Goal: Transaction & Acquisition: Purchase product/service

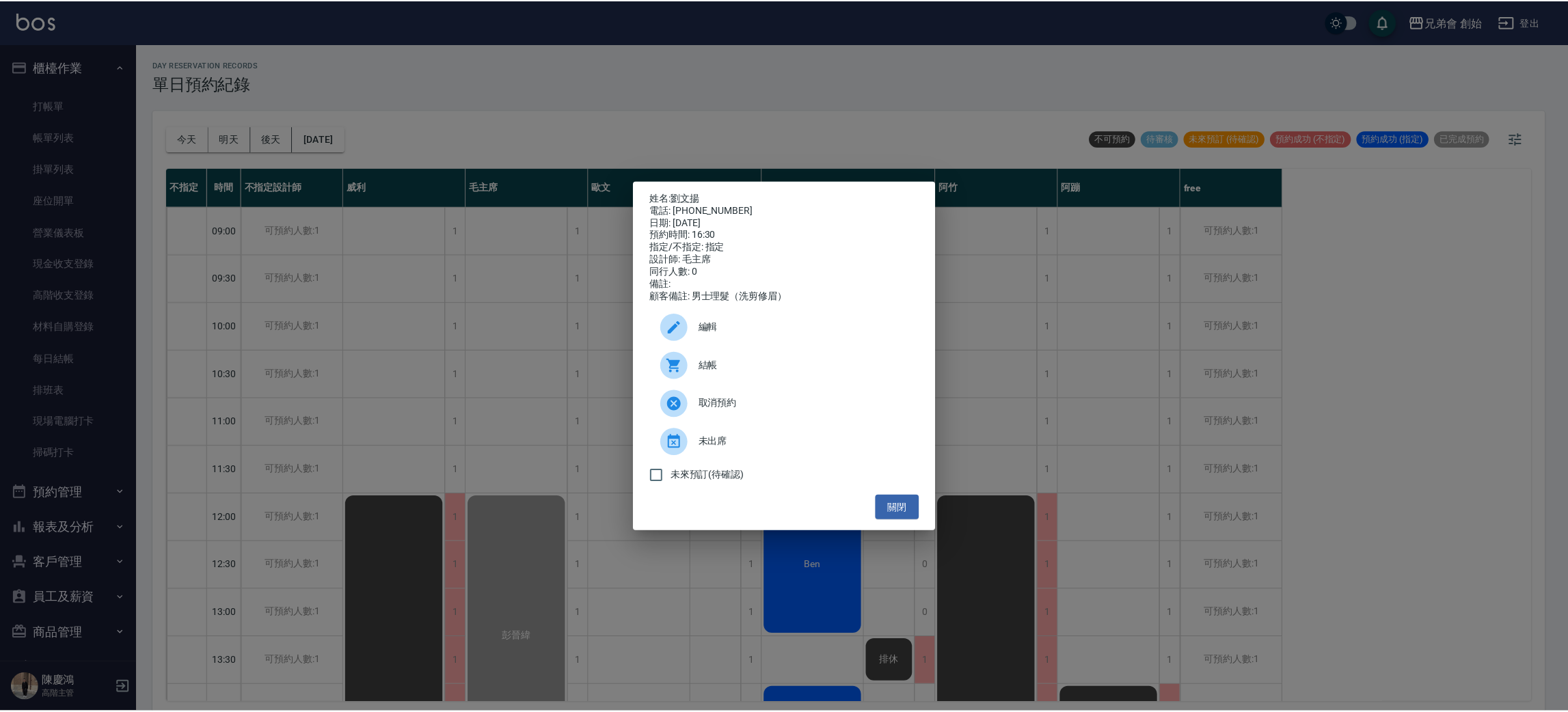
scroll to position [614, 0]
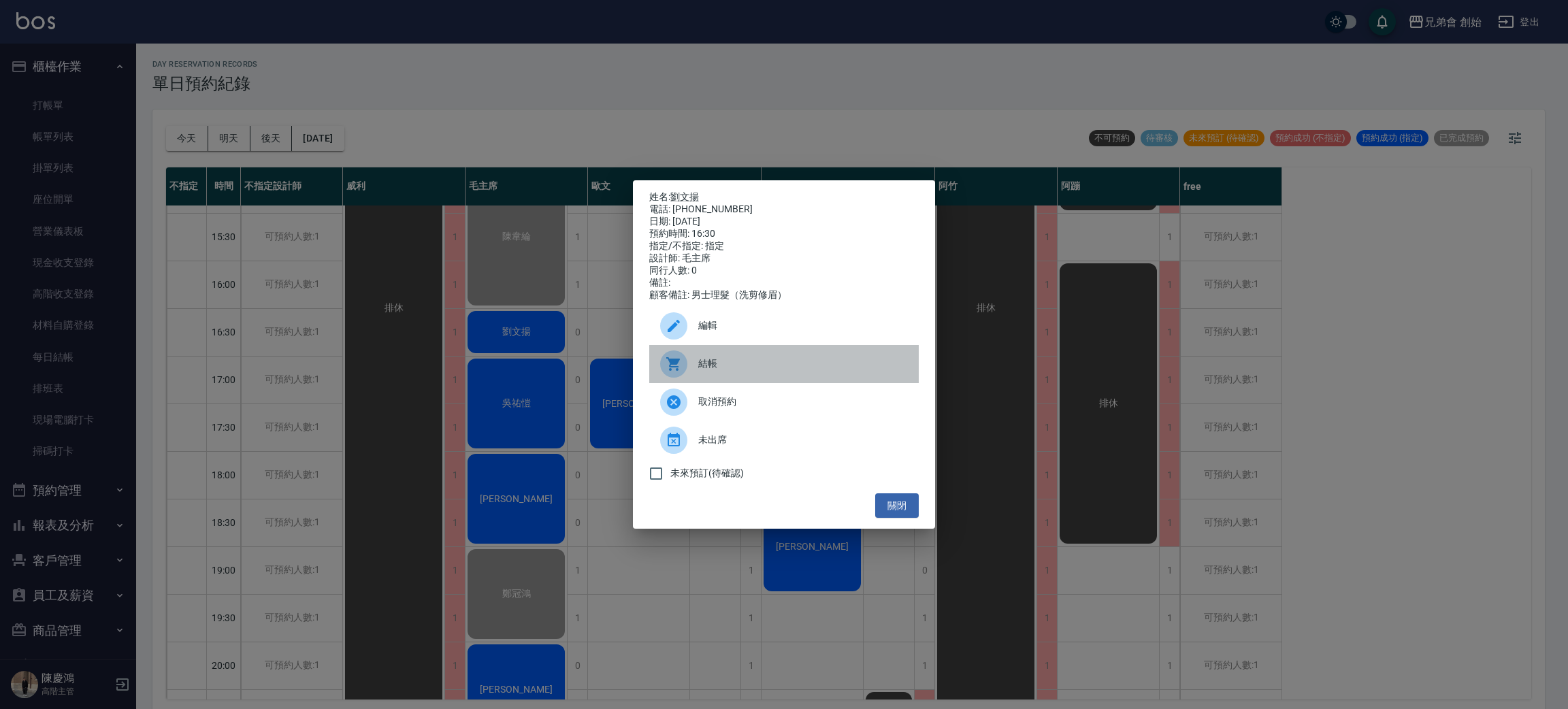
click at [673, 371] on icon at bounding box center [673, 364] width 13 height 13
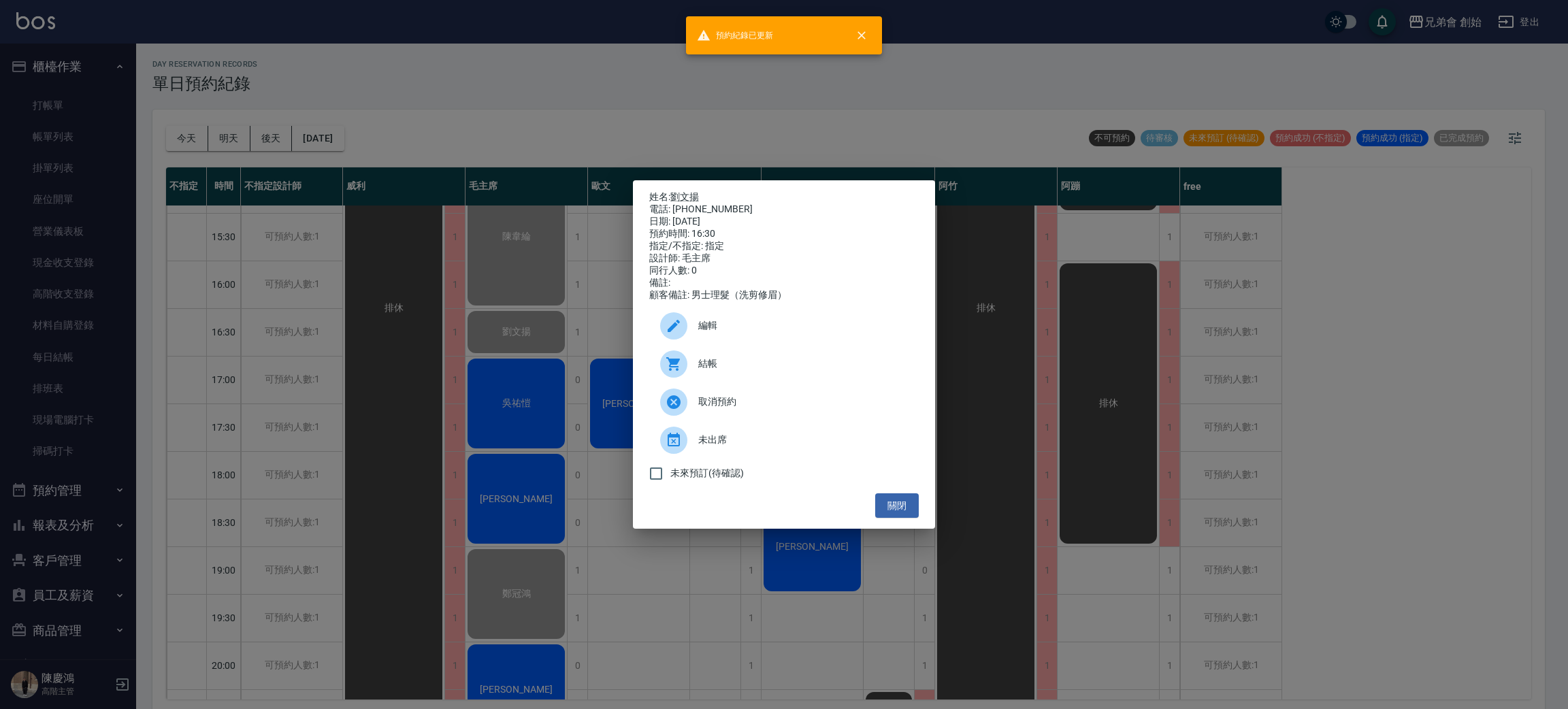
click at [661, 117] on div "姓名: 劉文揚 電話: 0989502665 日期: 2025/09/18 預約時間: 16:30 指定/不指定: 指定 設計師: 毛主席 同行人數: 0 備…" at bounding box center [784, 354] width 1568 height 709
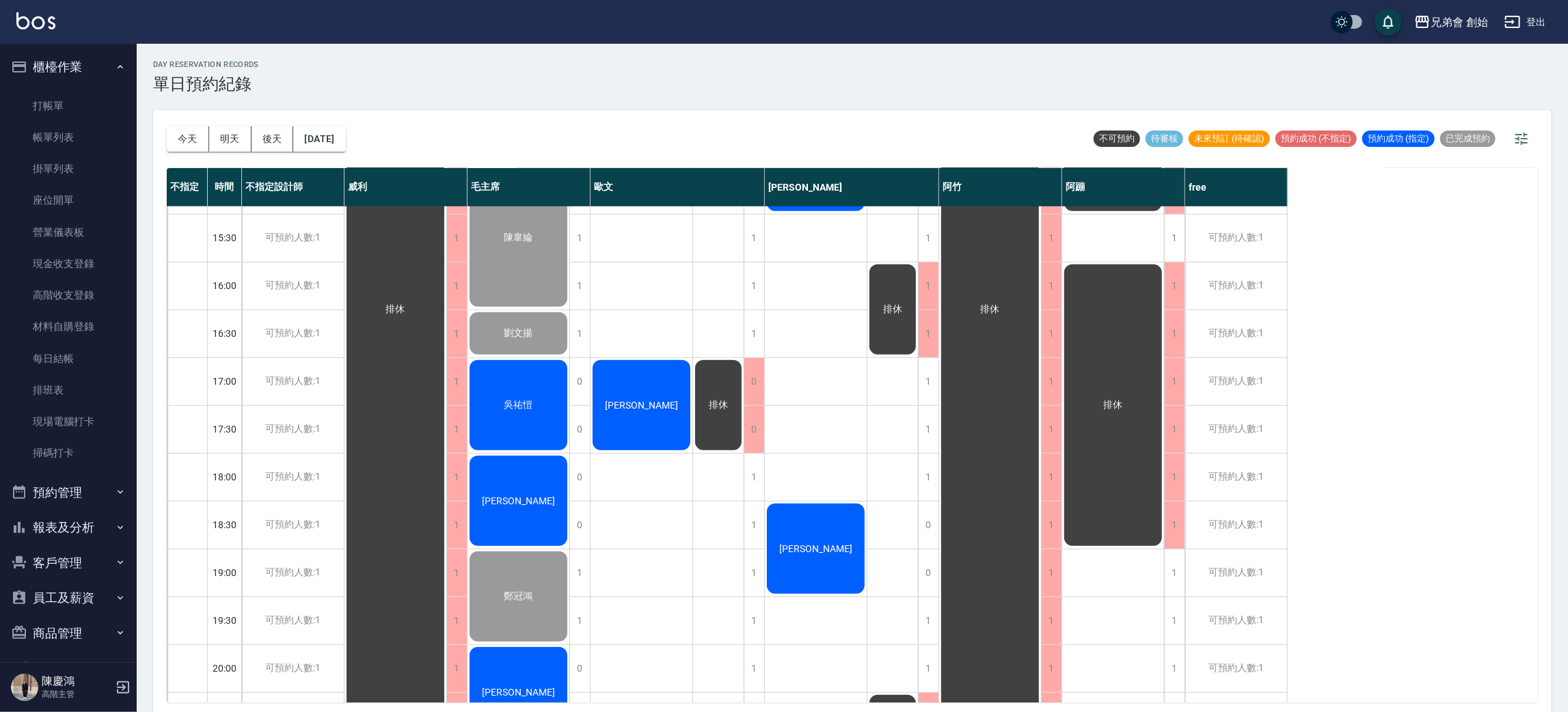
click at [526, 492] on div "[PERSON_NAME]" at bounding box center [518, 500] width 102 height 94
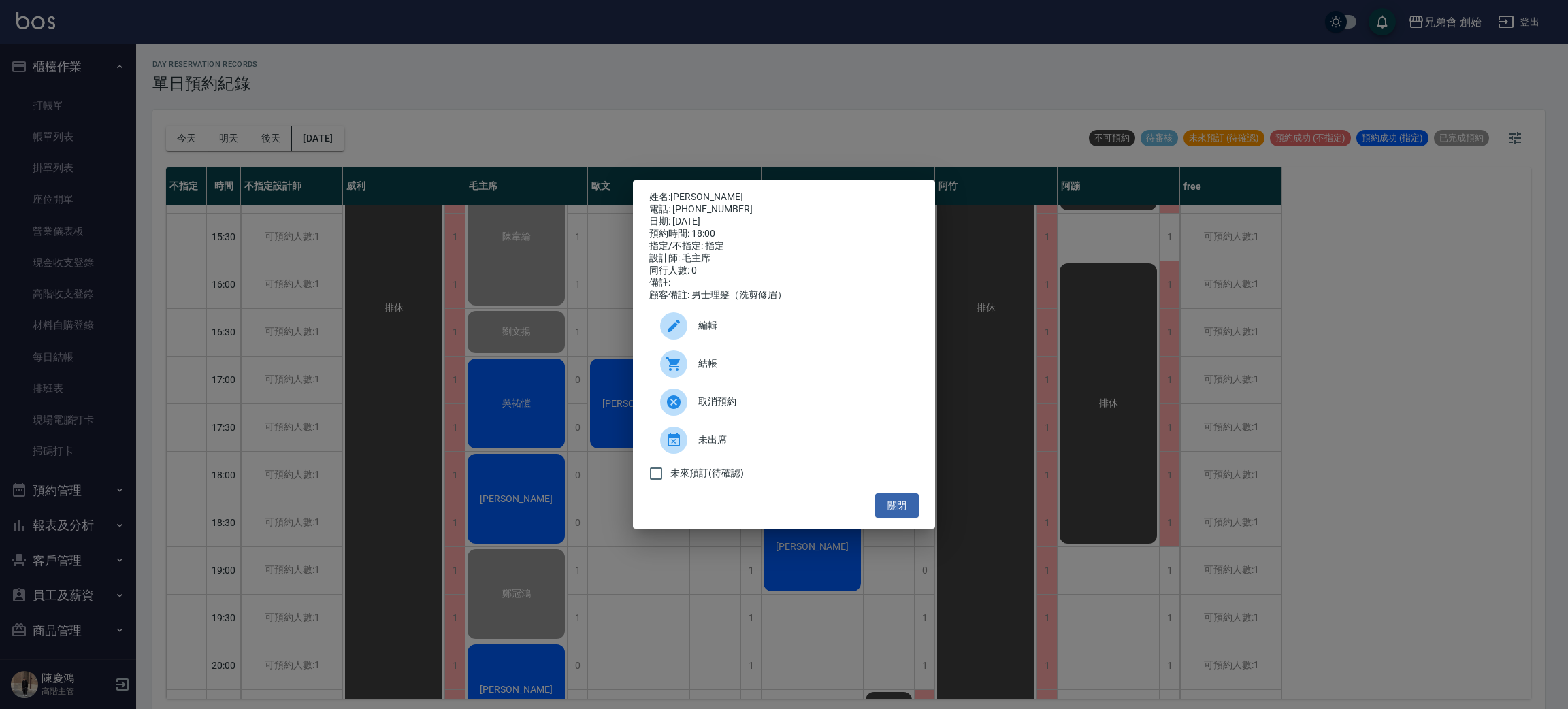
click at [663, 377] on div at bounding box center [673, 364] width 27 height 27
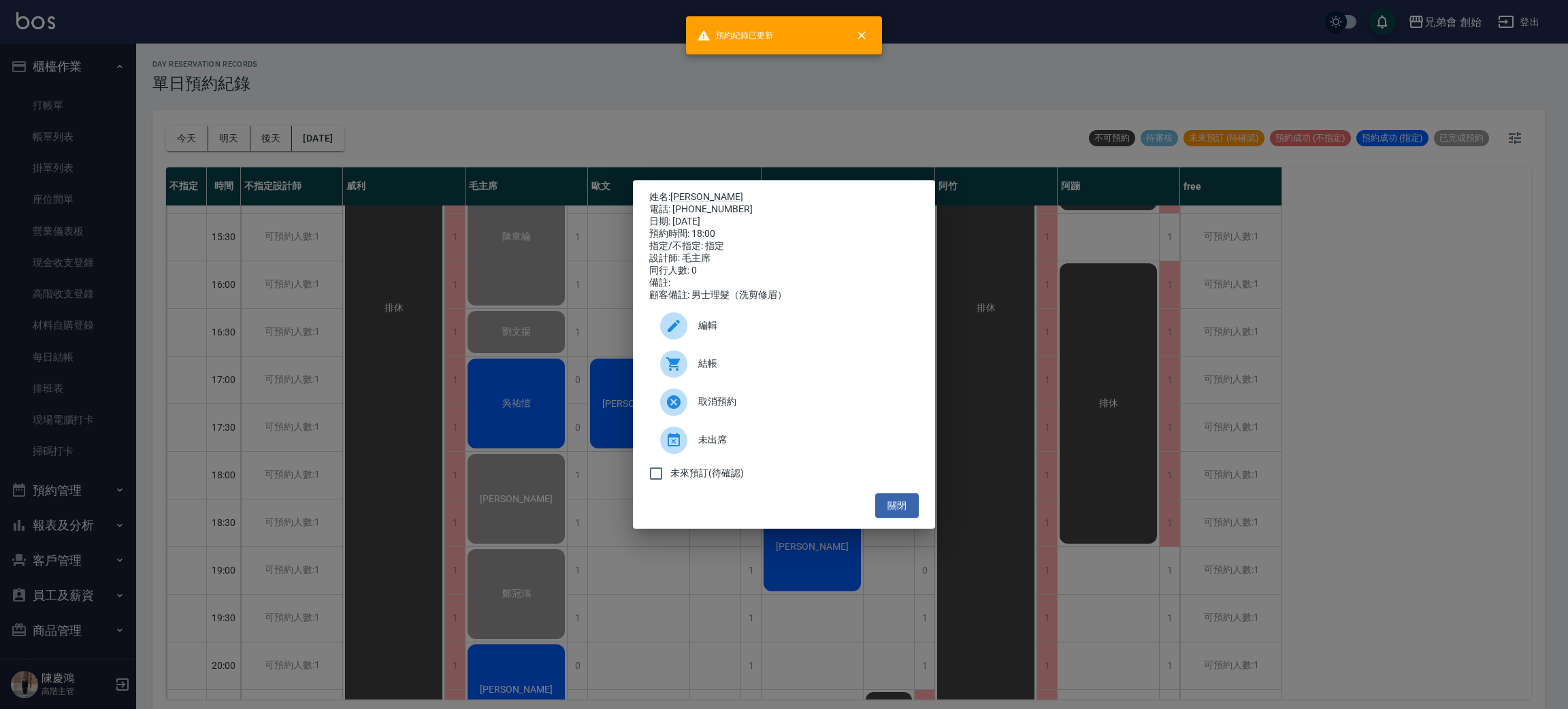
click at [565, 112] on div "姓名: Paul 電話: 0966634441 日期: 2025/09/18 預約時間: 18:00 指定/不指定: 指定 設計師: 毛主席 同行人數: 0 …" at bounding box center [784, 354] width 1568 height 709
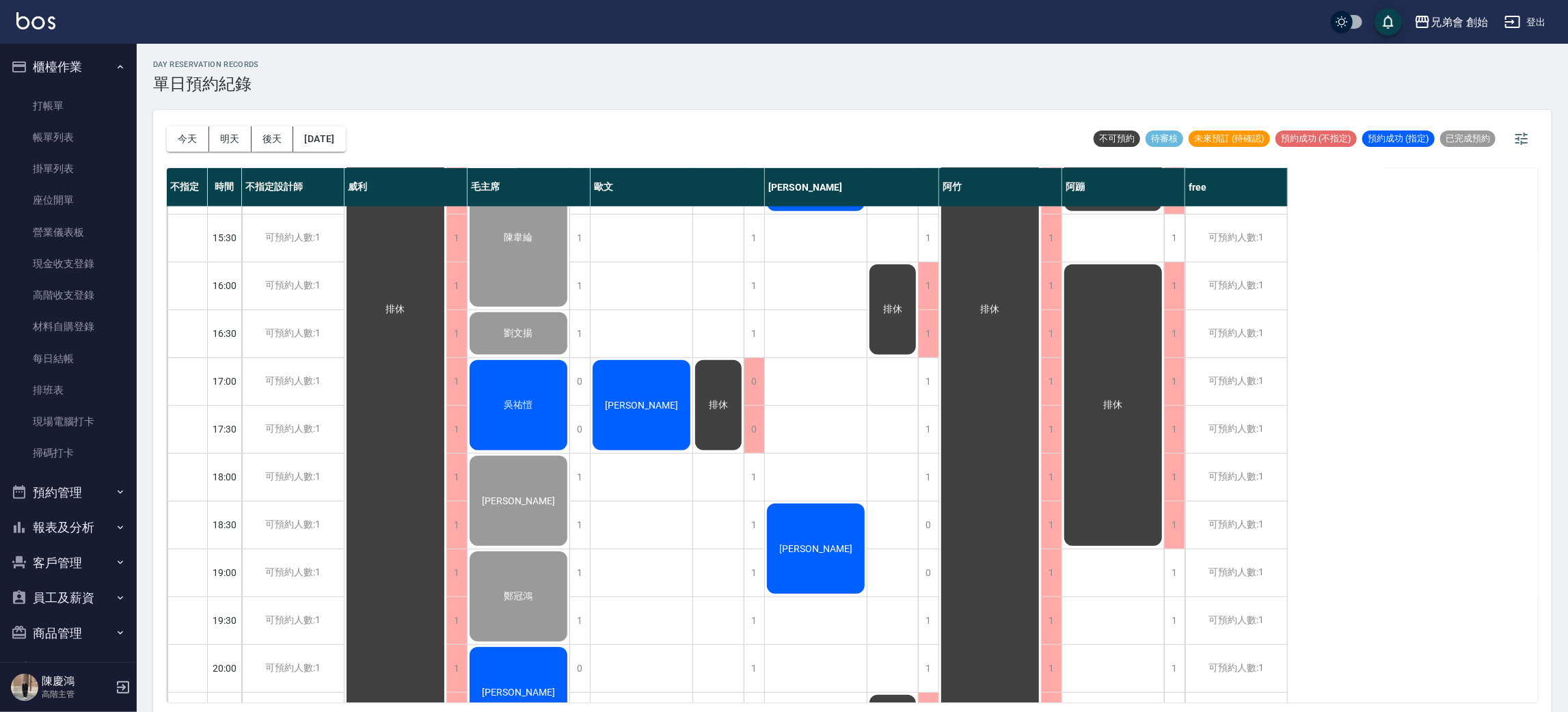
click at [521, 399] on span "吳祐愷" at bounding box center [518, 405] width 34 height 13
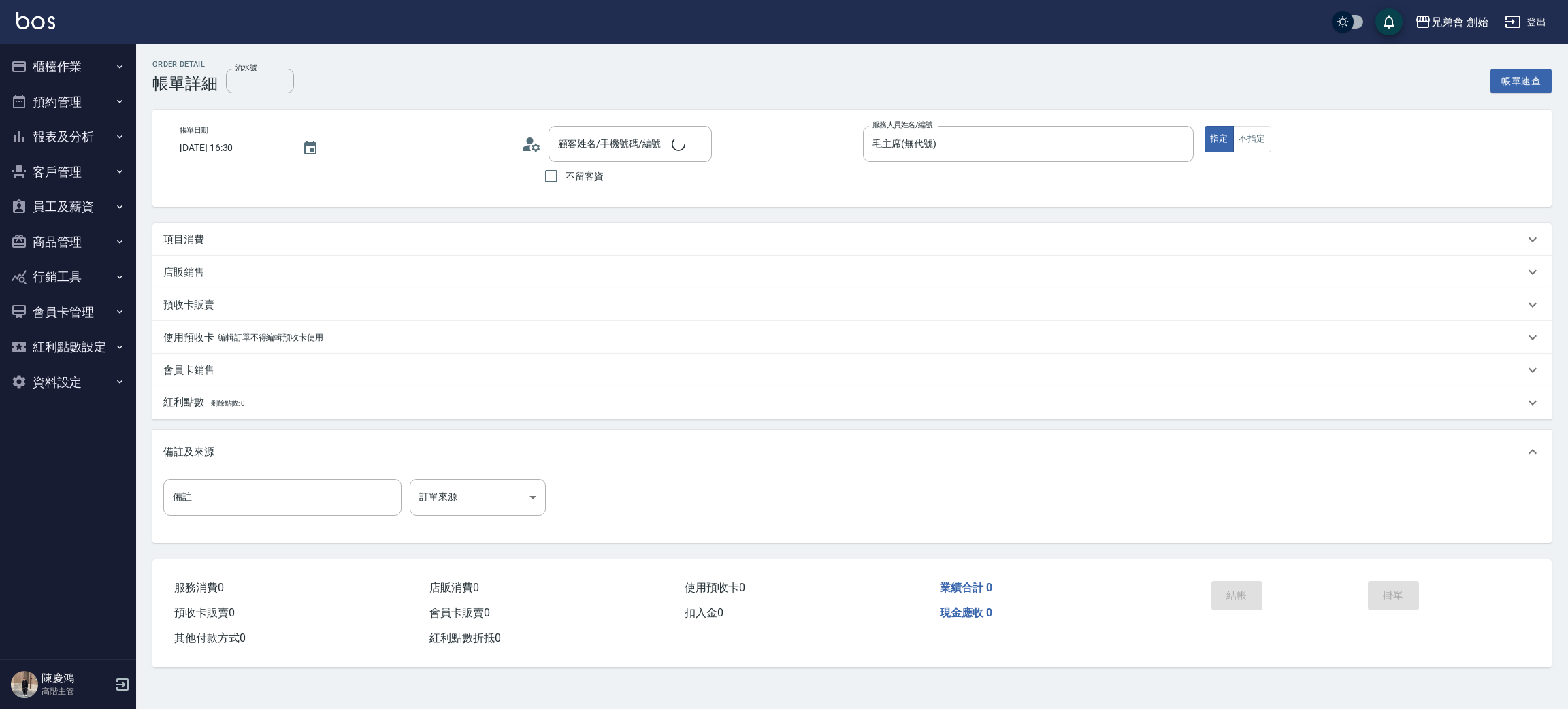
type input "劉文揚/0989502665/null"
click at [207, 247] on div "項目消費" at bounding box center [851, 239] width 1399 height 32
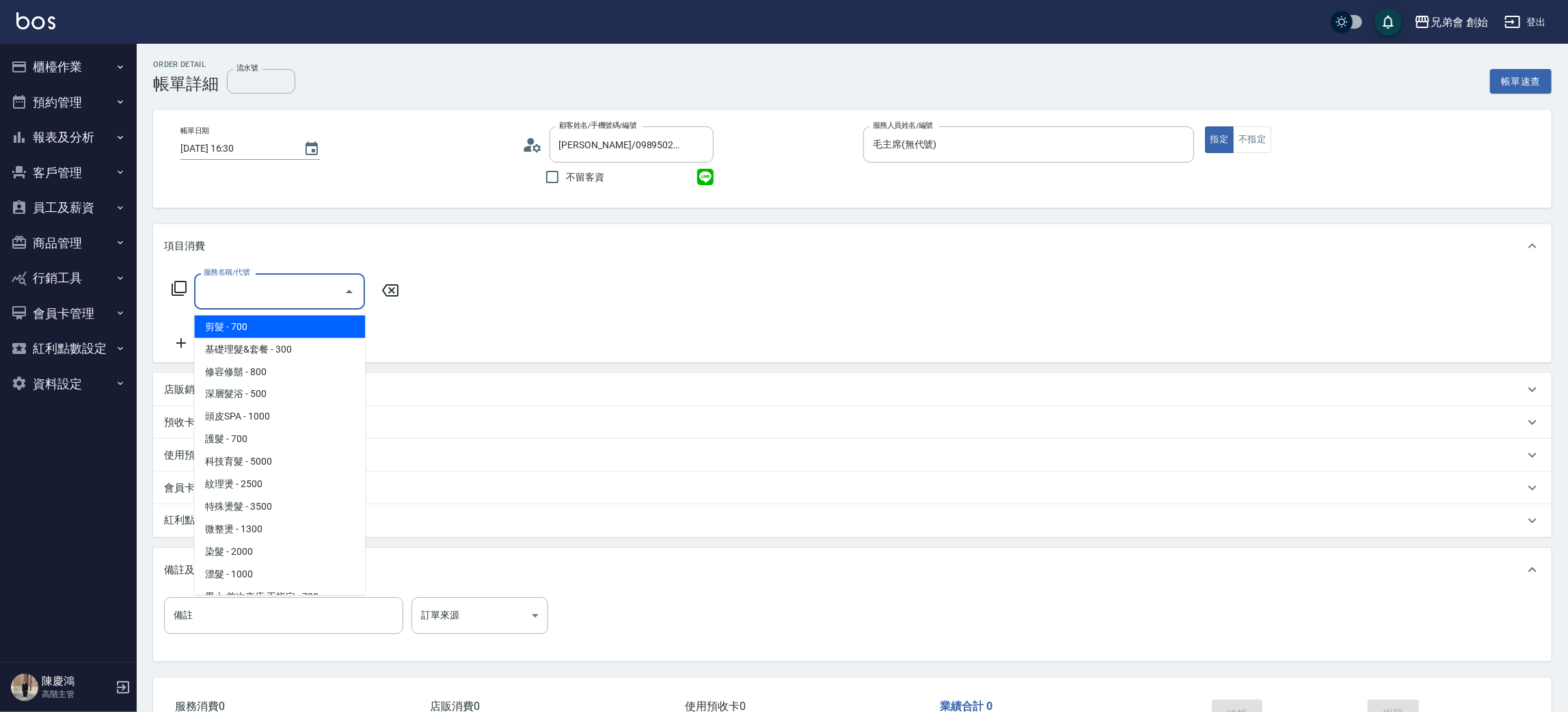
click at [243, 290] on input "服務名稱/代號" at bounding box center [269, 291] width 138 height 24
click at [253, 317] on span "剪髮 - 700" at bounding box center [279, 326] width 171 height 23
type input "剪髮(A01)"
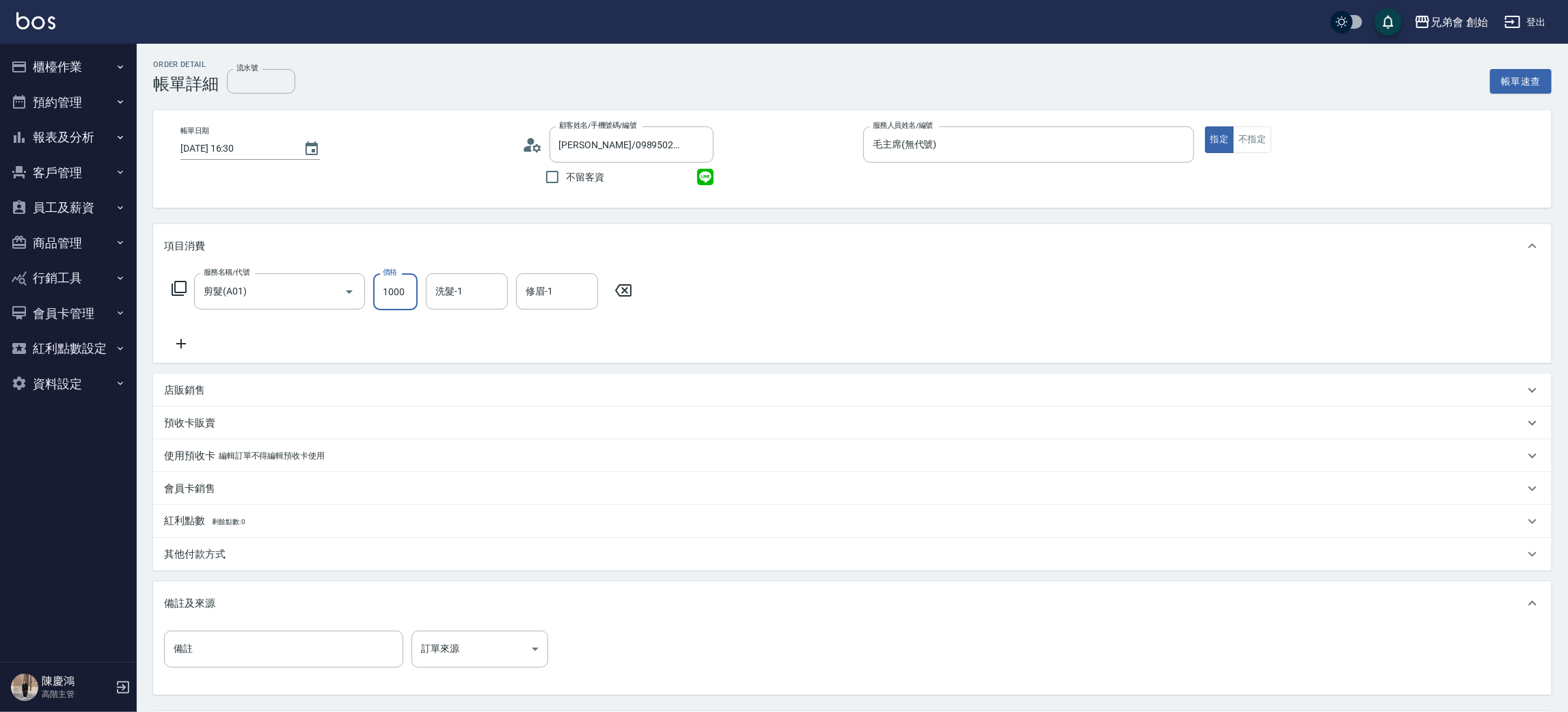
scroll to position [128, 0]
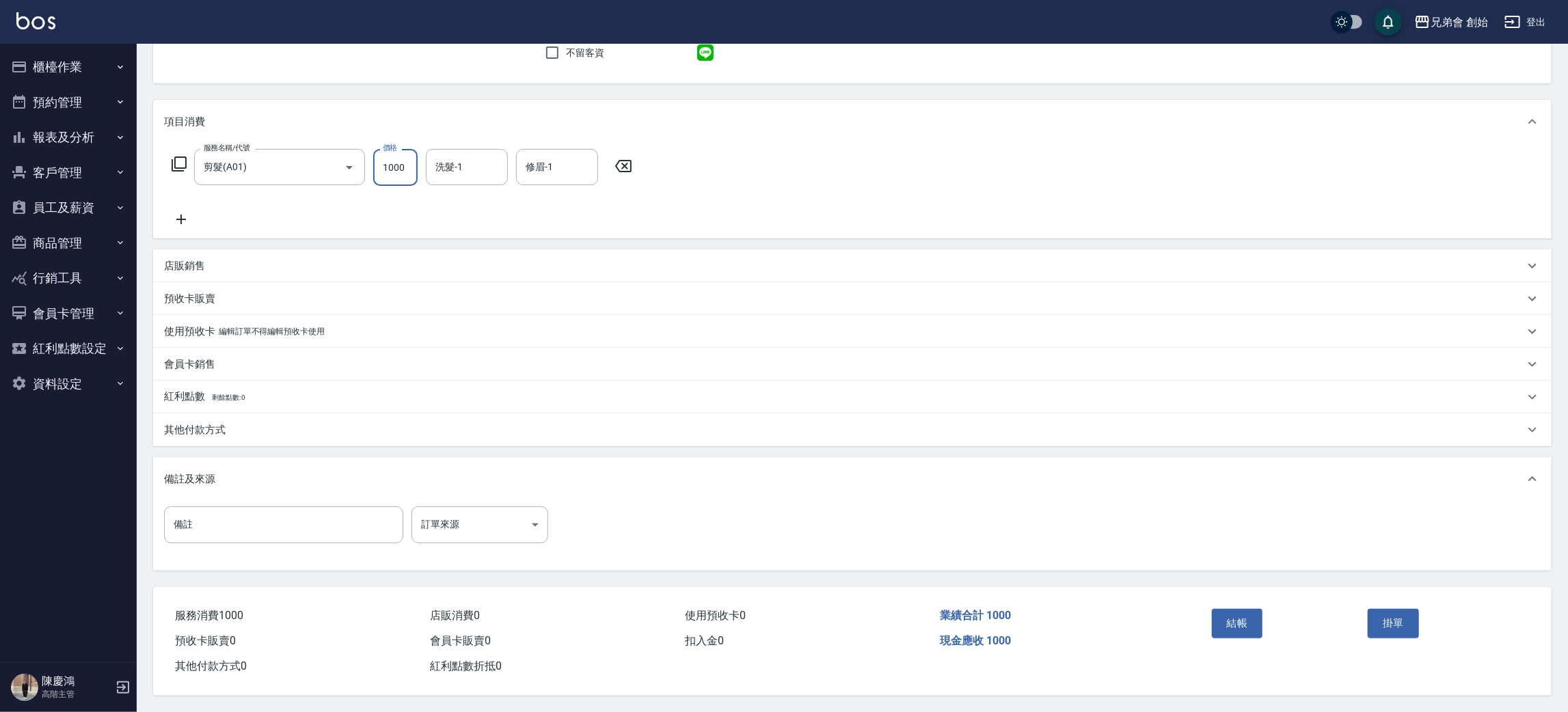
type input "1000"
click at [1240, 609] on button "結帳" at bounding box center [1237, 623] width 51 height 28
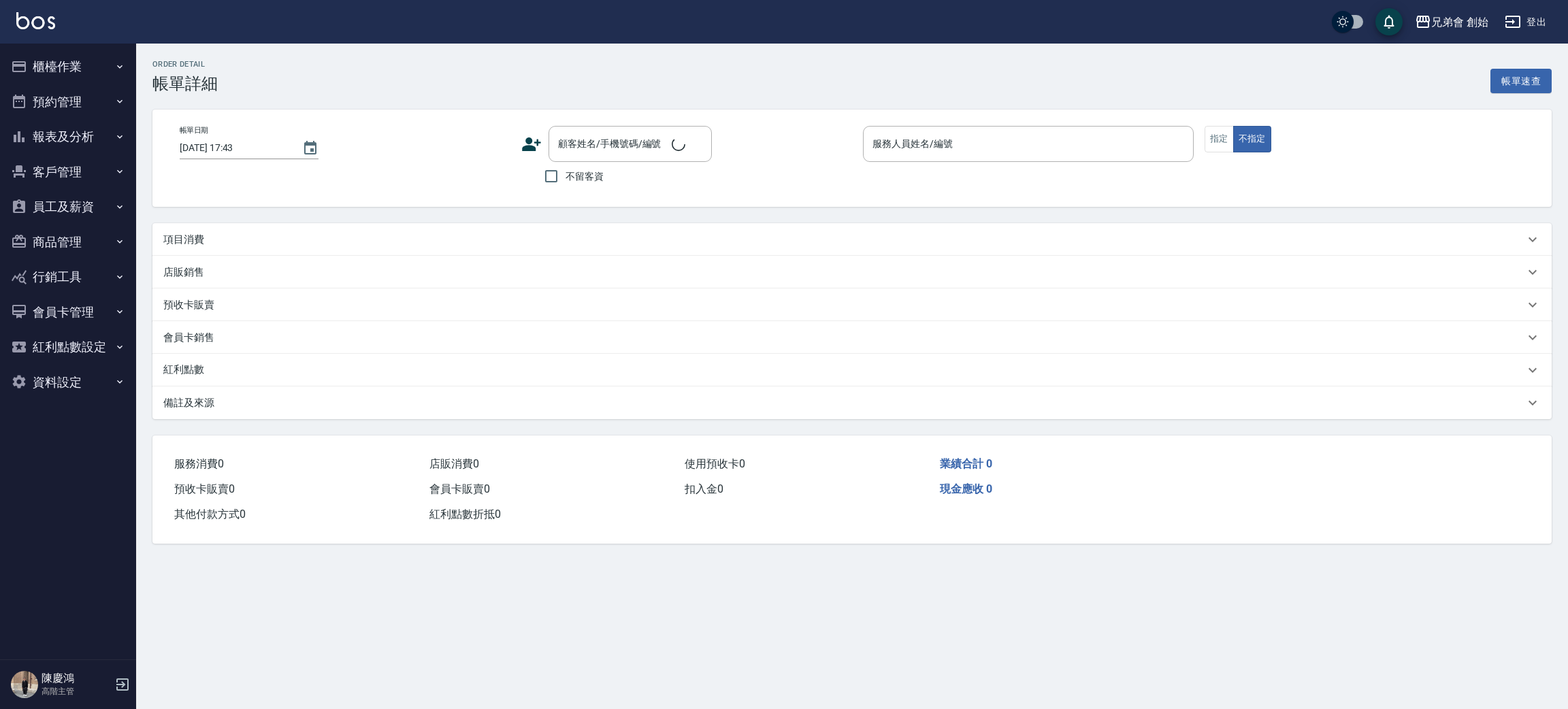
type input "[DATE] 18:00"
type input "毛主席(無代號)"
type input "[PERSON_NAME]/0966634441/null"
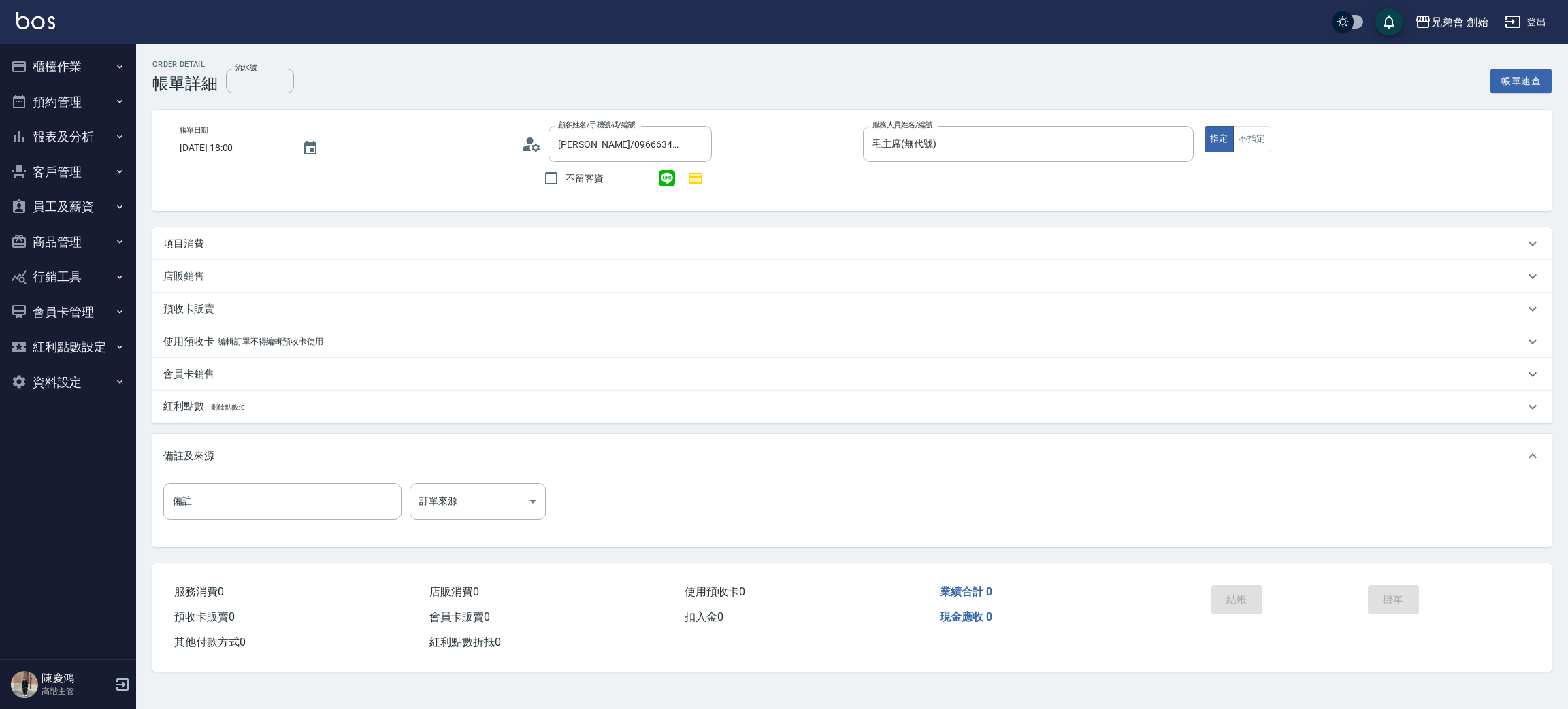
click at [178, 241] on p "項目消費" at bounding box center [183, 244] width 41 height 14
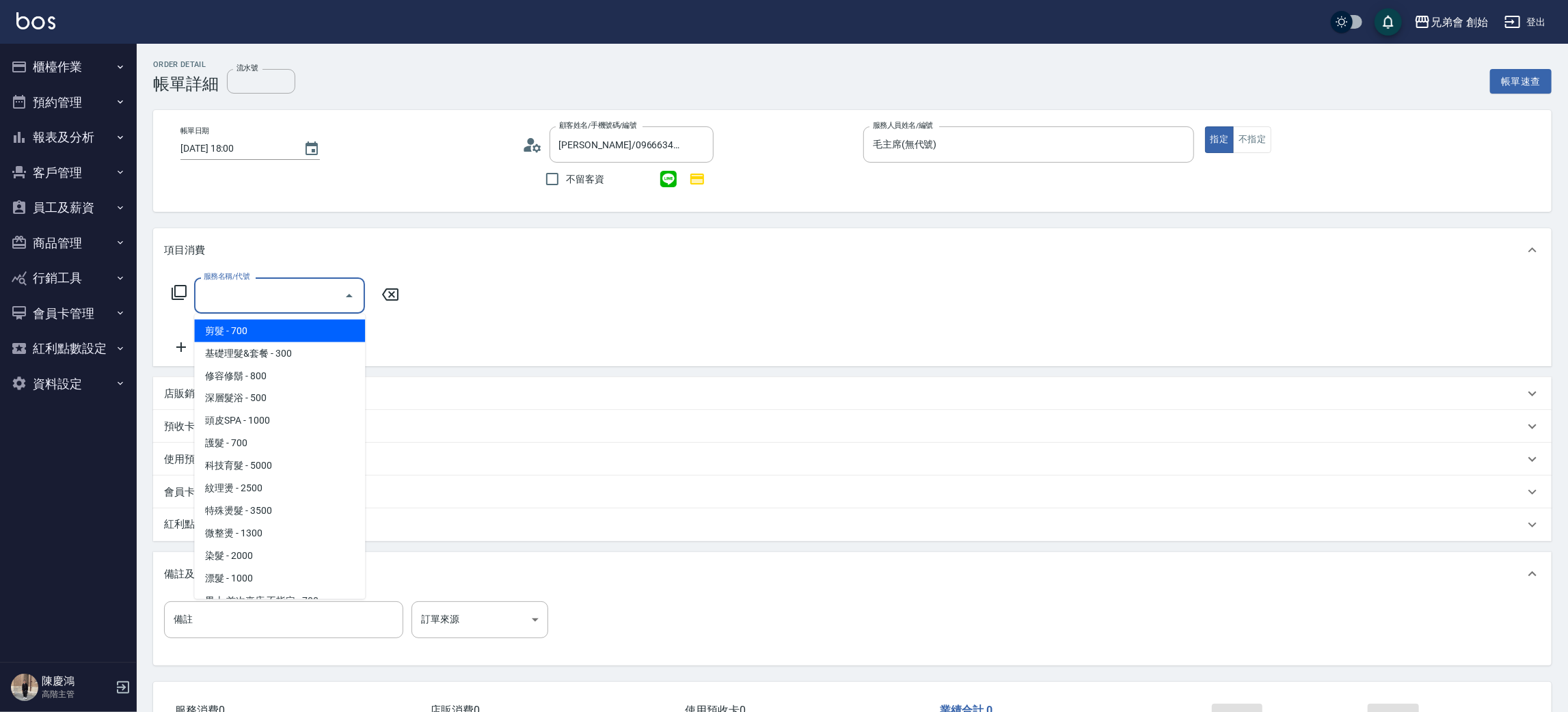
click at [255, 285] on input "服務名稱/代號" at bounding box center [269, 295] width 138 height 24
click at [255, 330] on span "剪髮 - 700" at bounding box center [279, 331] width 171 height 23
type input "剪髮(A01)"
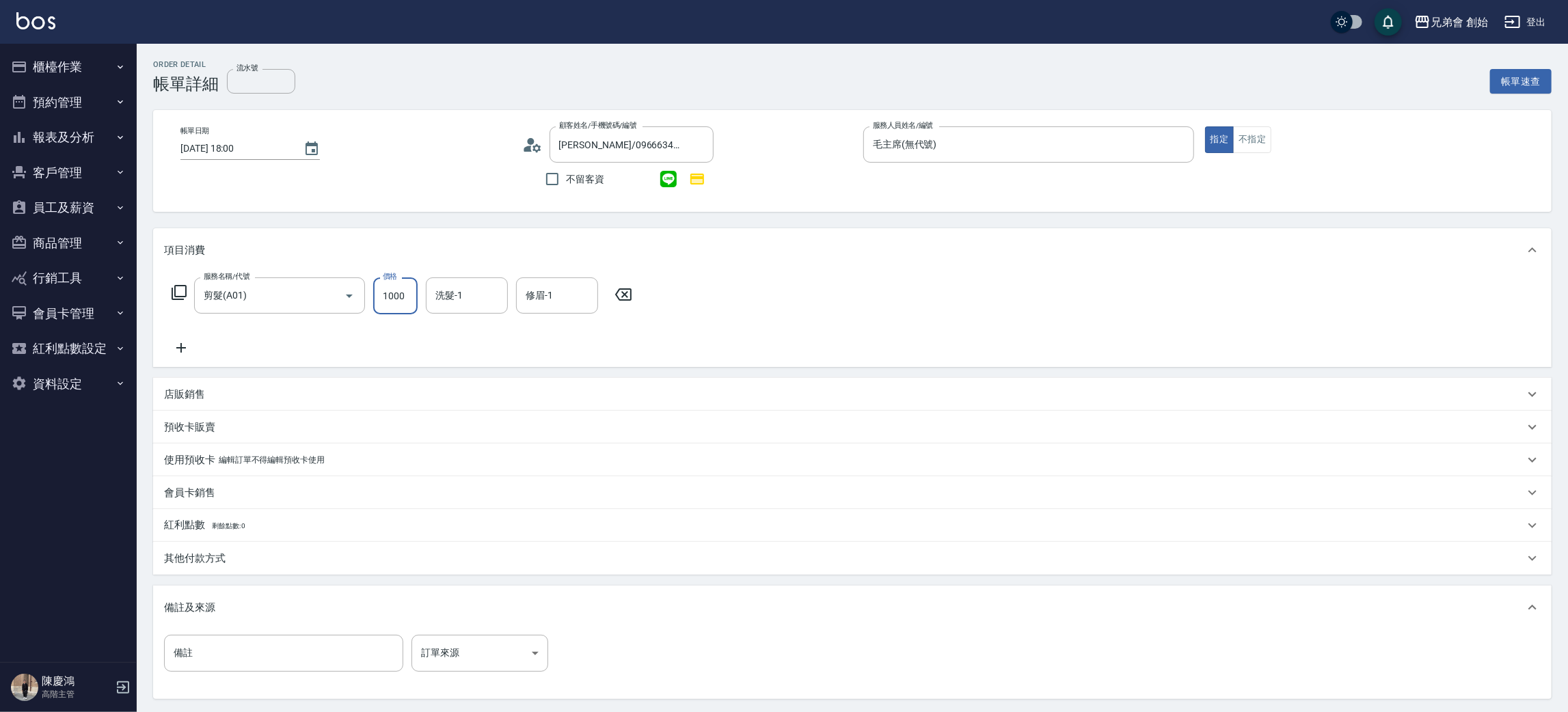
scroll to position [132, 0]
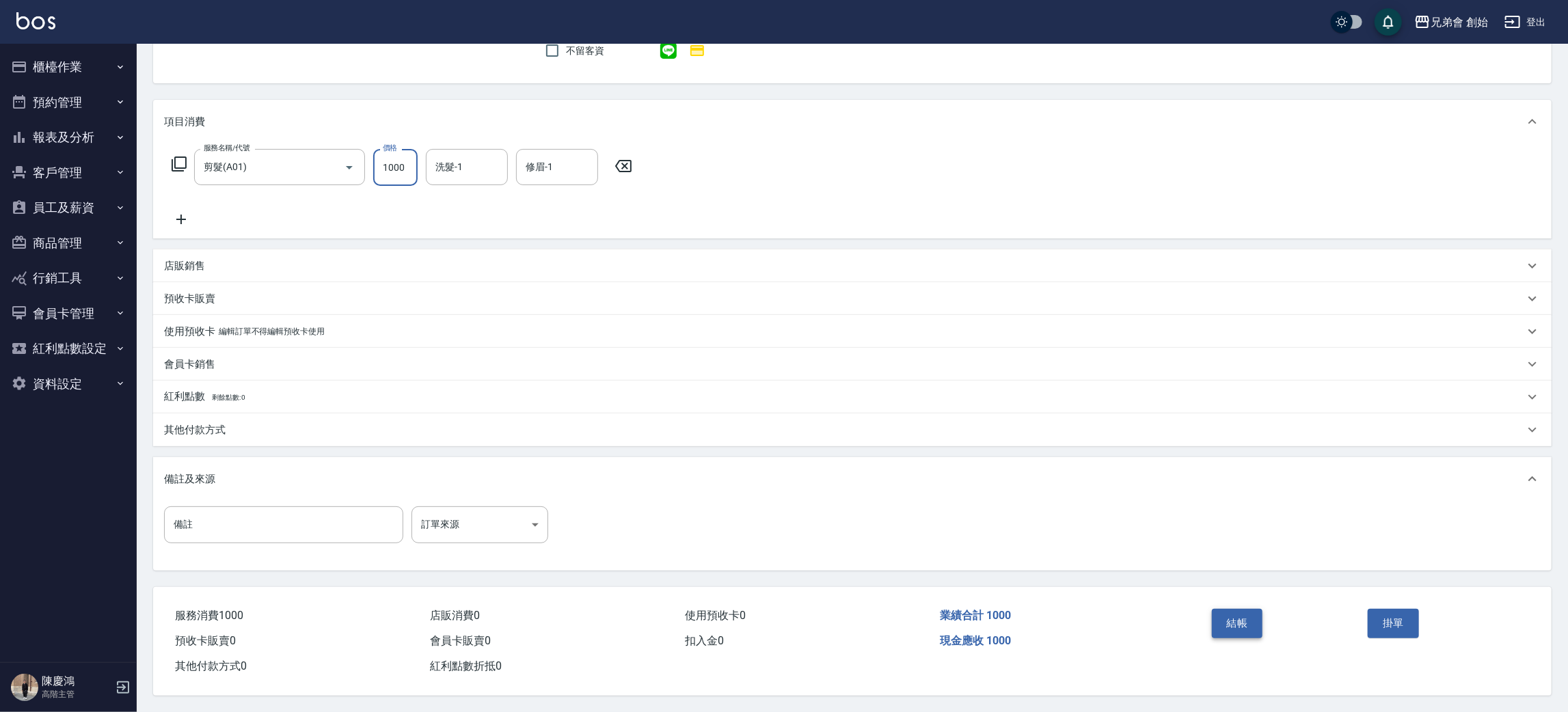
type input "1000"
click at [1254, 631] on button "結帳" at bounding box center [1237, 623] width 51 height 28
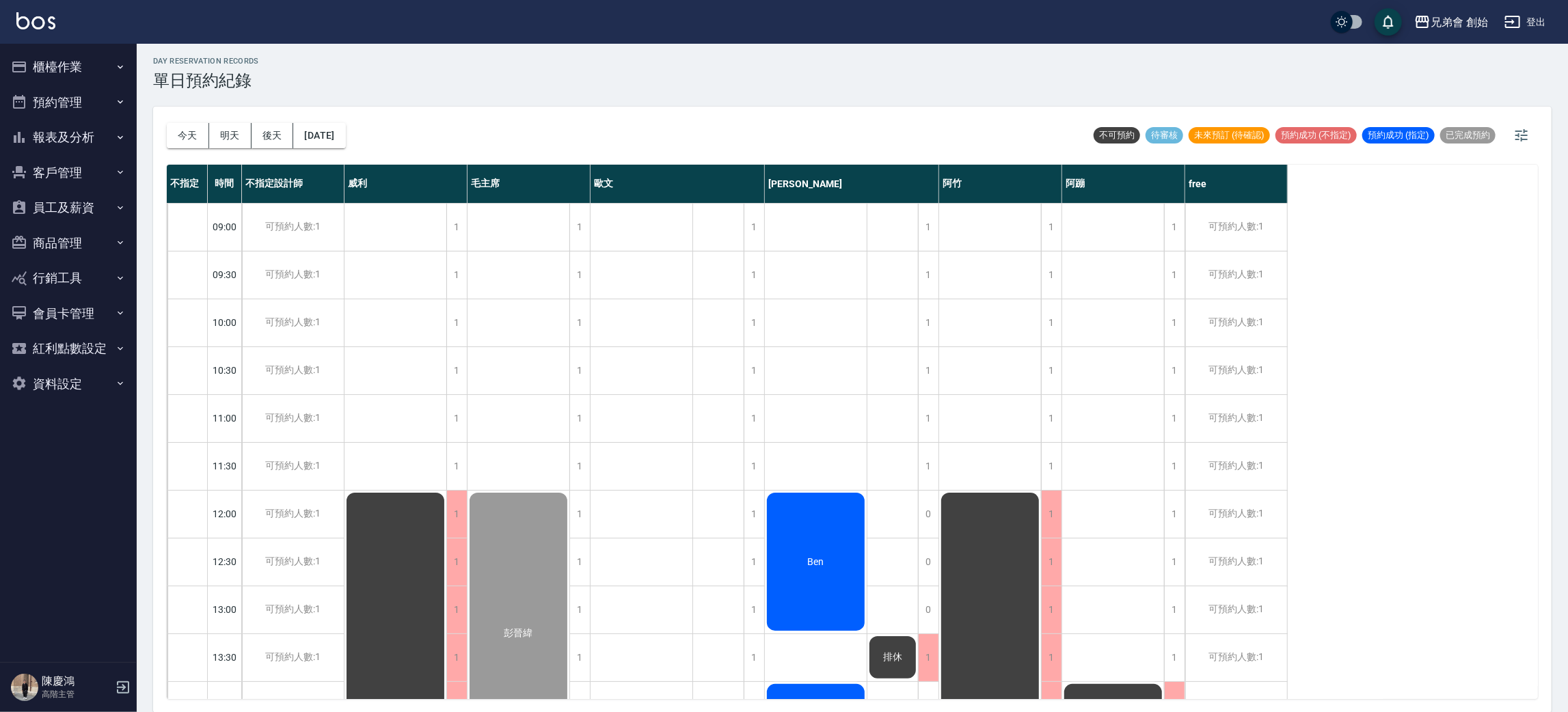
scroll to position [717, 0]
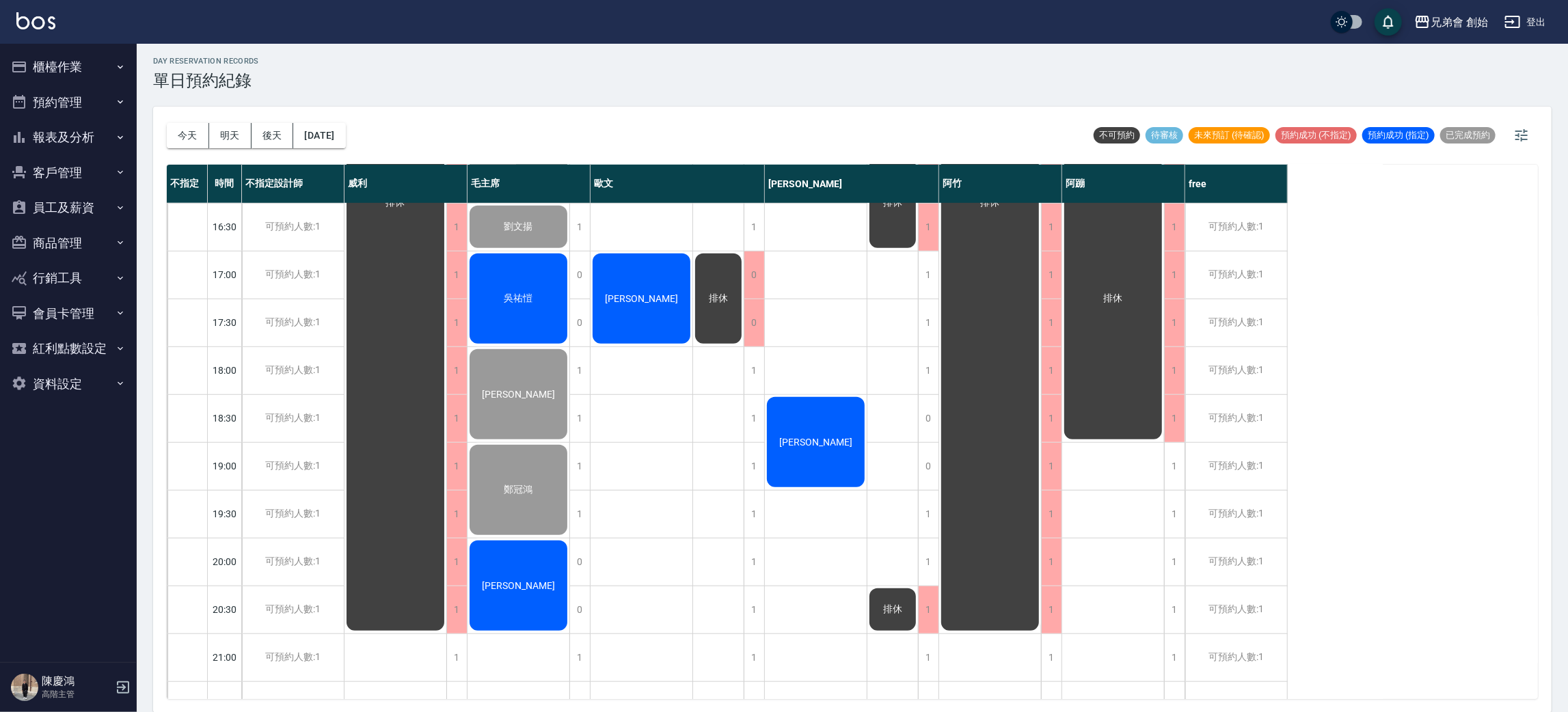
click at [468, 294] on div "吳祐愷" at bounding box center [518, 298] width 102 height 94
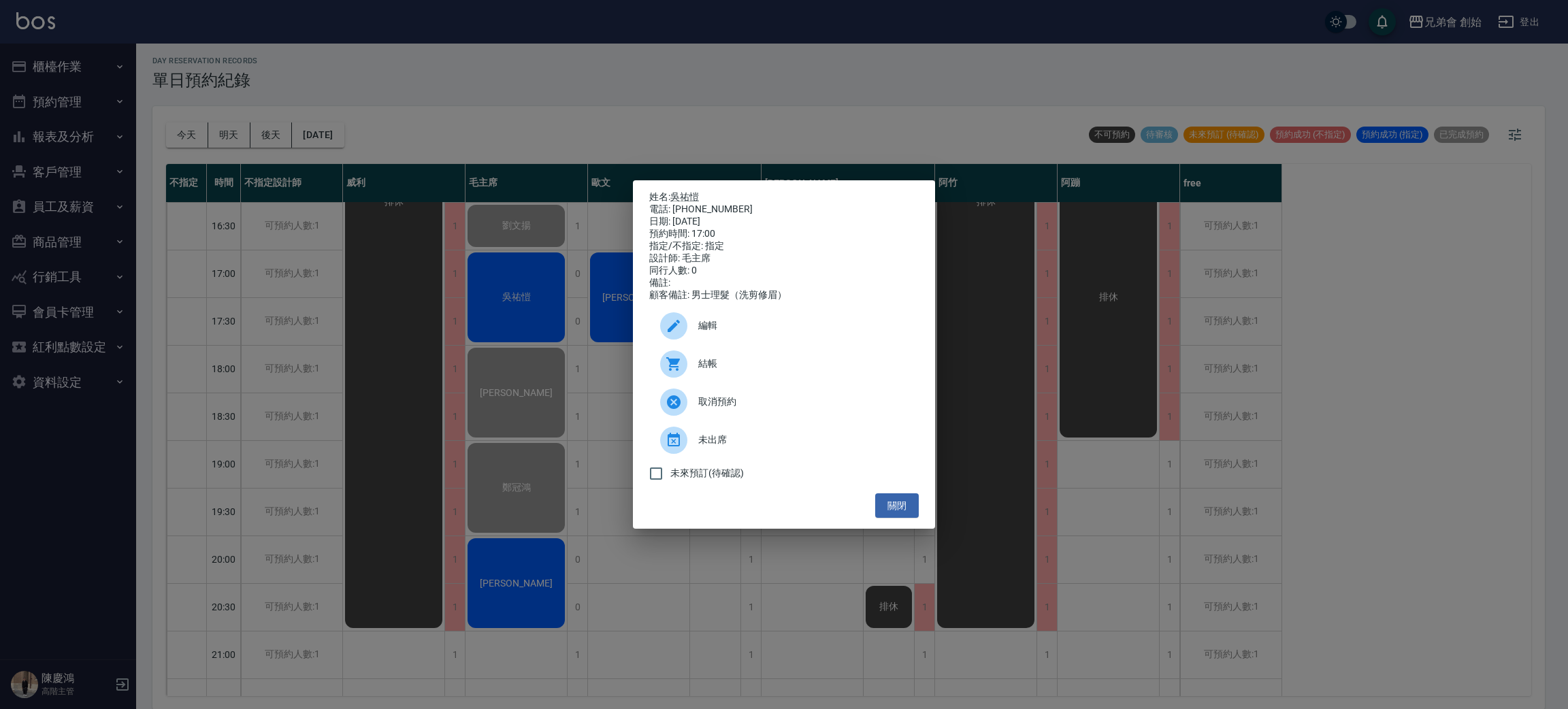
click at [525, 293] on div "姓名: 吳祐愷 電話: 0979514225 日期: 2025/09/18 預約時間: 17:00 指定/不指定: 指定 設計師: 毛主席 同行人數: 0 備…" at bounding box center [784, 354] width 1568 height 709
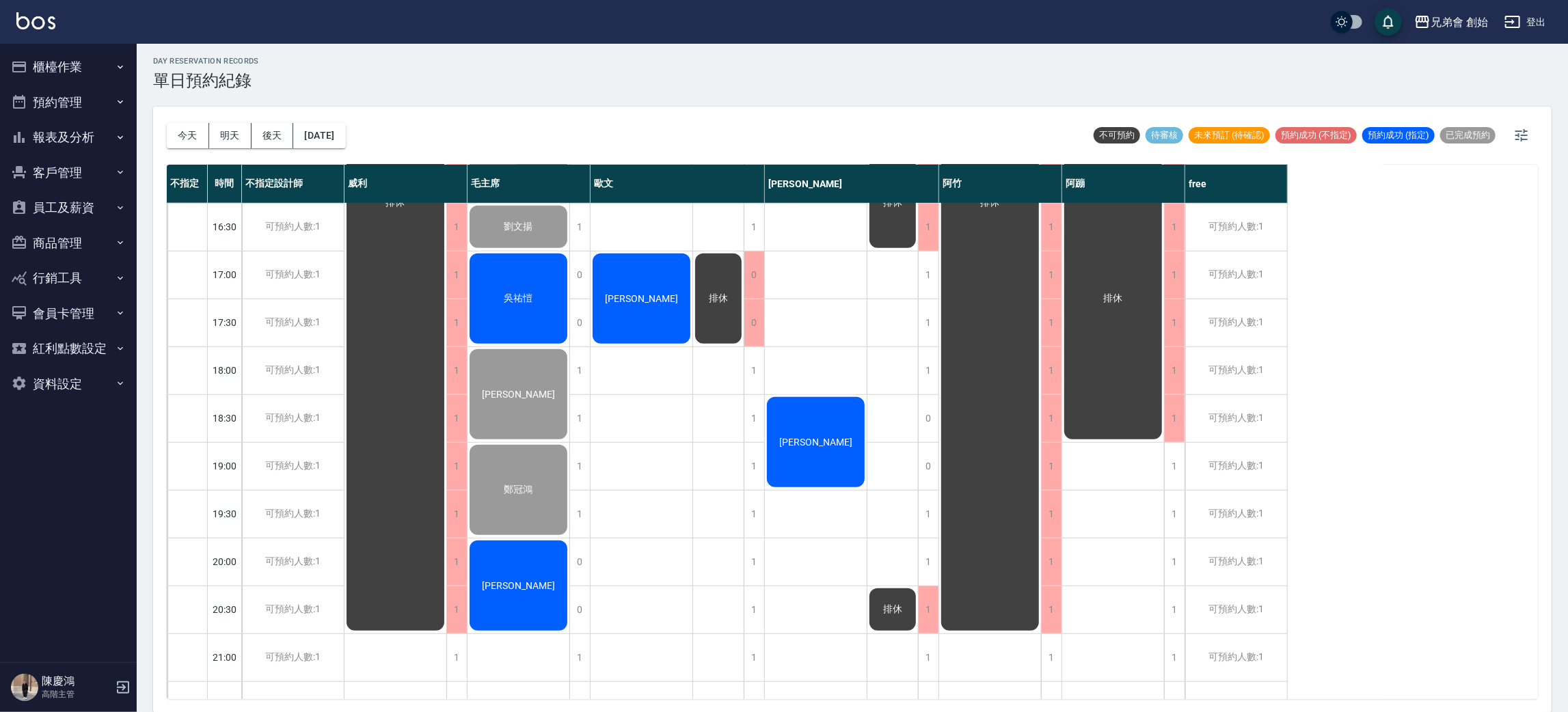
click at [527, 296] on span "吳祐愷" at bounding box center [518, 298] width 34 height 13
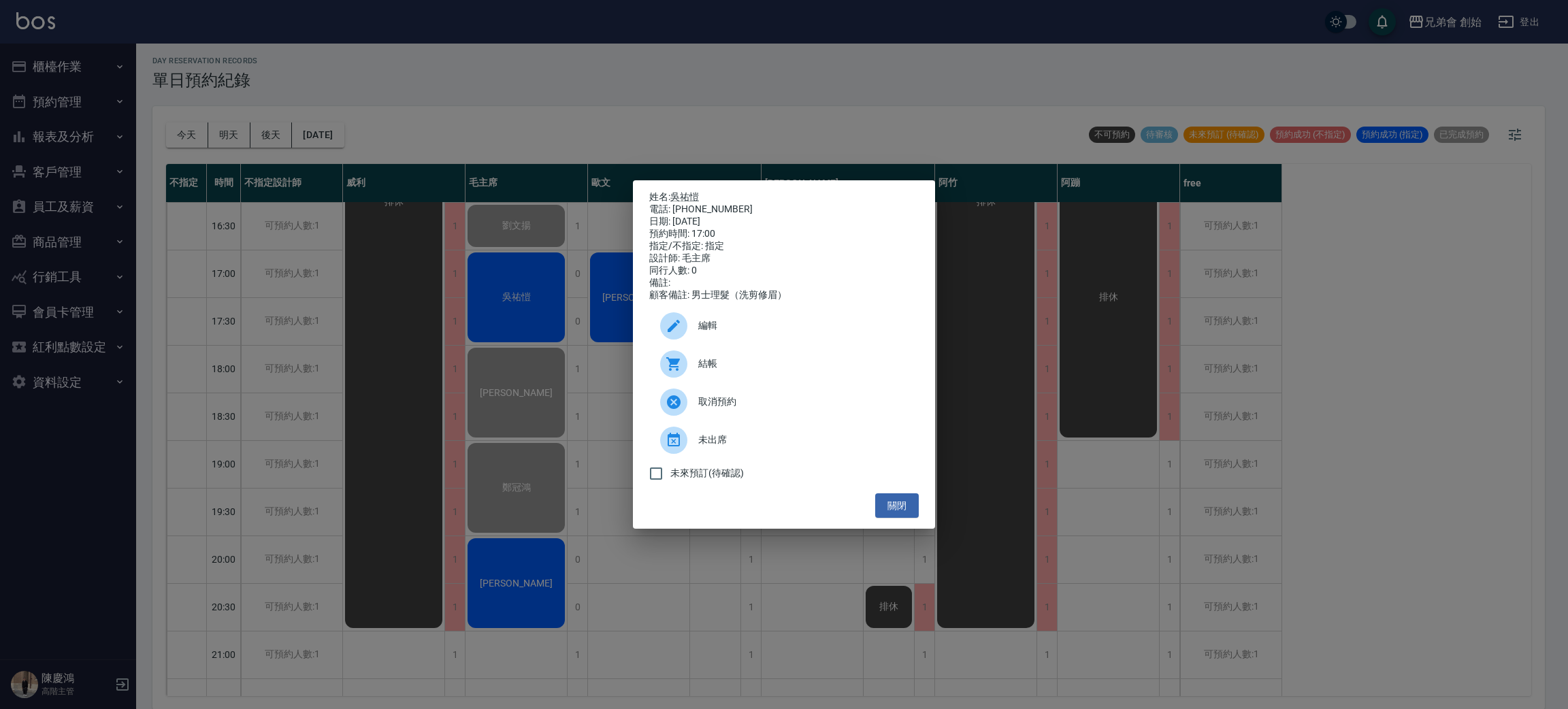
click at [665, 369] on icon at bounding box center [673, 364] width 17 height 17
drag, startPoint x: 738, startPoint y: 152, endPoint x: 748, endPoint y: 182, distance: 31.6
click at [741, 152] on div "姓名: 吳祐愷 電話: 0979514225 日期: 2025/09/18 預約時間: 17:00 指定/不指定: 指定 設計師: 毛主席 同行人數: 0 備…" at bounding box center [784, 354] width 1568 height 709
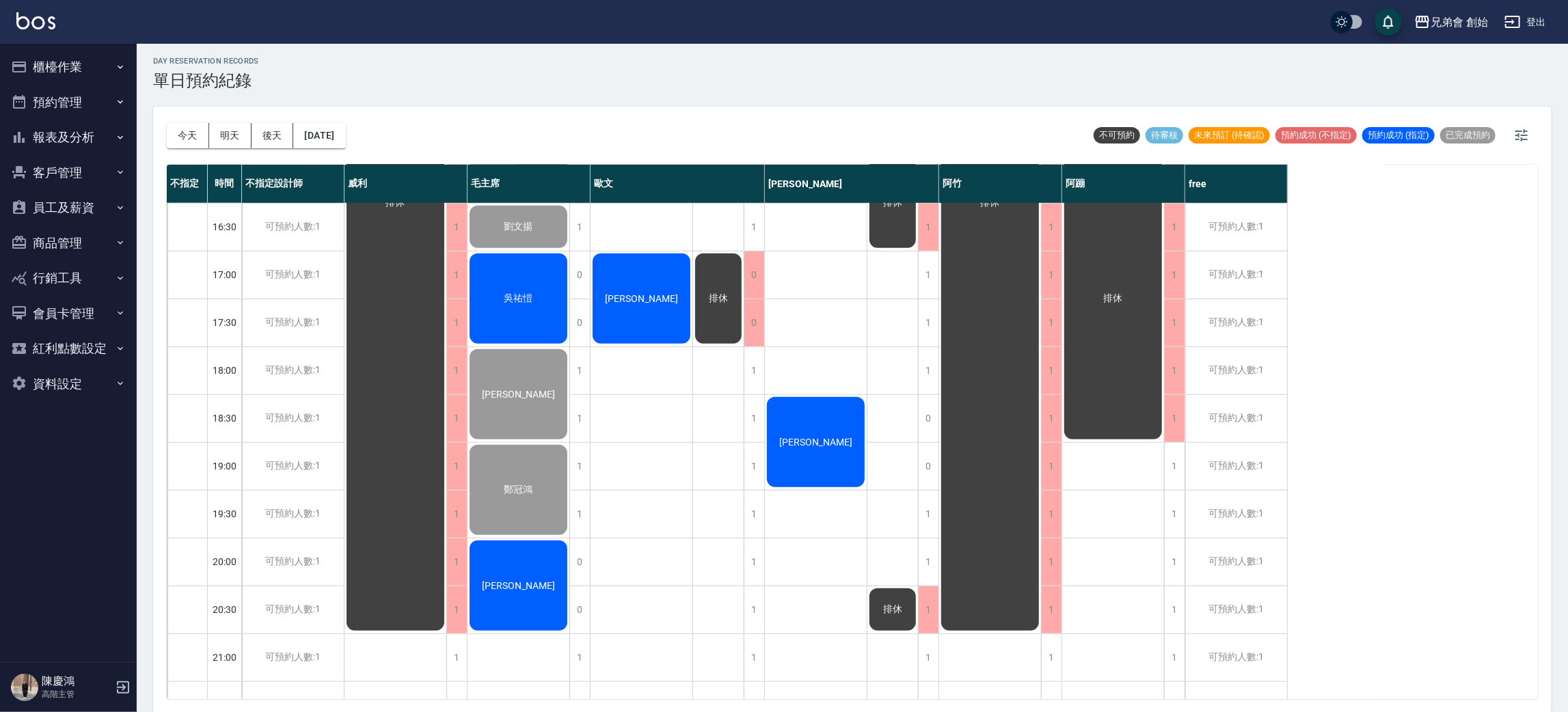
click at [544, 560] on div "[PERSON_NAME]" at bounding box center [518, 585] width 102 height 94
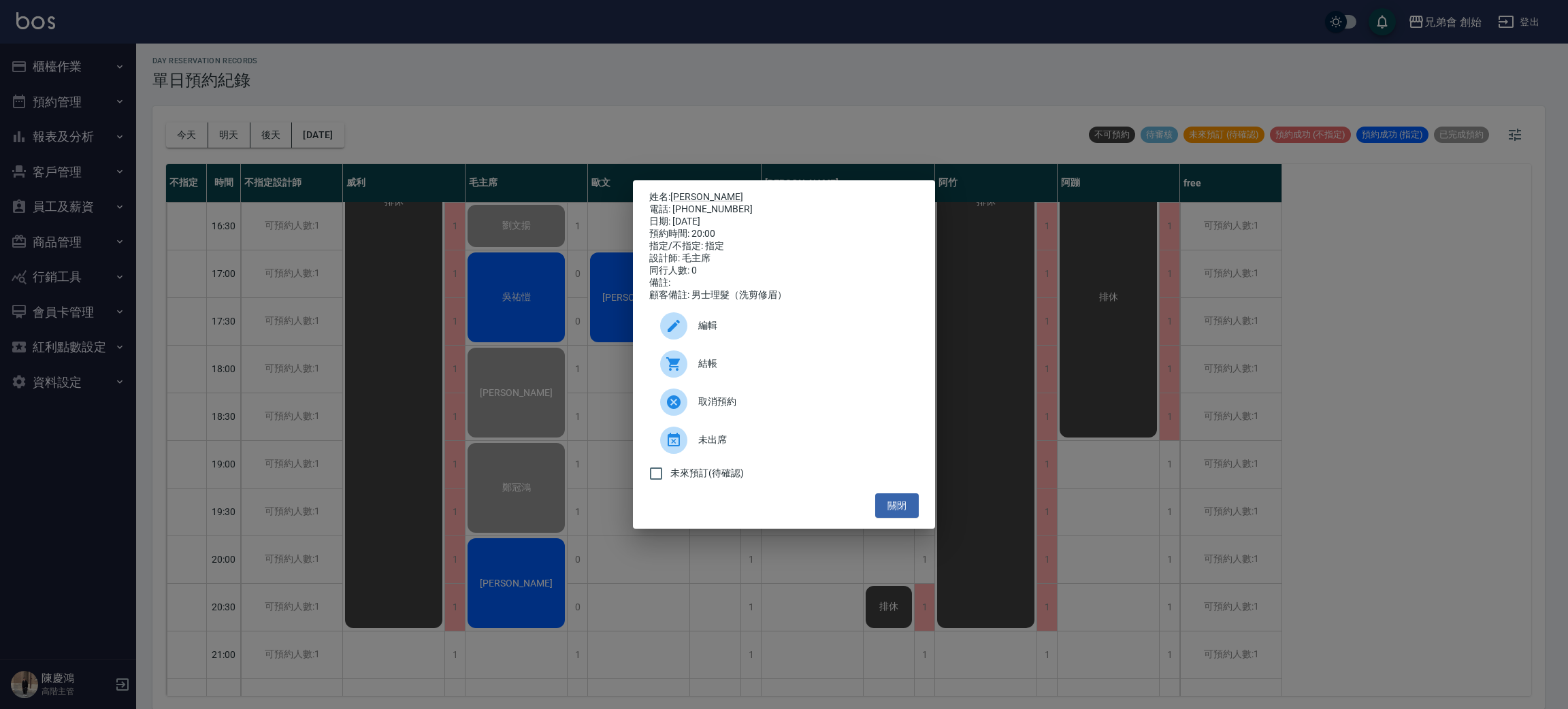
click at [667, 367] on icon at bounding box center [673, 364] width 17 height 17
drag, startPoint x: 785, startPoint y: 66, endPoint x: 778, endPoint y: 91, distance: 26.0
click at [782, 66] on div "姓名: 林后崎 電話: 0968177755 日期: 2025/09/18 預約時間: 20:00 指定/不指定: 指定 設計師: 毛主席 同行人數: 0 備…" at bounding box center [784, 354] width 1568 height 709
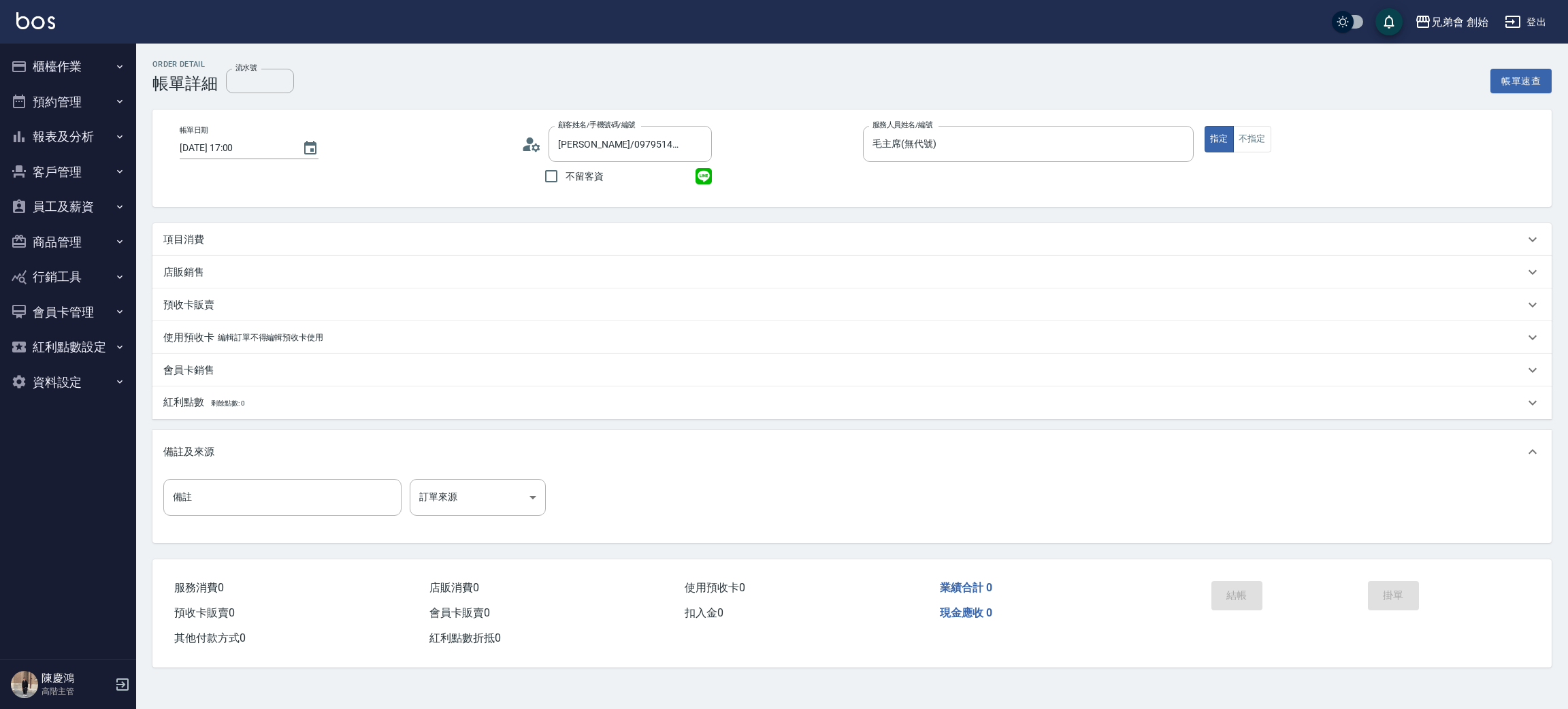
click at [191, 230] on div "項目消費" at bounding box center [851, 239] width 1399 height 32
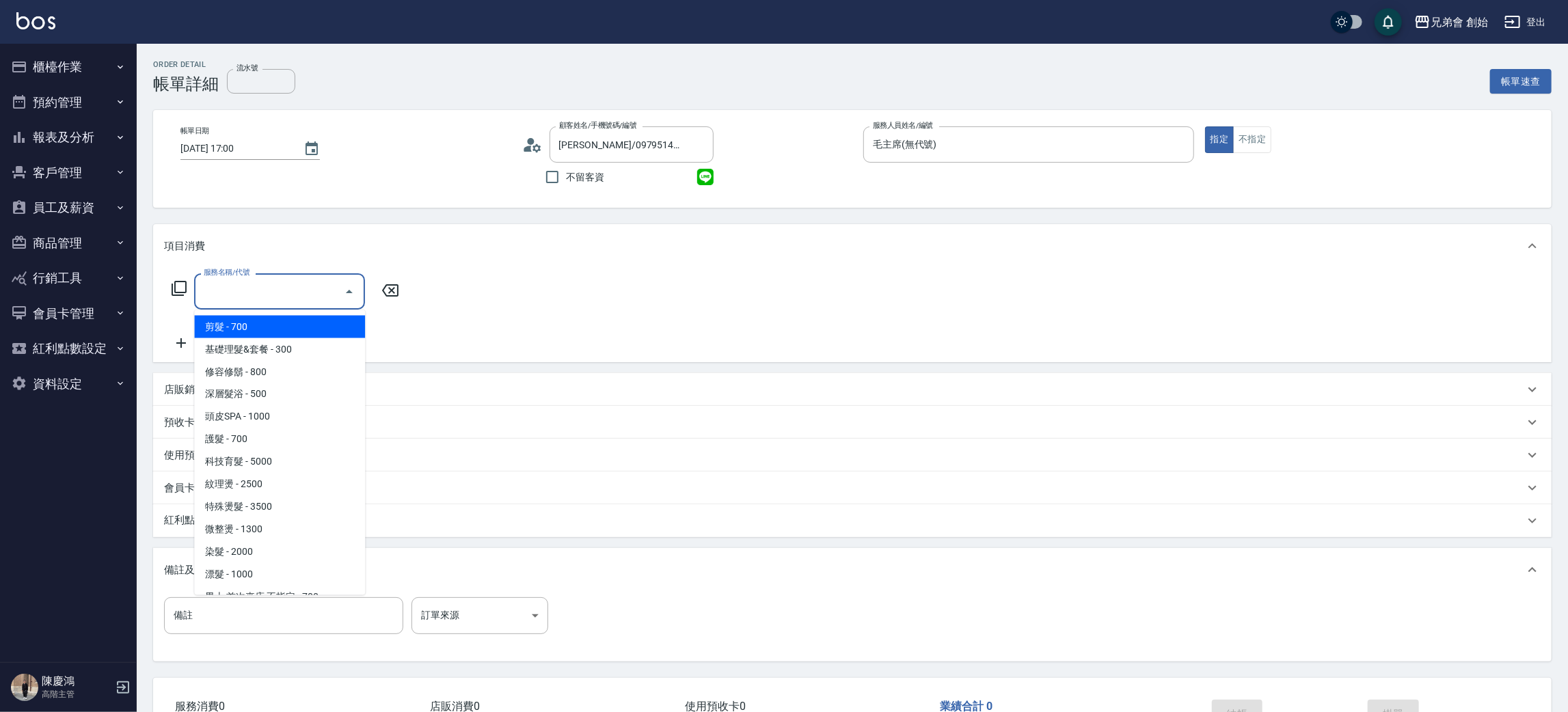
click at [269, 299] on input "服務名稱/代號" at bounding box center [269, 291] width 138 height 24
click at [272, 333] on span "剪髮 - 700" at bounding box center [279, 326] width 171 height 23
type input "剪髮(A01)"
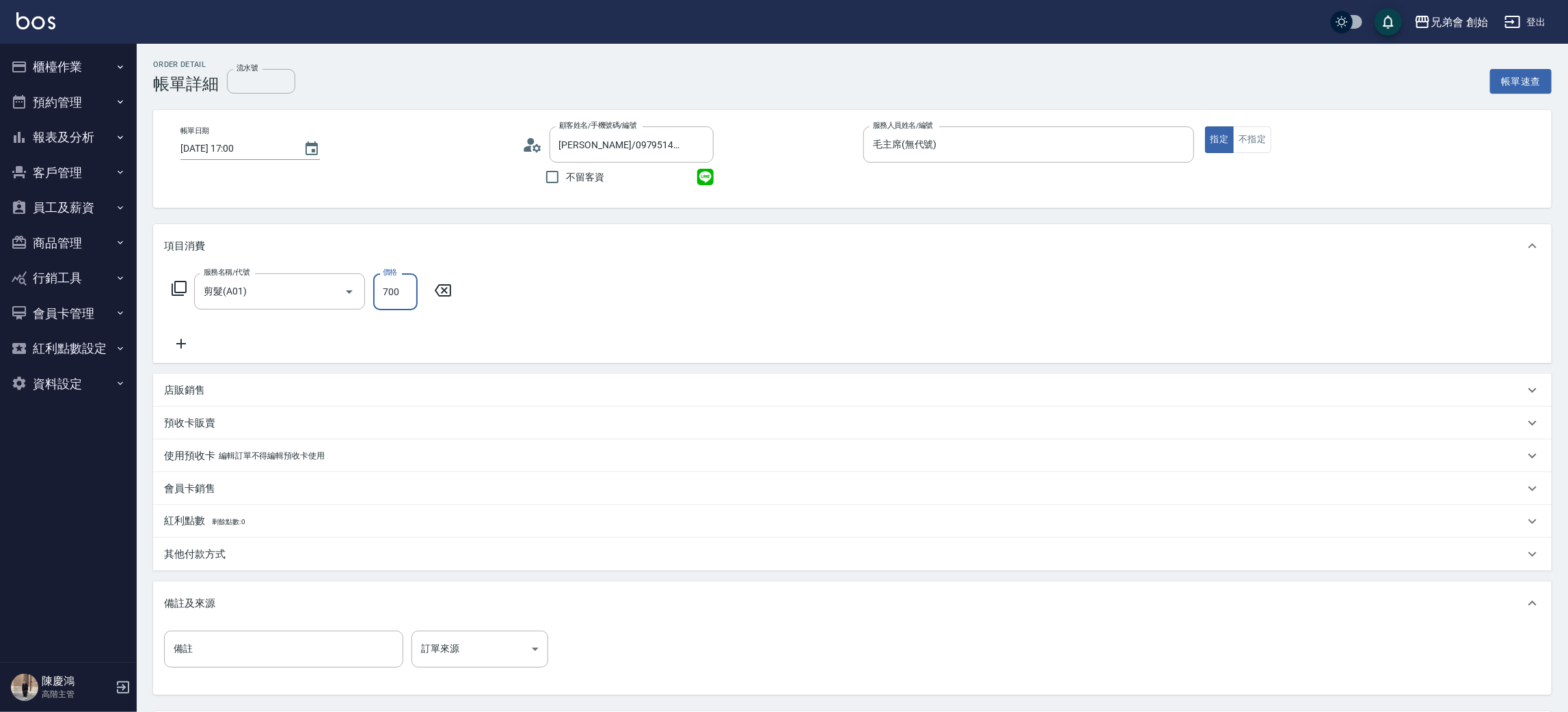
click at [397, 287] on input "700" at bounding box center [395, 291] width 44 height 37
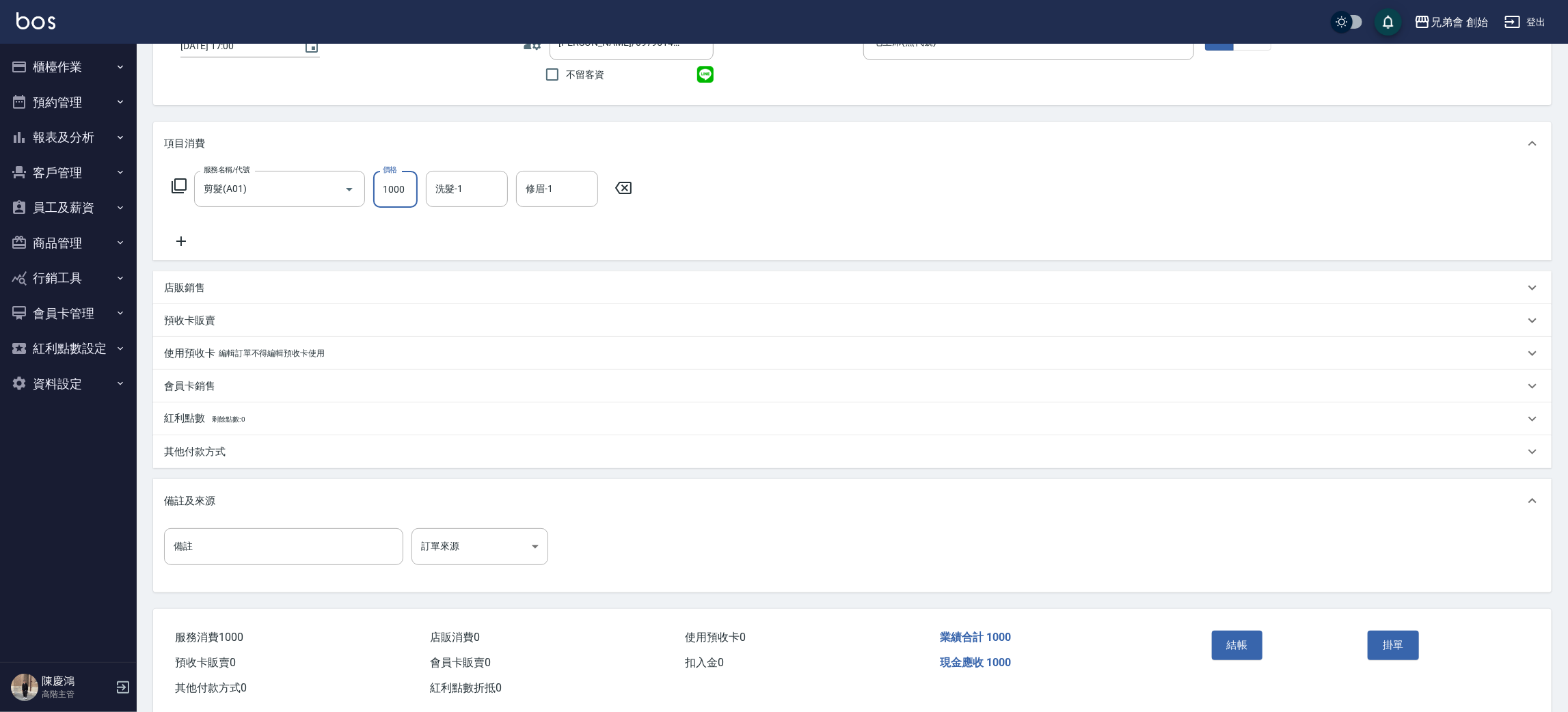
scroll to position [128, 0]
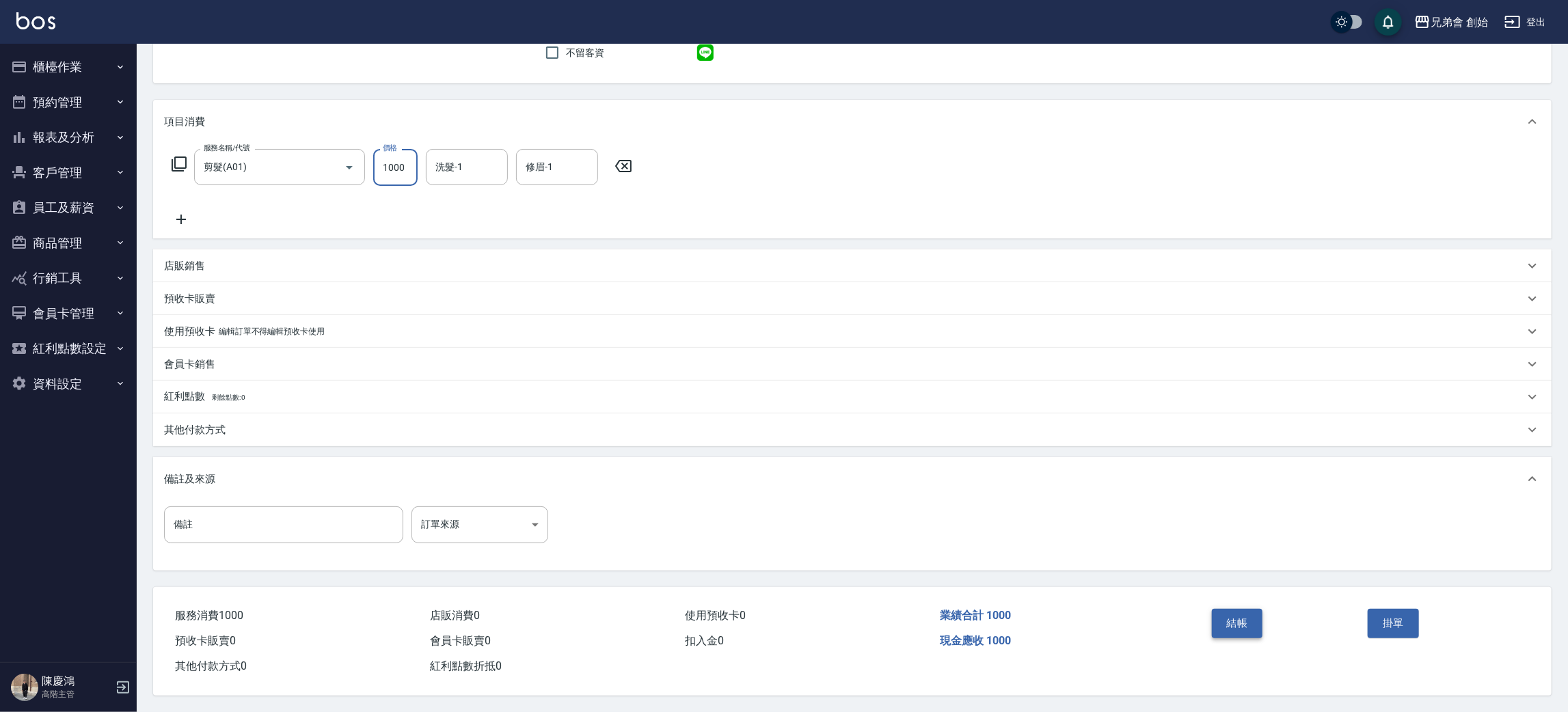
type input "1000"
click at [1245, 610] on button "結帳" at bounding box center [1237, 623] width 51 height 28
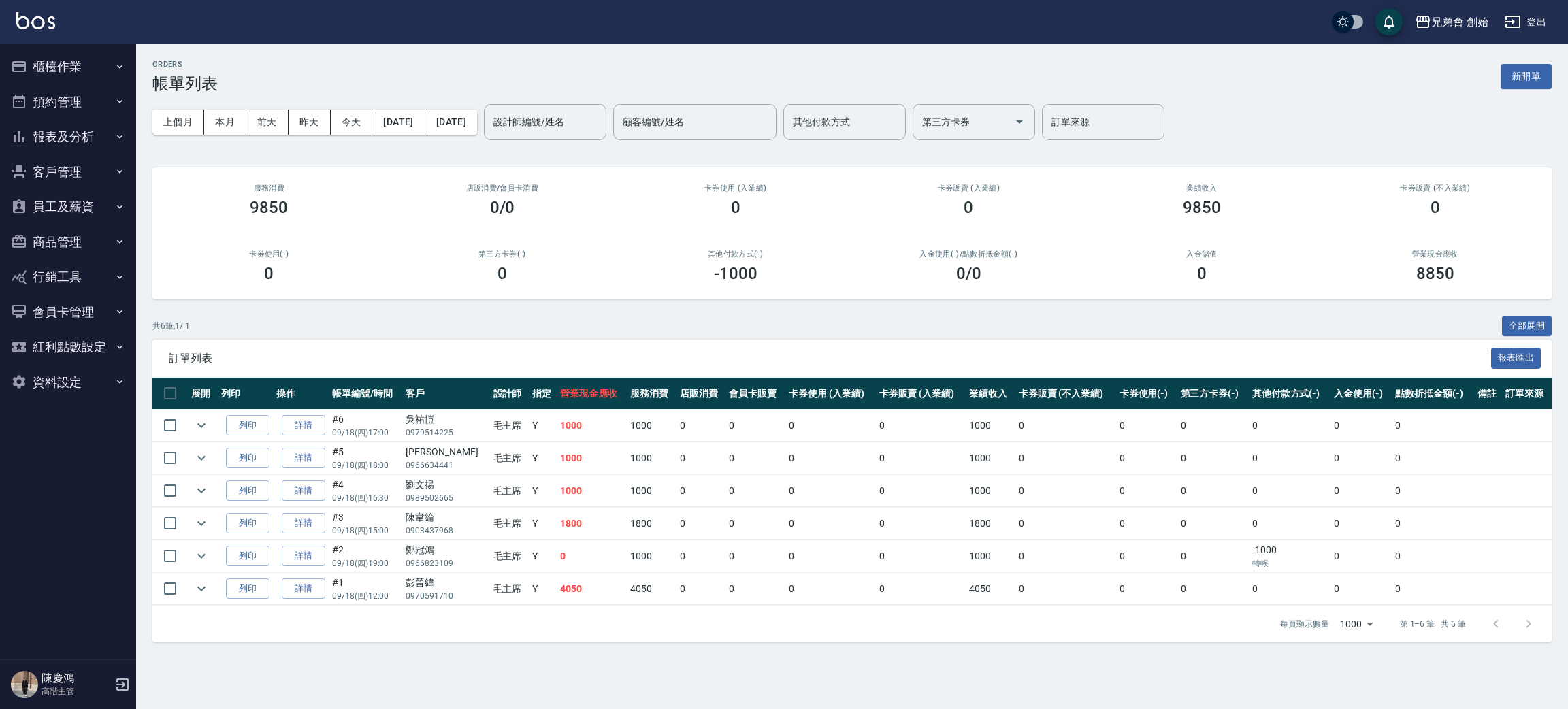
click at [299, 593] on link "詳情" at bounding box center [303, 588] width 43 height 21
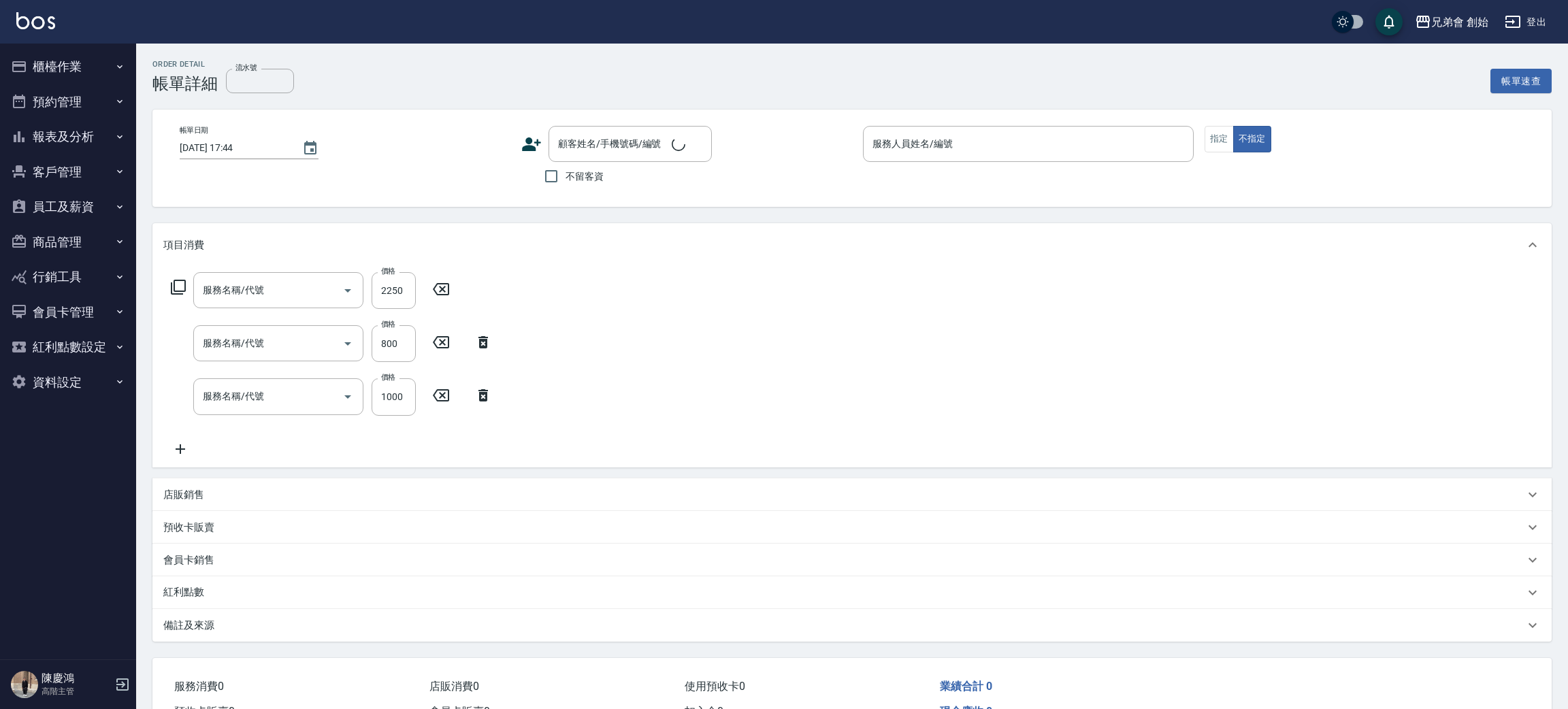
type input "[DATE] 12:00"
type input "毛主席(無代號)"
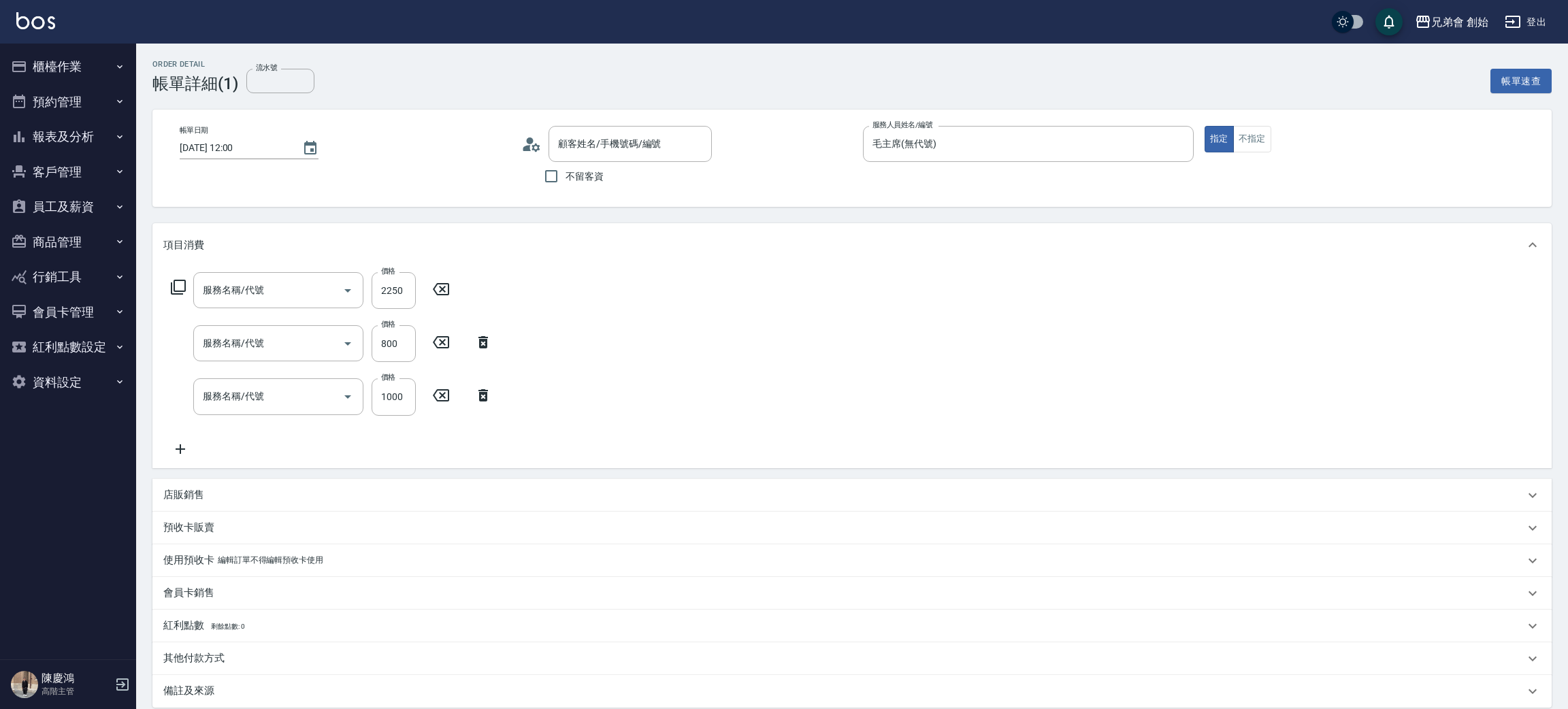
type input "紋理燙(D01)"
type input "頭皮SPA(B02)"
type input "剪髮(A01)"
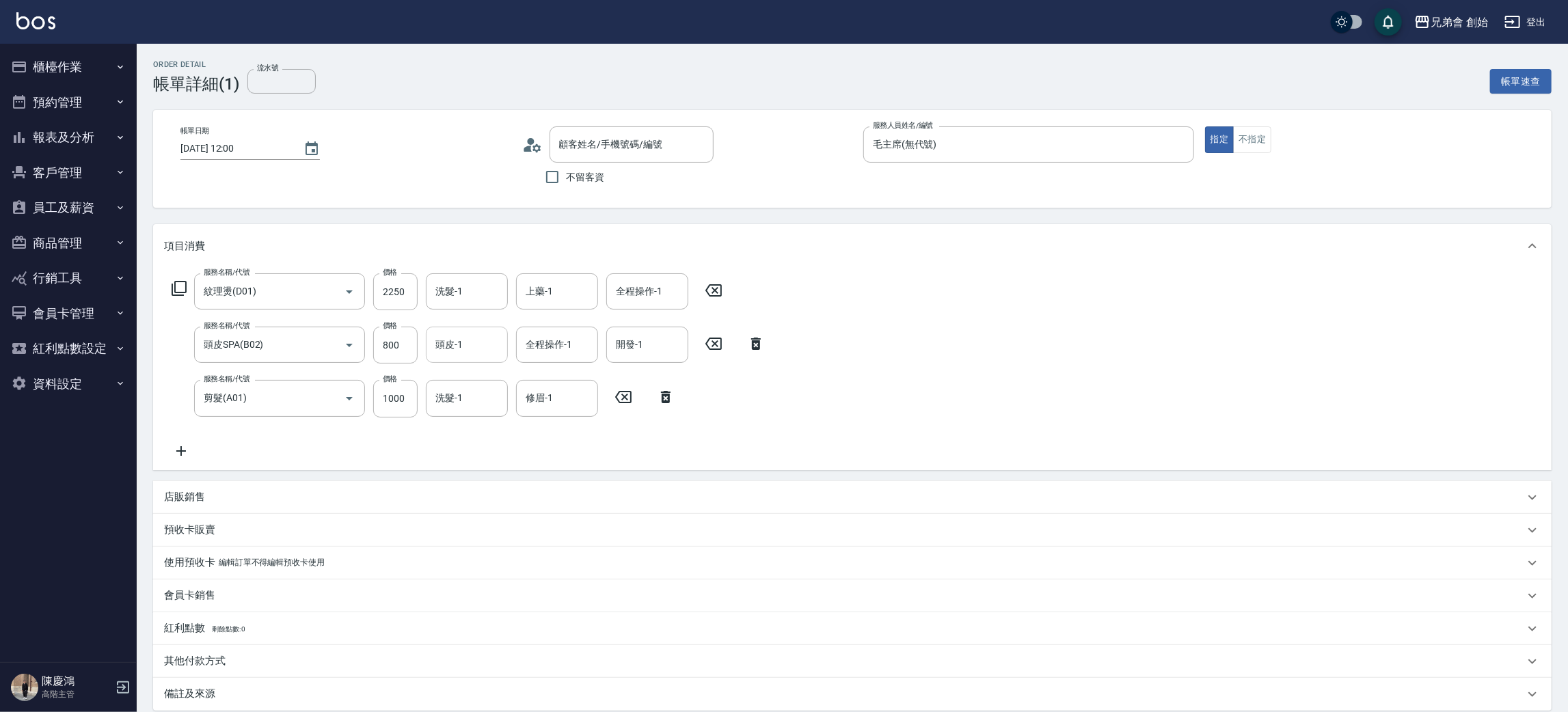
type input "[PERSON_NAME]/0970591710/null"
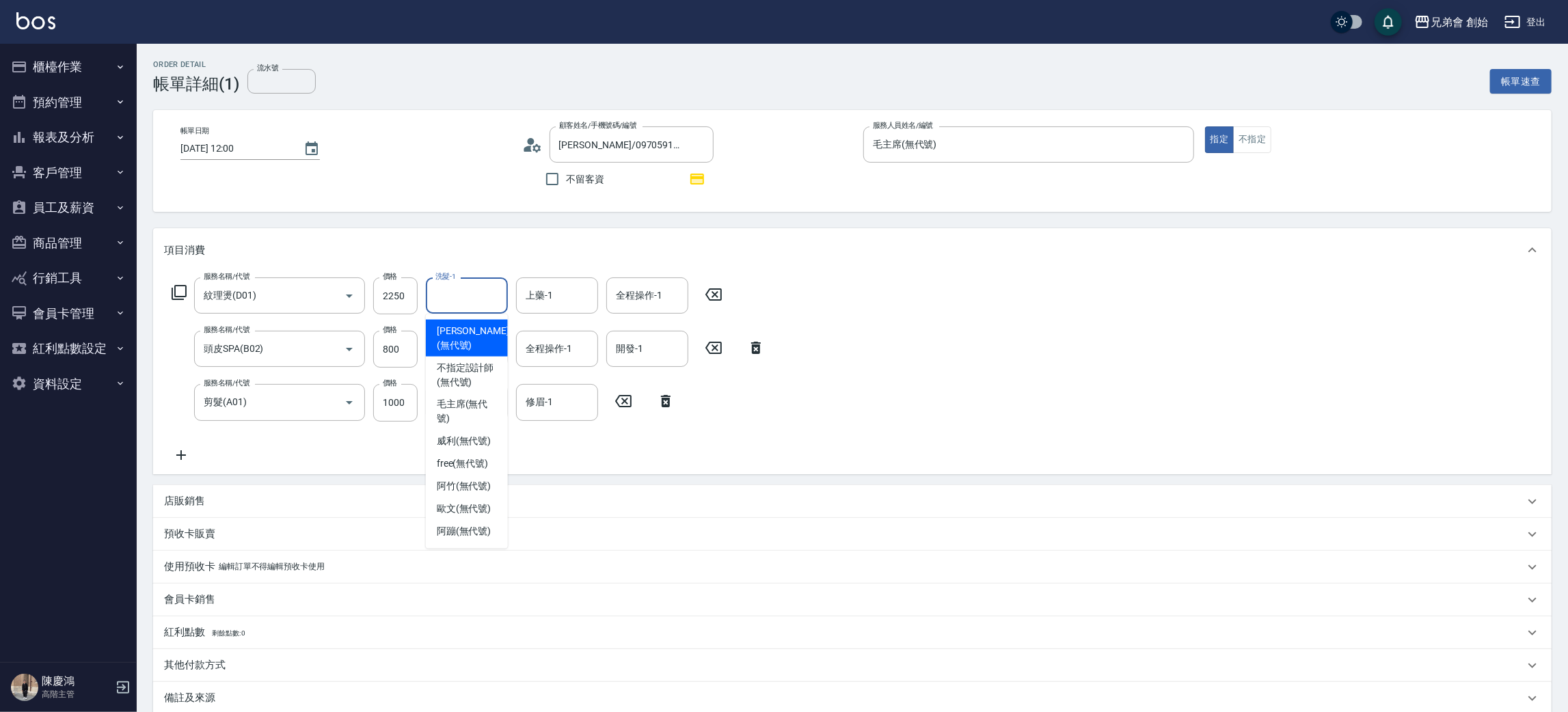
click at [481, 292] on input "洗髮-1" at bounding box center [466, 295] width 69 height 24
click at [463, 457] on span "free (無代號)" at bounding box center [463, 464] width 52 height 14
type input "free(無代號)"
click at [555, 280] on div "上藥-1" at bounding box center [557, 295] width 82 height 36
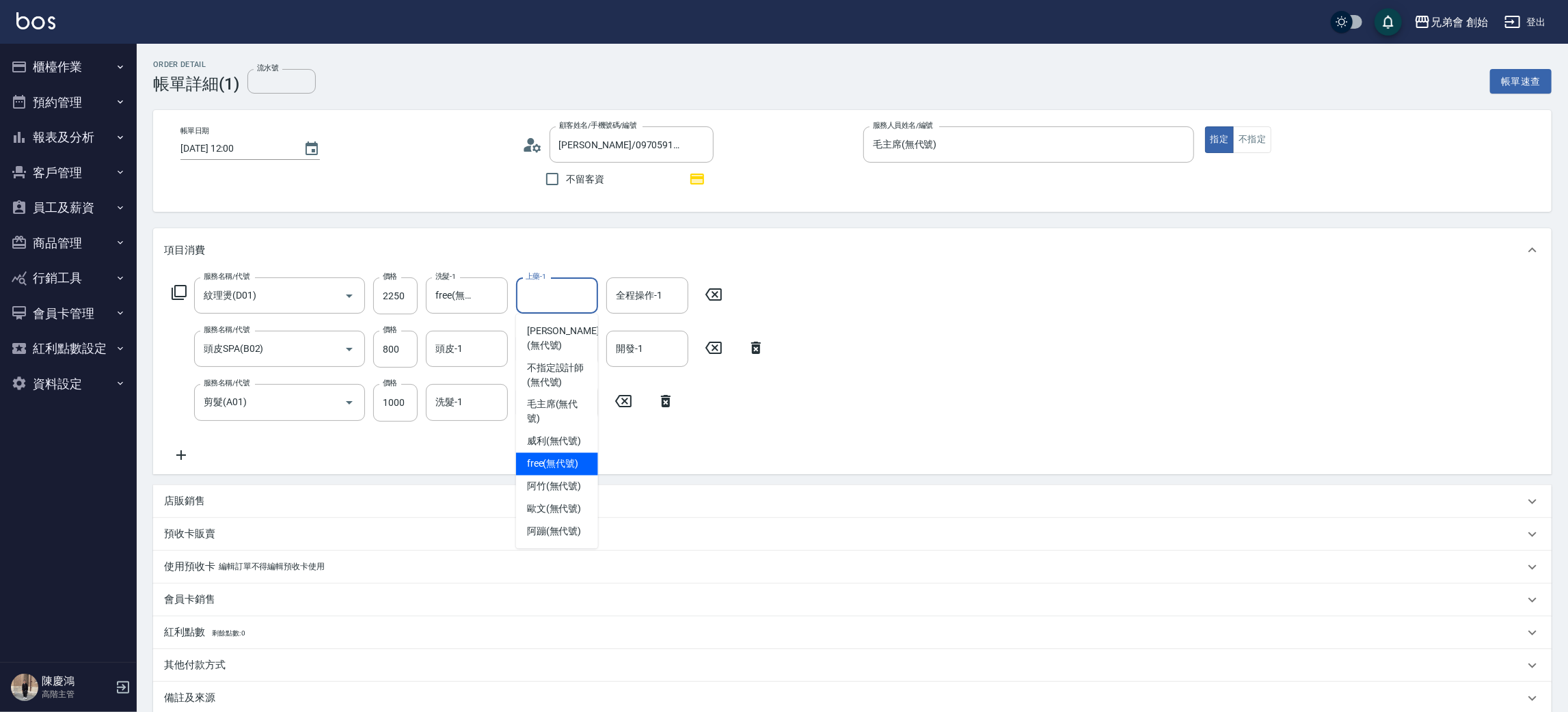
click at [565, 457] on span "free (無代號)" at bounding box center [553, 464] width 52 height 14
type input "free(無代號)"
click at [453, 344] on div "頭皮-1 頭皮-1" at bounding box center [467, 348] width 82 height 36
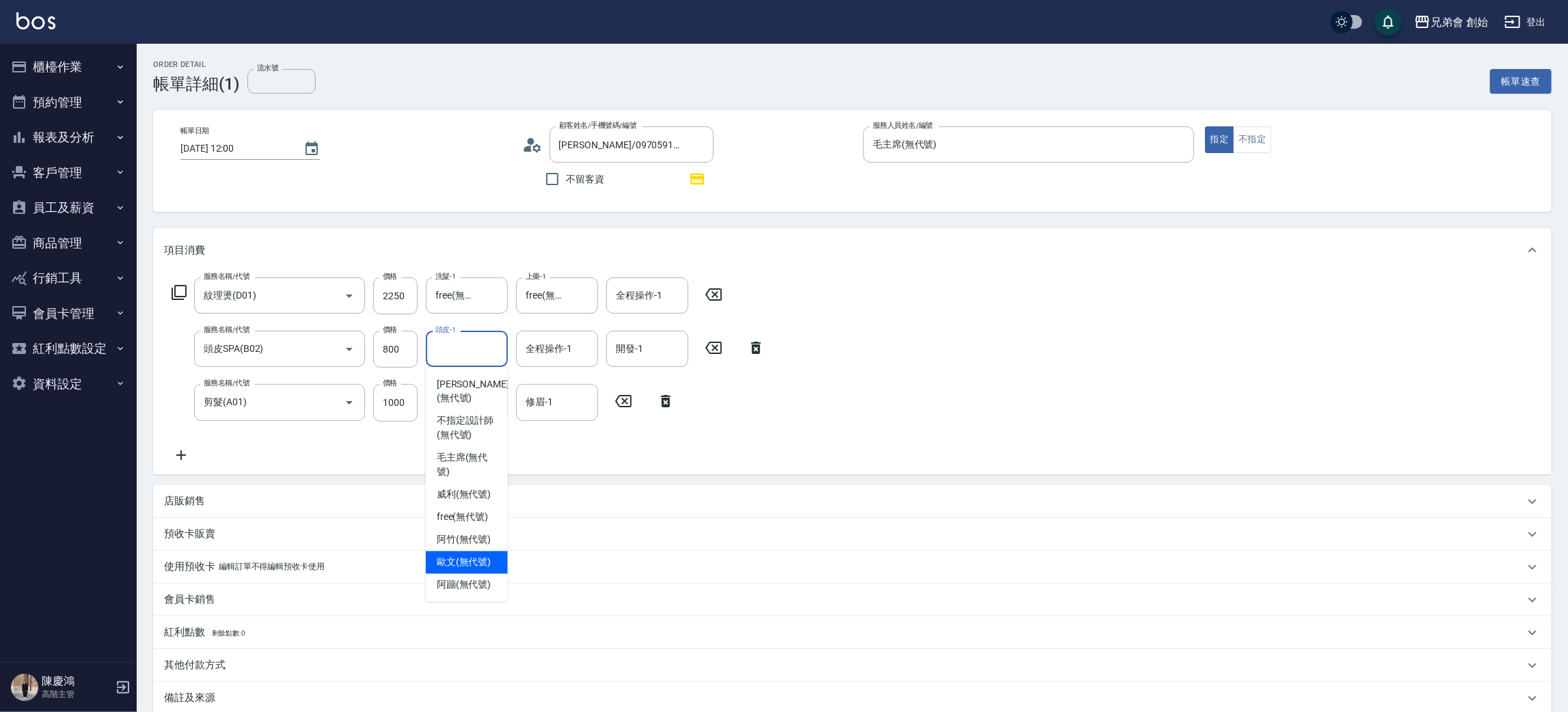
drag, startPoint x: 468, startPoint y: 549, endPoint x: 503, endPoint y: 487, distance: 71.2
click at [468, 555] on span "歐文 (無代號)" at bounding box center [463, 562] width 54 height 14
type input "歐文(無代號)"
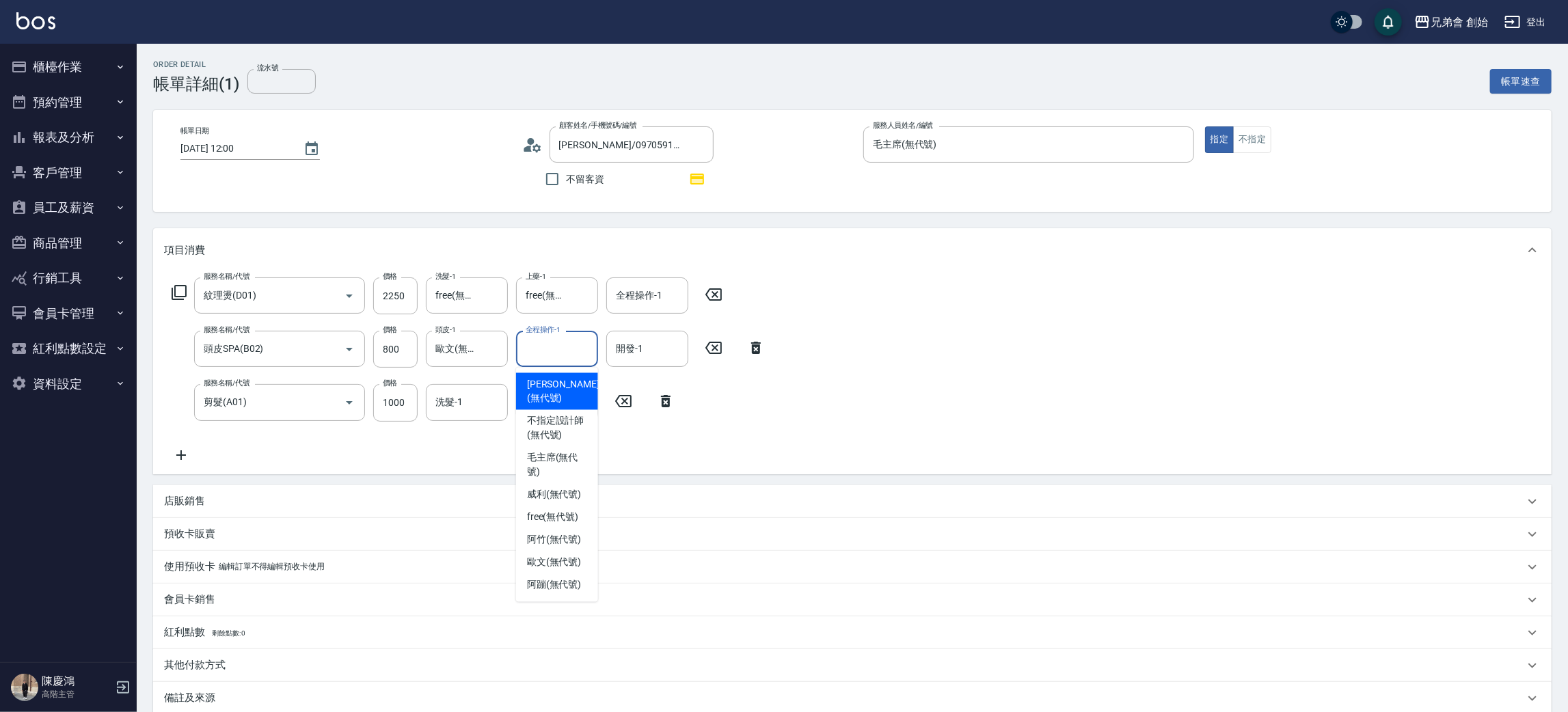
click at [536, 352] on input "全程操作-1" at bounding box center [556, 348] width 69 height 24
click at [544, 555] on span "歐文 (無代號)" at bounding box center [554, 562] width 54 height 14
type input "歐文(無代號)"
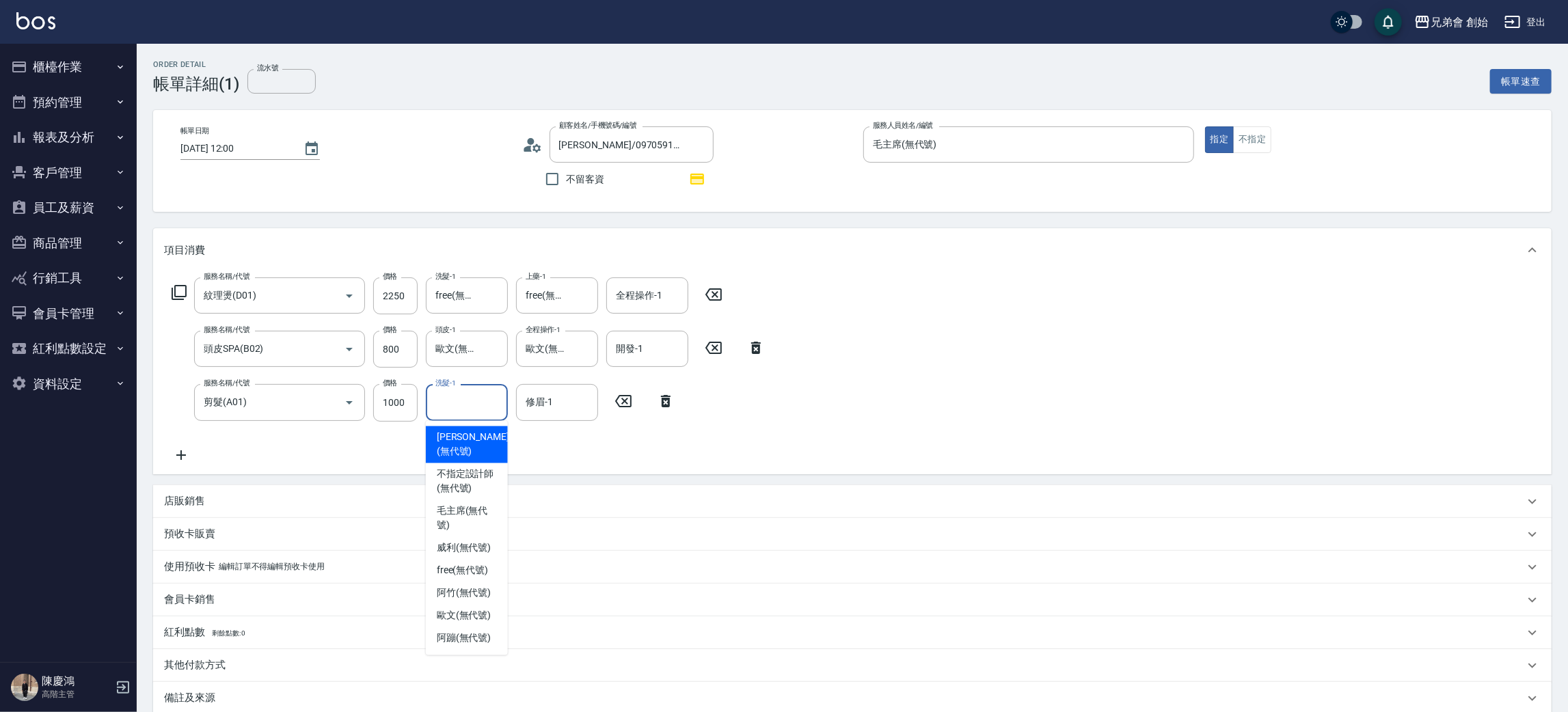
click at [468, 408] on input "洗髮-1" at bounding box center [466, 401] width 69 height 24
drag, startPoint x: 481, startPoint y: 606, endPoint x: 491, endPoint y: 588, distance: 20.6
click at [481, 608] on span "歐文 (無代號)" at bounding box center [463, 615] width 54 height 14
type input "歐文(無代號)"
click at [540, 401] on div "修眉-1 修眉-1" at bounding box center [557, 401] width 82 height 36
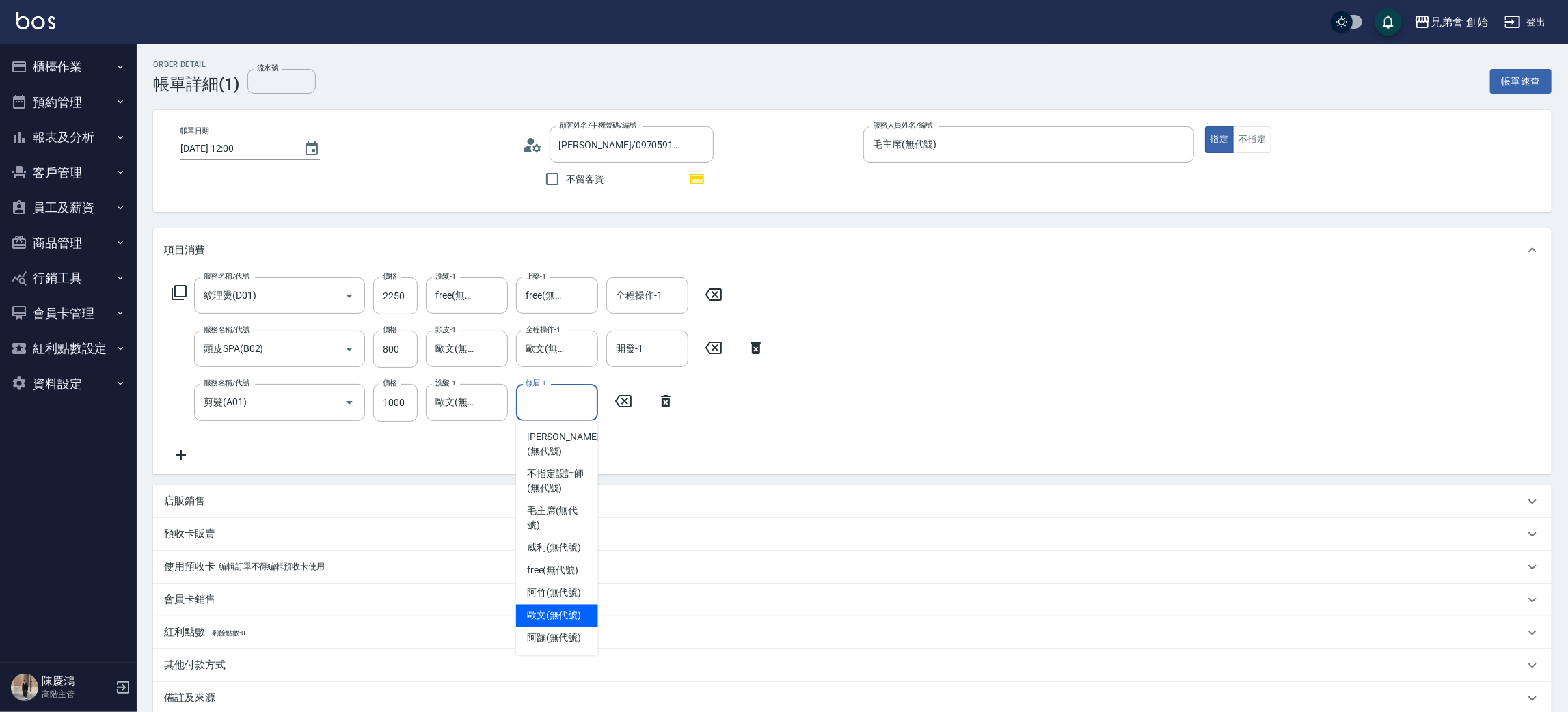
click at [547, 608] on span "歐文 (無代號)" at bounding box center [554, 615] width 54 height 14
type input "歐文(無代號)"
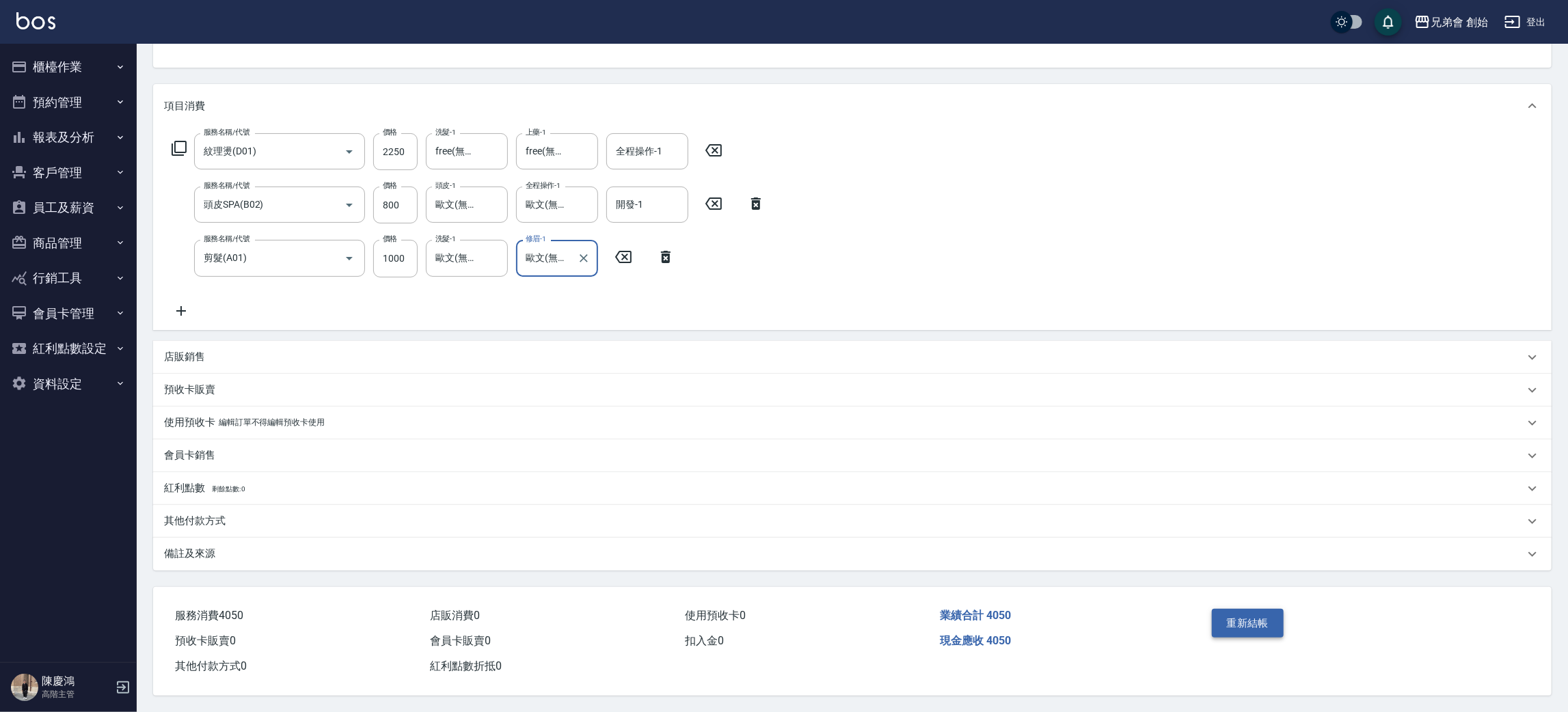
click at [1282, 623] on button "重新結帳" at bounding box center [1247, 623] width 73 height 28
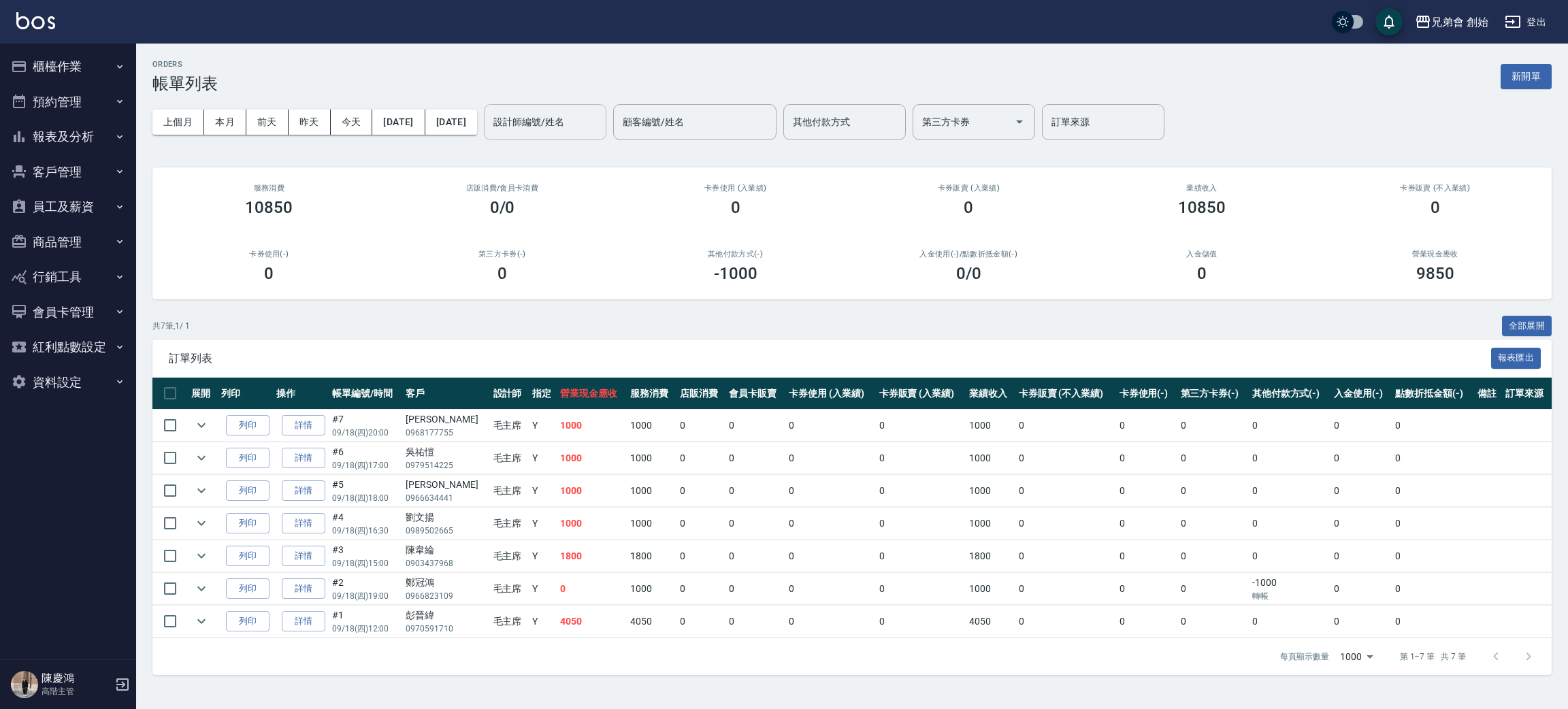
click at [573, 124] on input "設計師編號/姓名" at bounding box center [545, 122] width 111 height 24
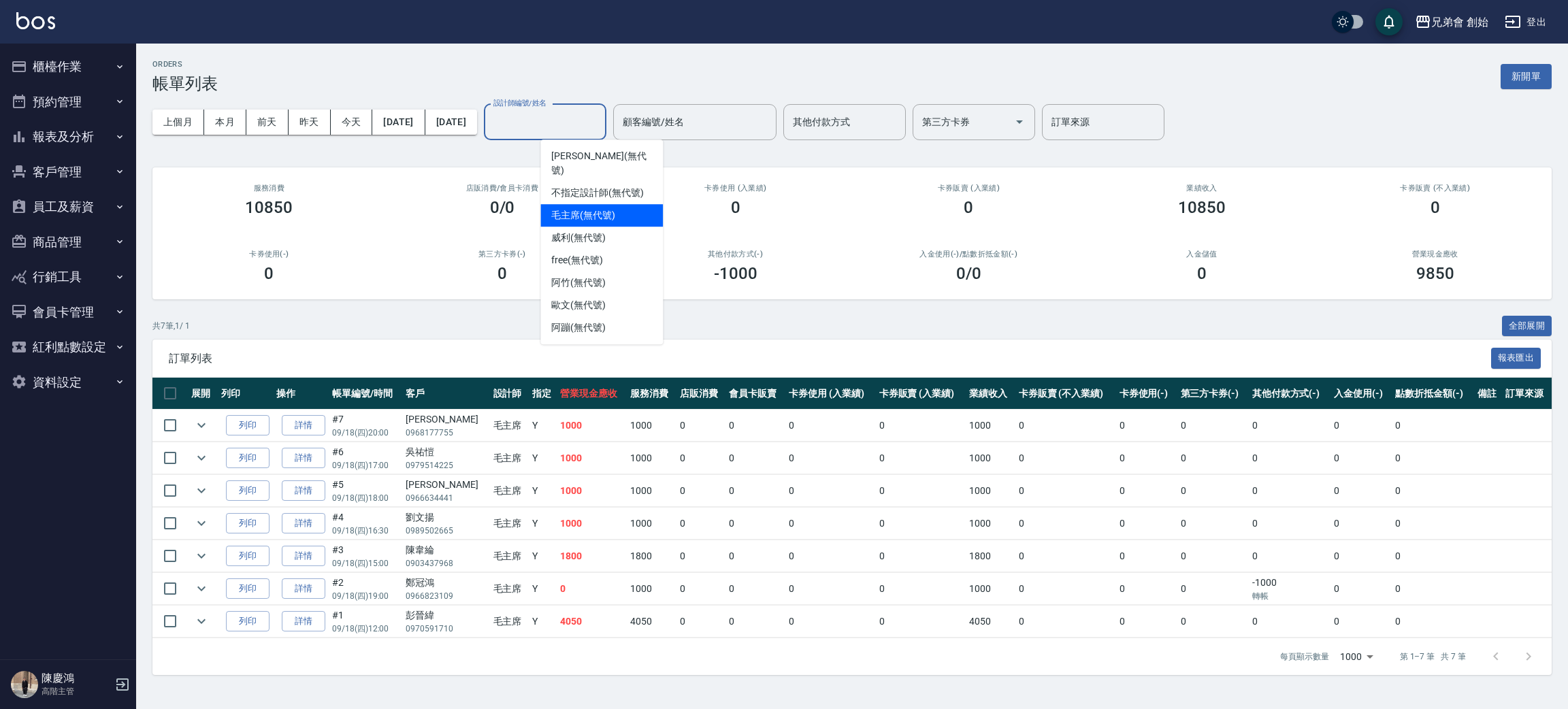
click at [591, 208] on span "毛主席 (無代號)" at bounding box center [583, 214] width 64 height 14
type input "毛主席(無代號)"
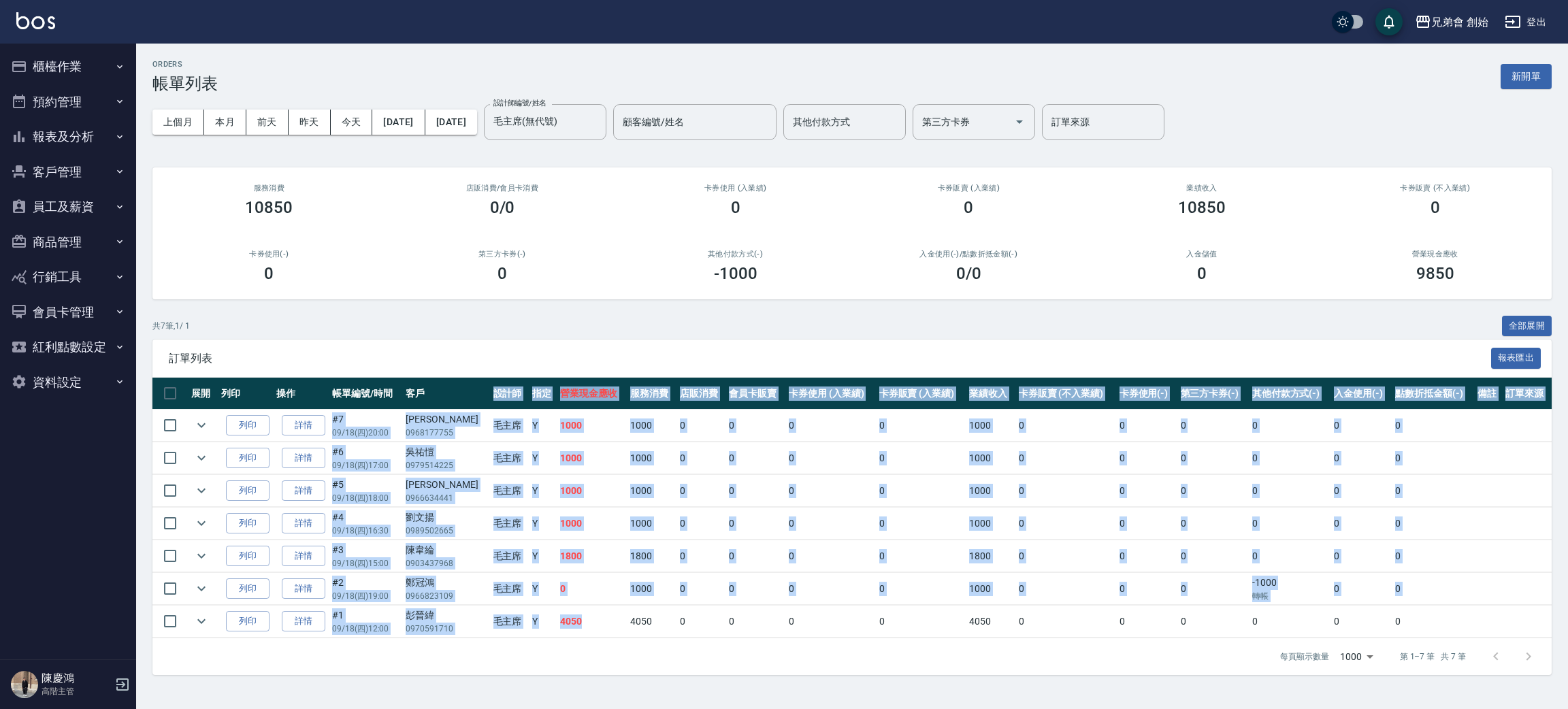
drag, startPoint x: 566, startPoint y: 630, endPoint x: 444, endPoint y: 385, distance: 273.7
click at [444, 385] on table "展開 列印 操作 帳單編號/時間 客戶 設計師 指定 營業現金應收 服務消費 店販消費 會員卡販賣 卡券使用 (入業績) 卡券販賣 (入業績) 業績收入 卡券…" at bounding box center [851, 507] width 1399 height 260
click at [234, 126] on button "本月" at bounding box center [225, 122] width 42 height 25
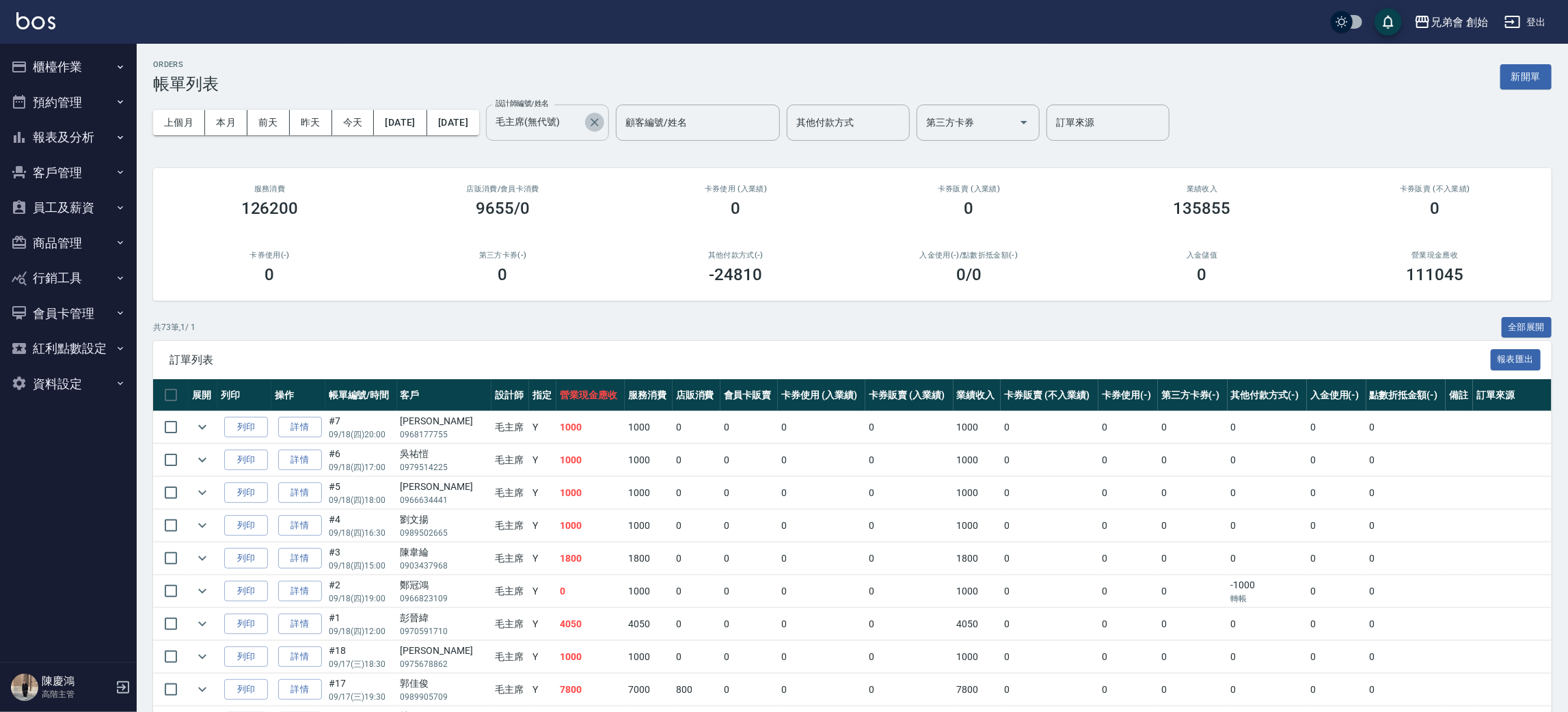
click at [601, 116] on icon "Clear" at bounding box center [594, 122] width 13 height 13
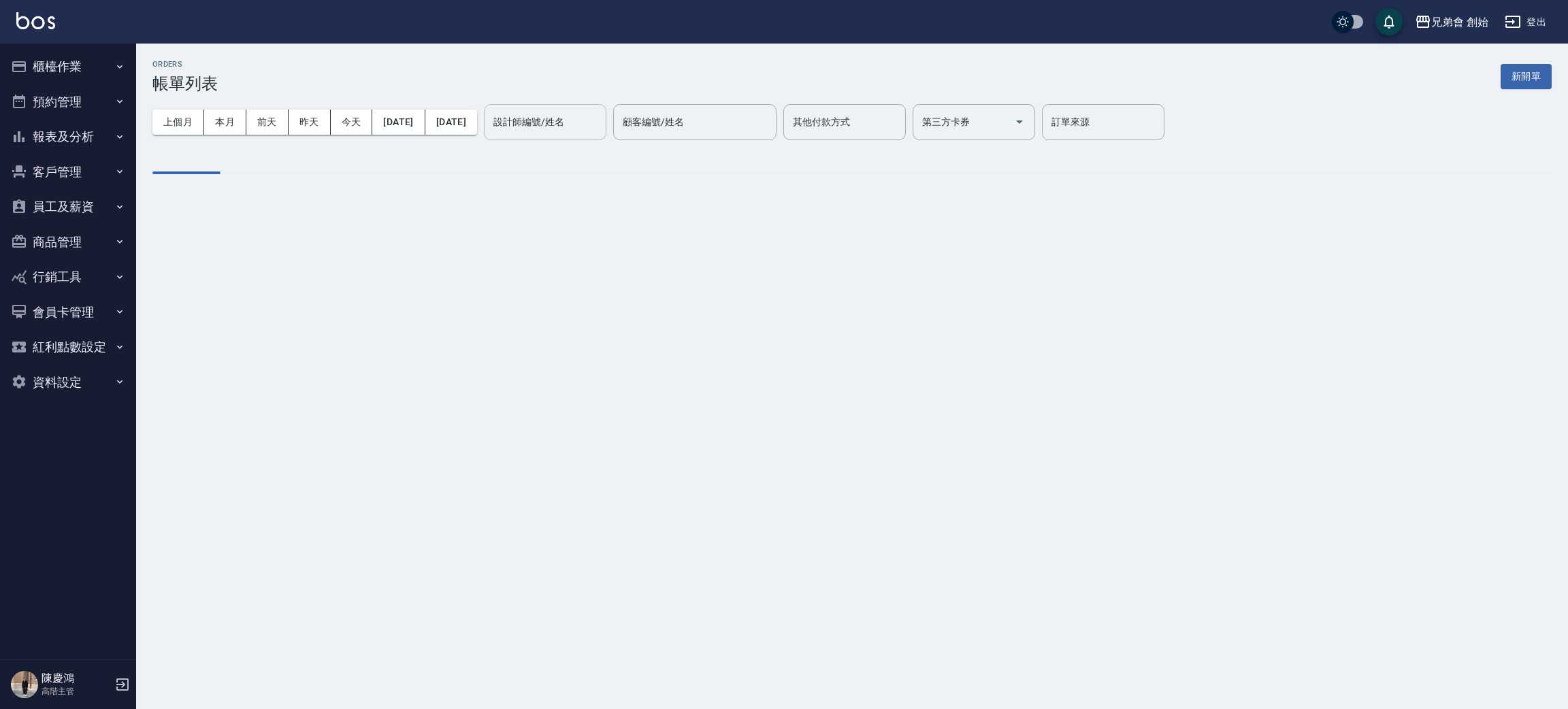
click at [609, 34] on div "兄弟會 創始 登出" at bounding box center [784, 22] width 1568 height 43
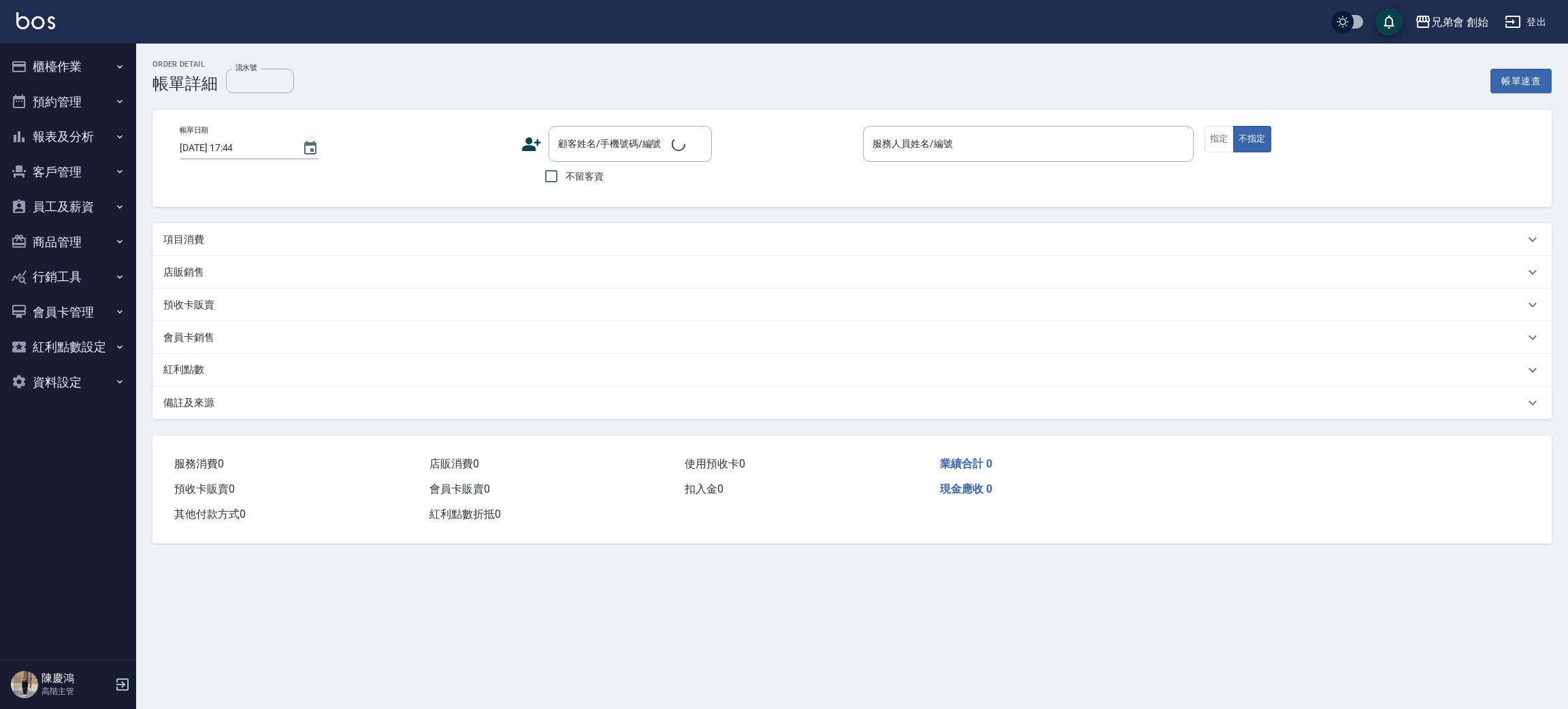
type input "2025/09/18 20:00"
type input "毛主席(無代號)"
type input "林后崎/0968177755/"
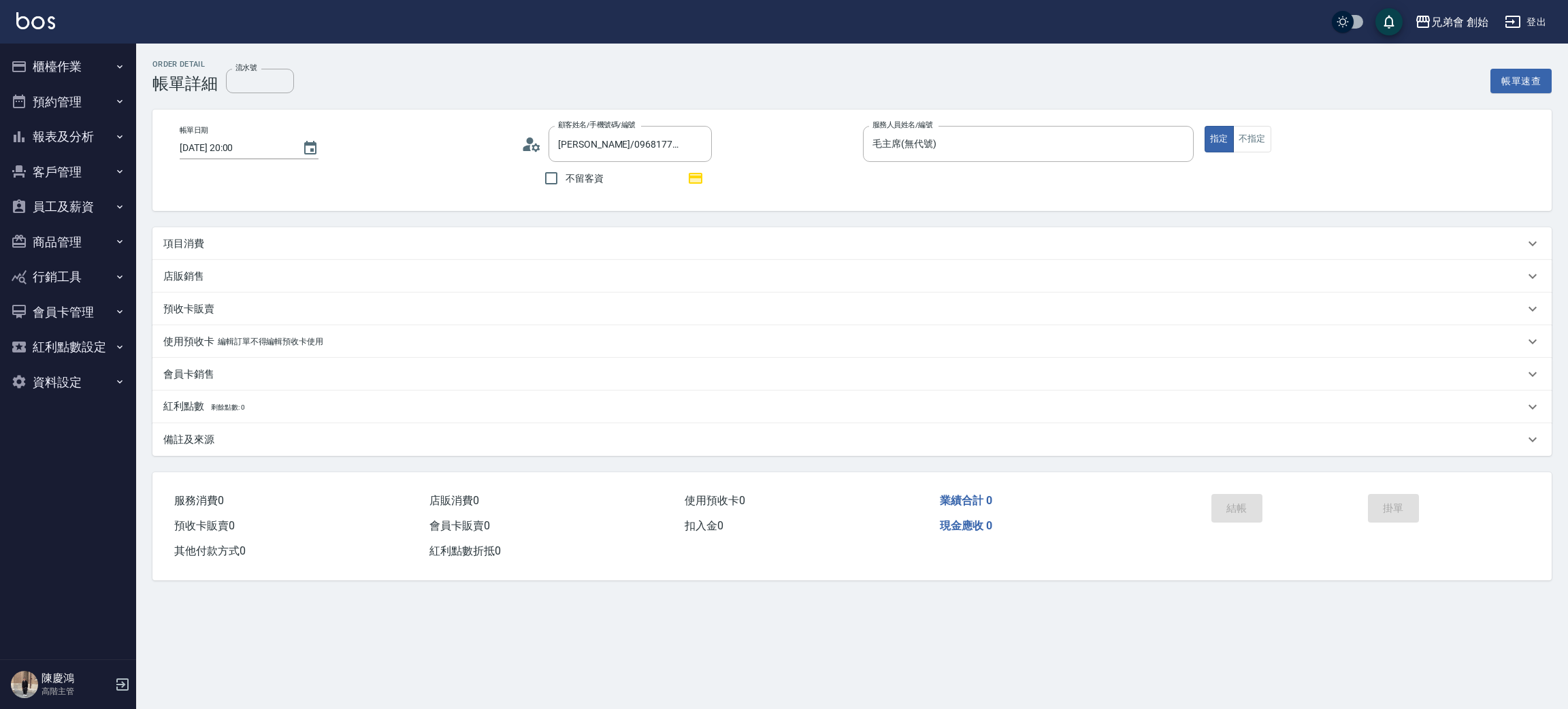
drag, startPoint x: 190, startPoint y: 250, endPoint x: 234, endPoint y: 253, distance: 44.1
click at [190, 251] on div "項目消費" at bounding box center [851, 243] width 1399 height 32
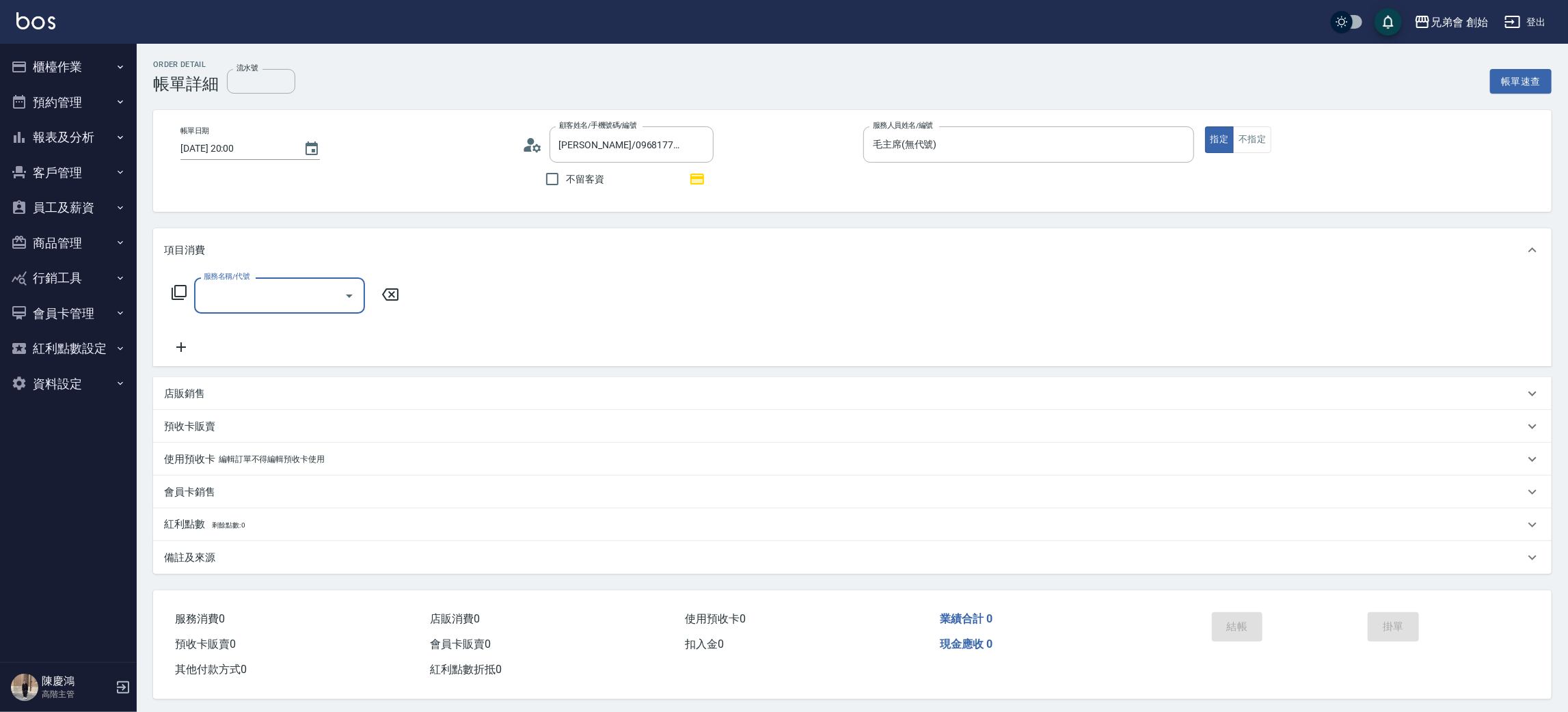
click at [261, 296] on input "服務名稱/代號" at bounding box center [269, 295] width 138 height 24
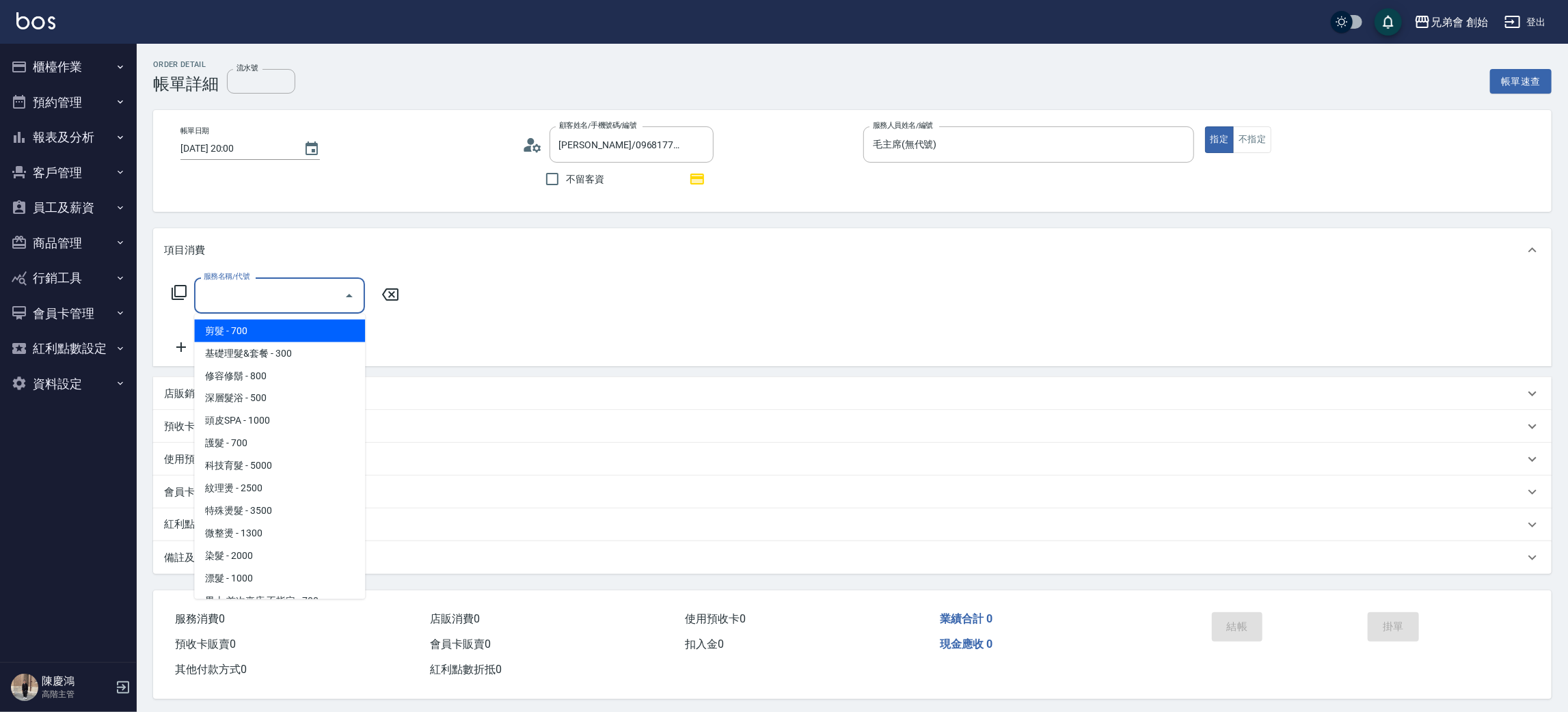
drag, startPoint x: 298, startPoint y: 331, endPoint x: 346, endPoint y: 317, distance: 50.0
click at [298, 334] on span "剪髮 - 700" at bounding box center [279, 331] width 171 height 23
type input "剪髮(A01)"
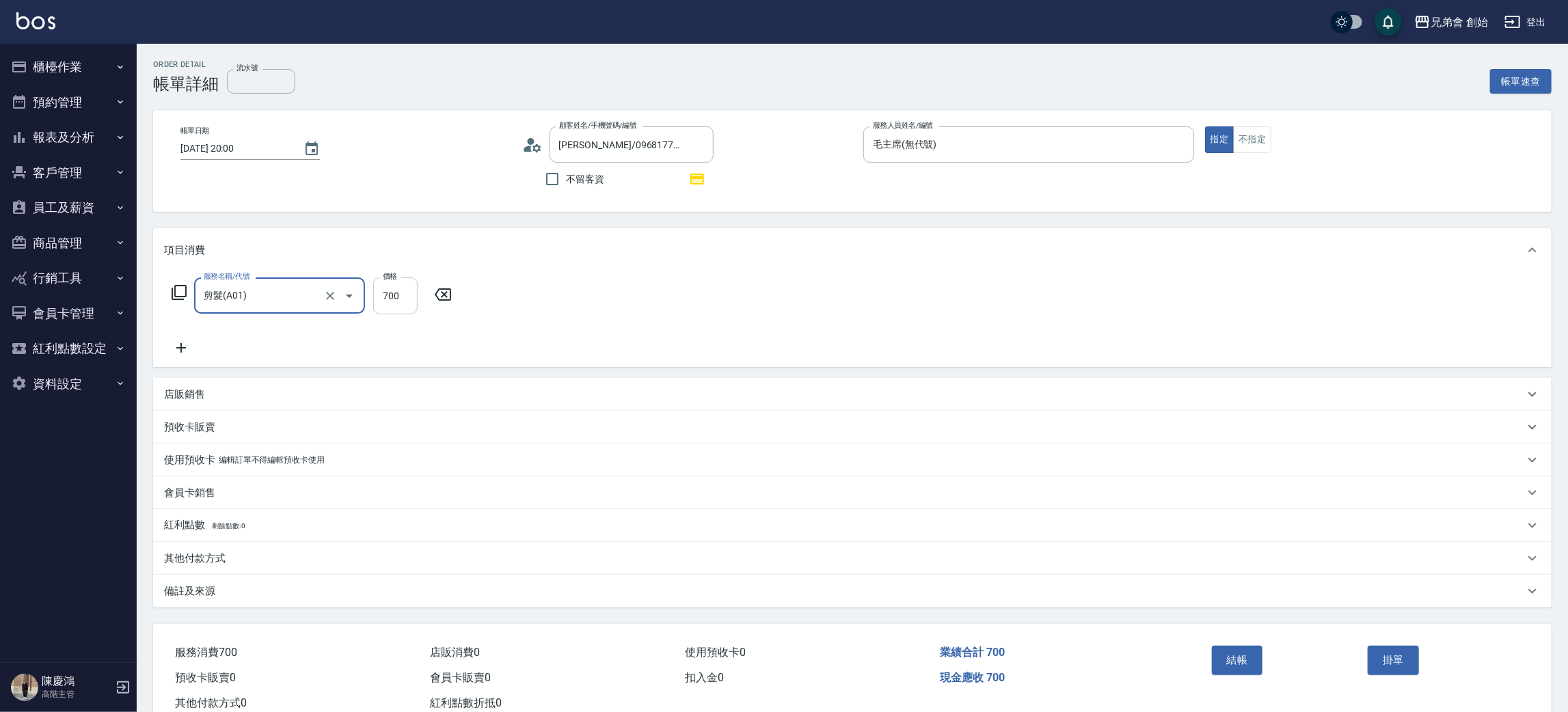
click at [393, 299] on input "700" at bounding box center [395, 295] width 44 height 37
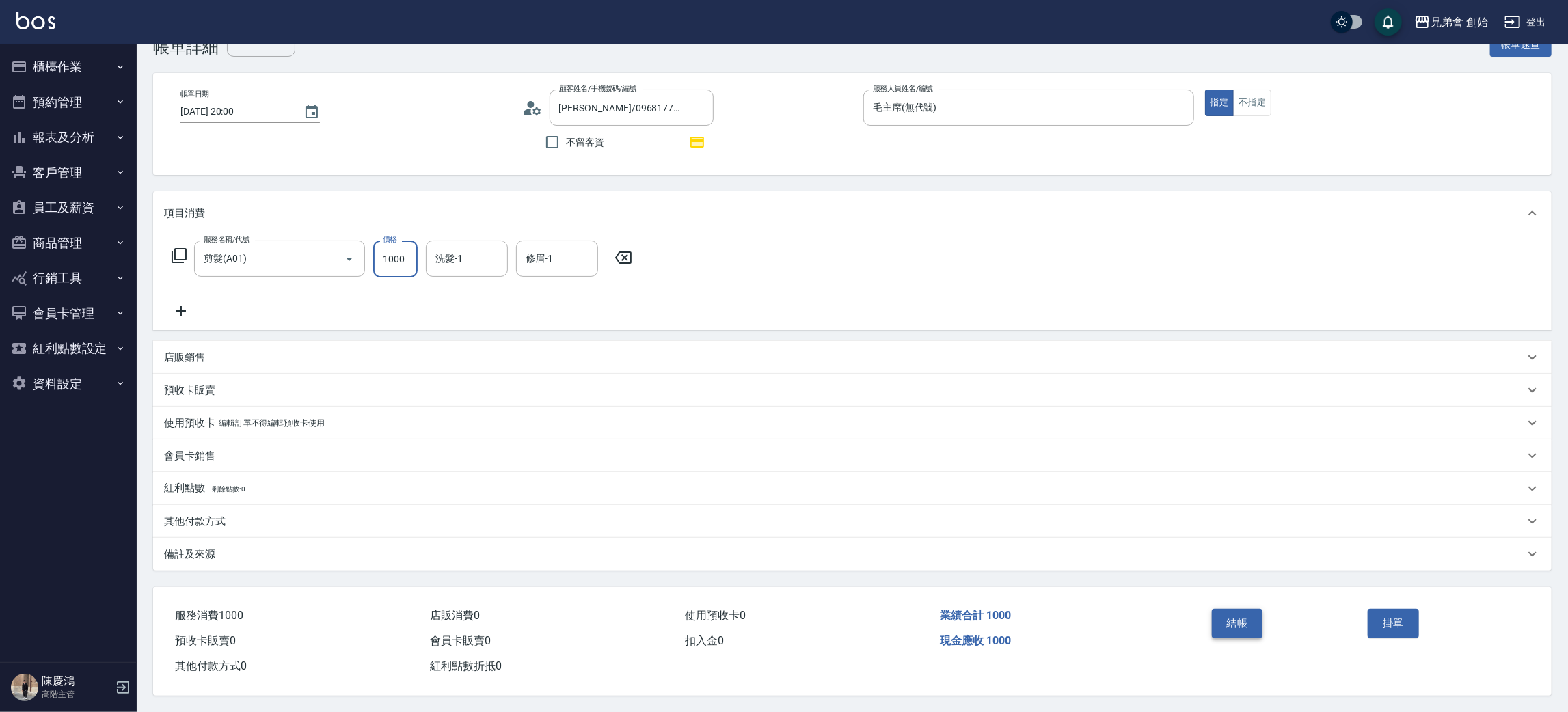
type input "1000"
click at [1240, 619] on button "結帳" at bounding box center [1237, 623] width 51 height 28
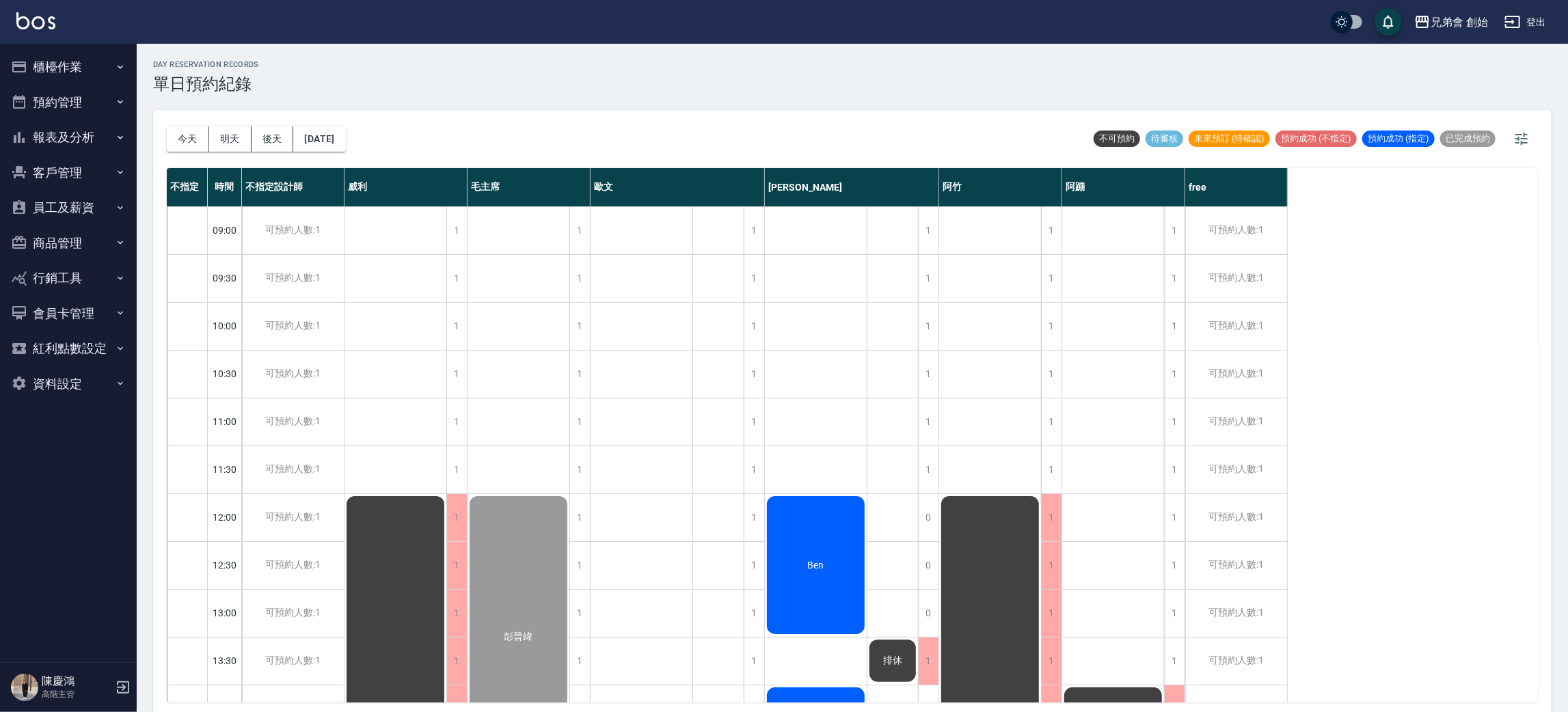
scroll to position [717, 0]
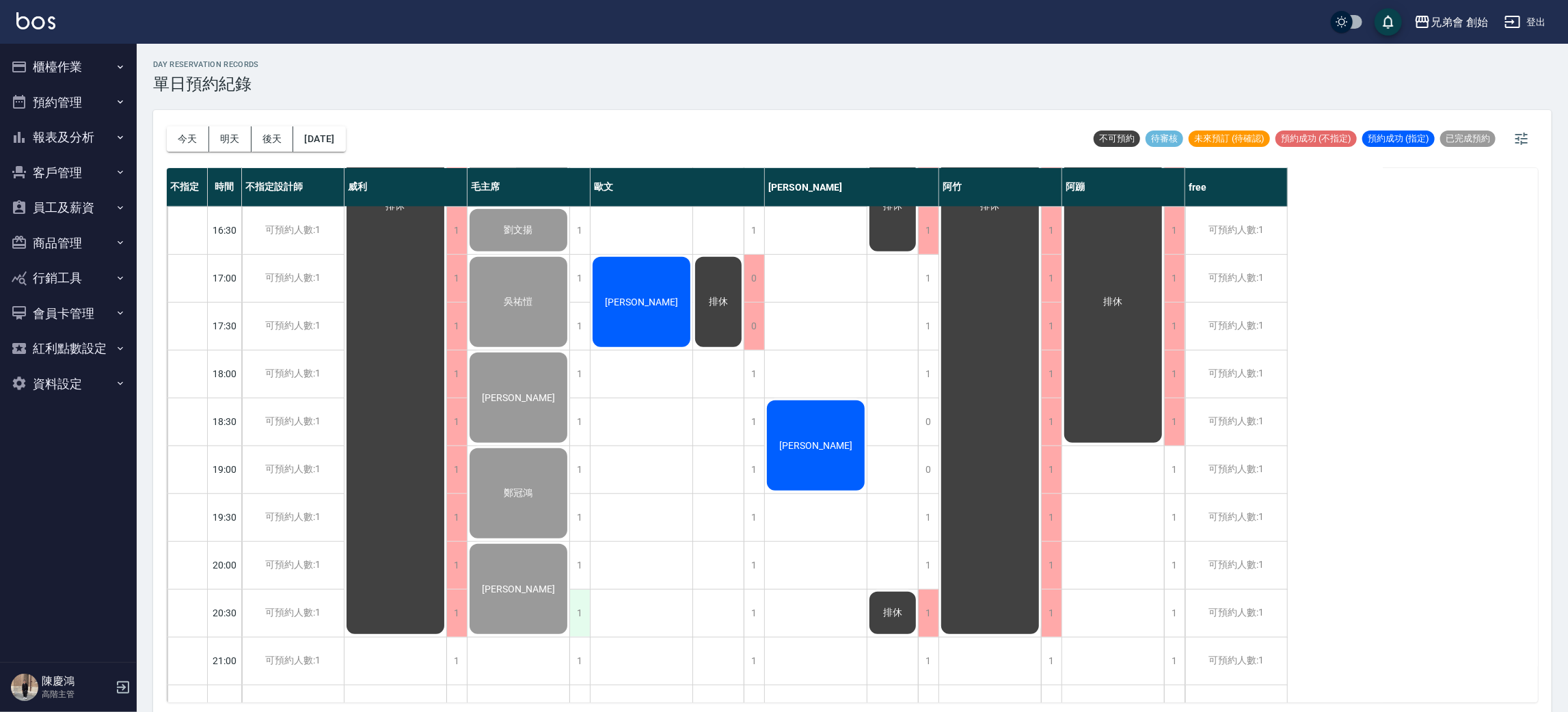
click at [577, 614] on div "1" at bounding box center [579, 613] width 21 height 47
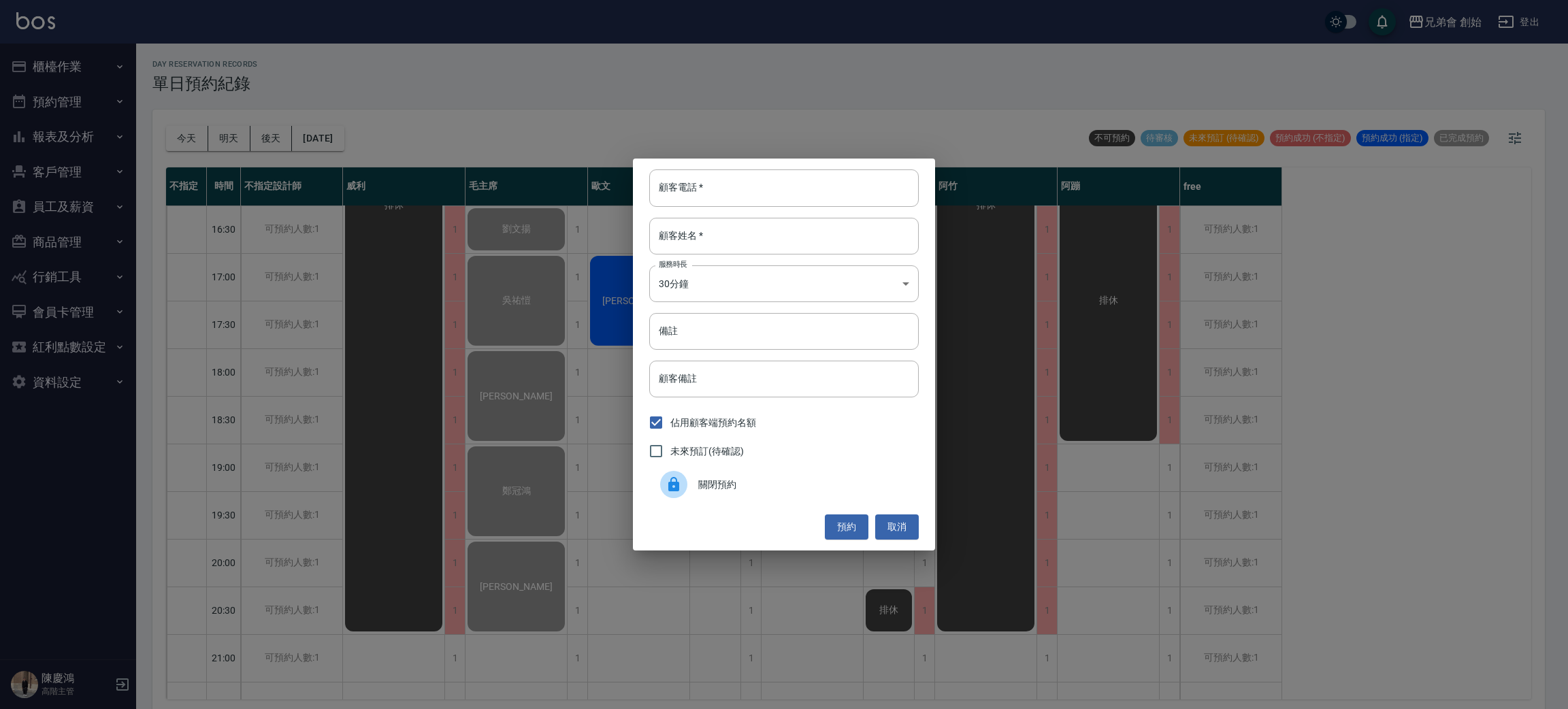
click at [665, 485] on icon at bounding box center [673, 485] width 17 height 17
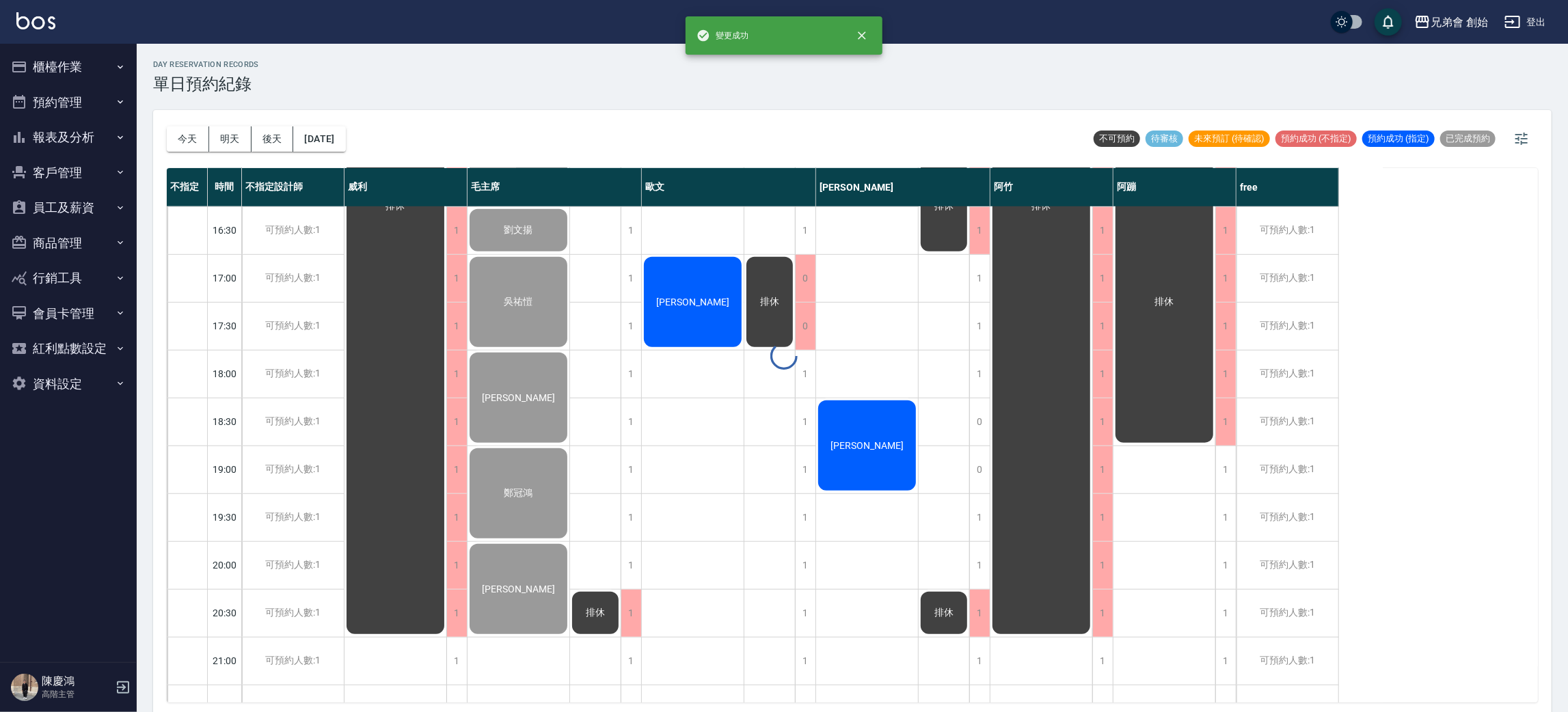
click at [579, 565] on div "排休" at bounding box center [595, 182] width 51 height 1386
click at [638, 549] on div "1" at bounding box center [630, 565] width 21 height 47
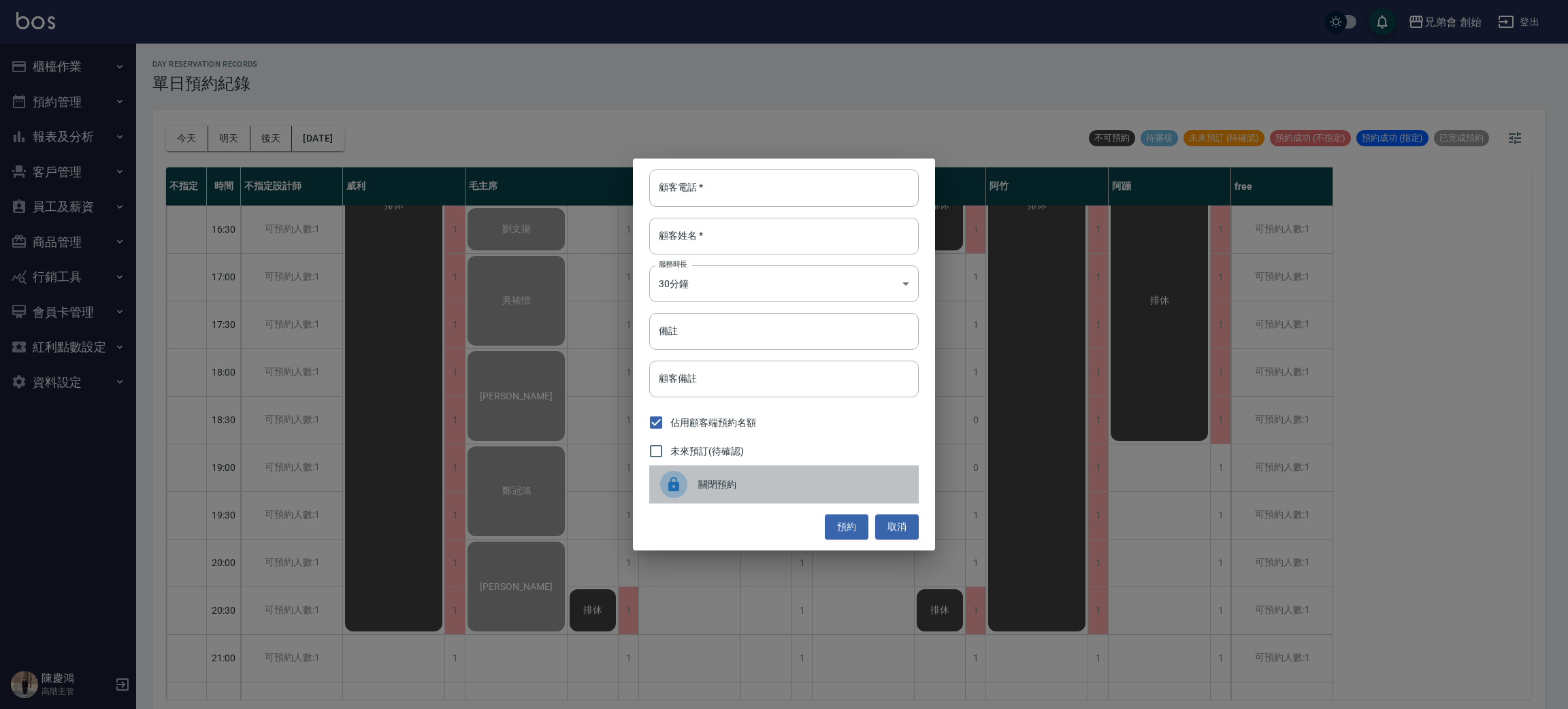
drag, startPoint x: 693, startPoint y: 477, endPoint x: 670, endPoint y: 492, distance: 27.5
click at [692, 479] on div at bounding box center [679, 484] width 38 height 27
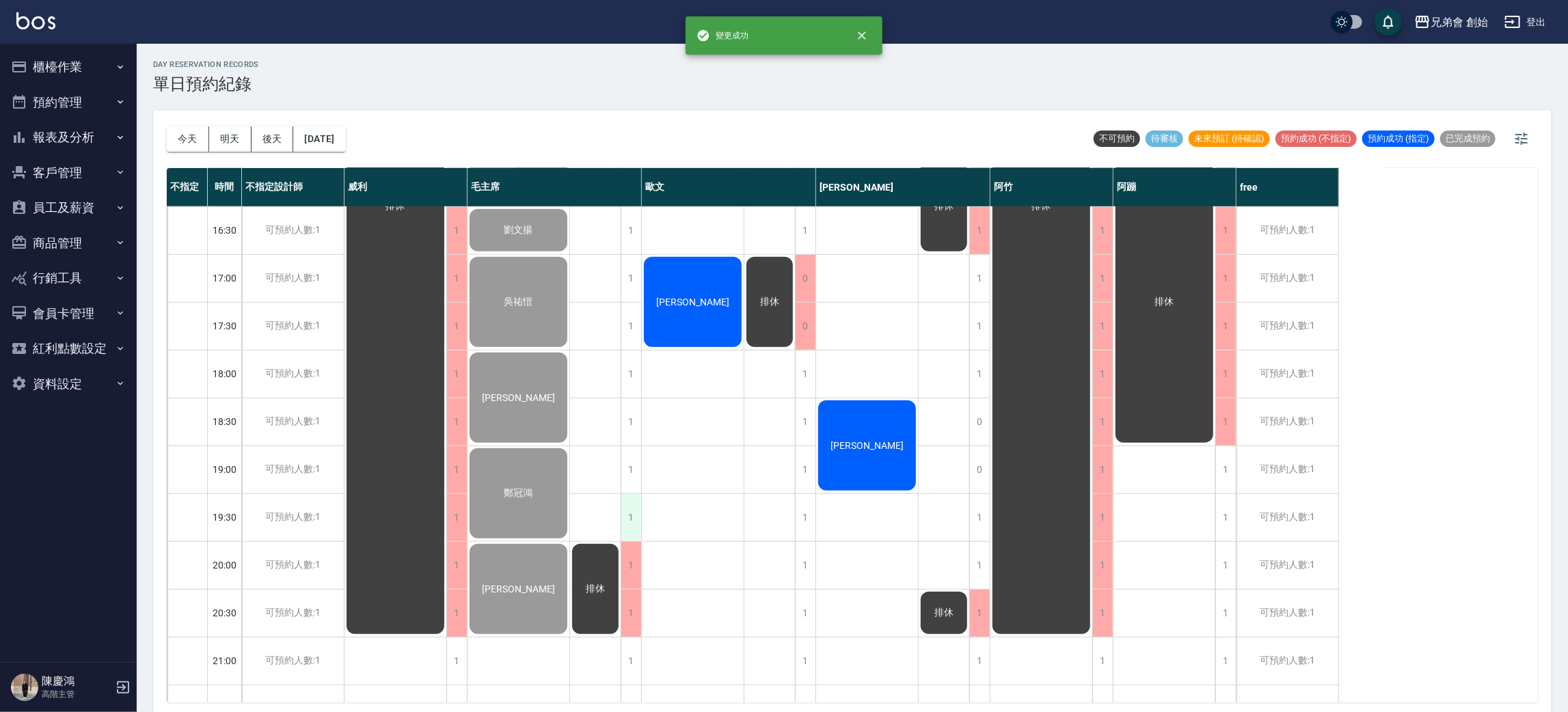
click at [634, 528] on div "1" at bounding box center [630, 518] width 21 height 47
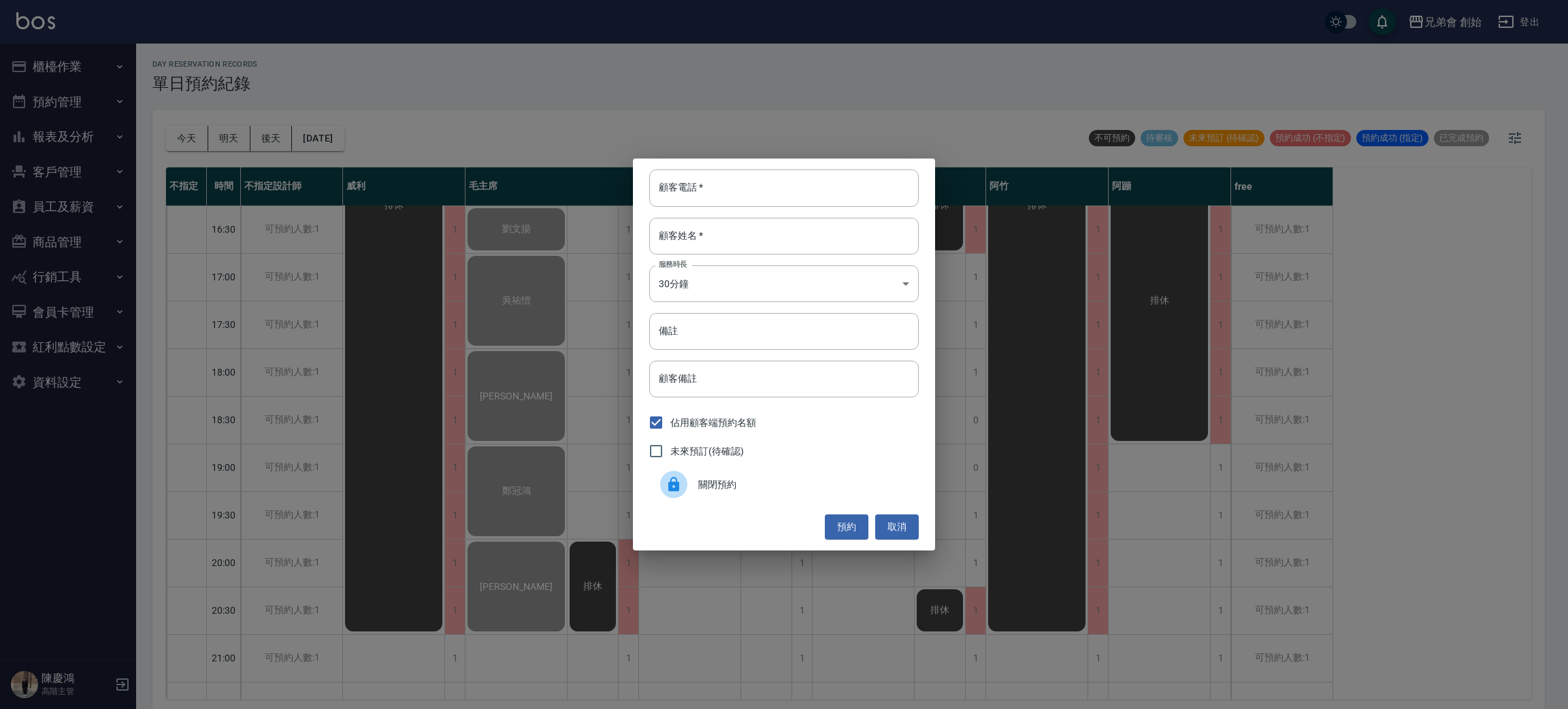
click at [587, 443] on div "顧客電話   * 顧客電話   * 顧客姓名   * 顧客姓名   * 服務時長 30分鐘 1 服務時長 備註 備註 顧客備註 顧客備註 佔用顧客端預約名額 …" at bounding box center [784, 354] width 1568 height 709
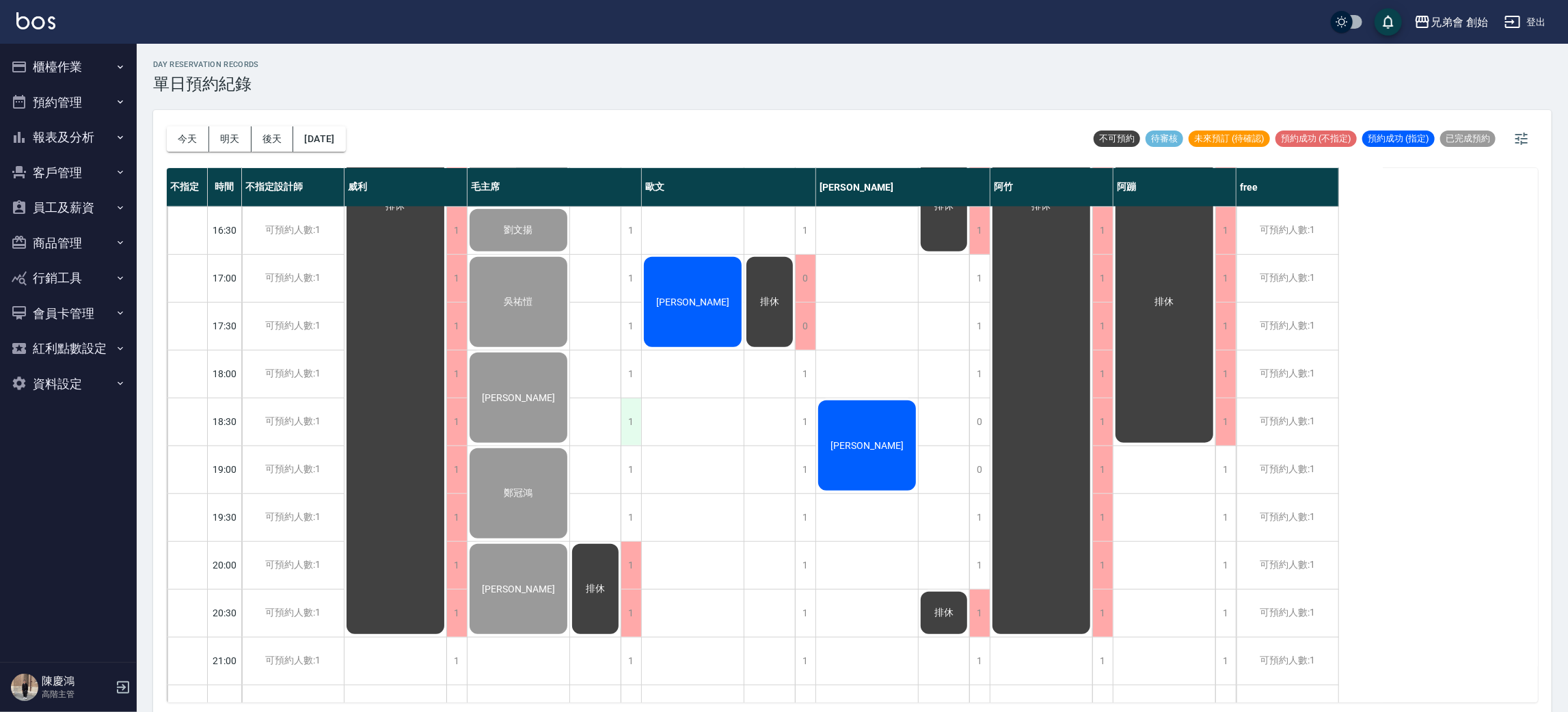
click at [624, 435] on div "1" at bounding box center [630, 422] width 21 height 47
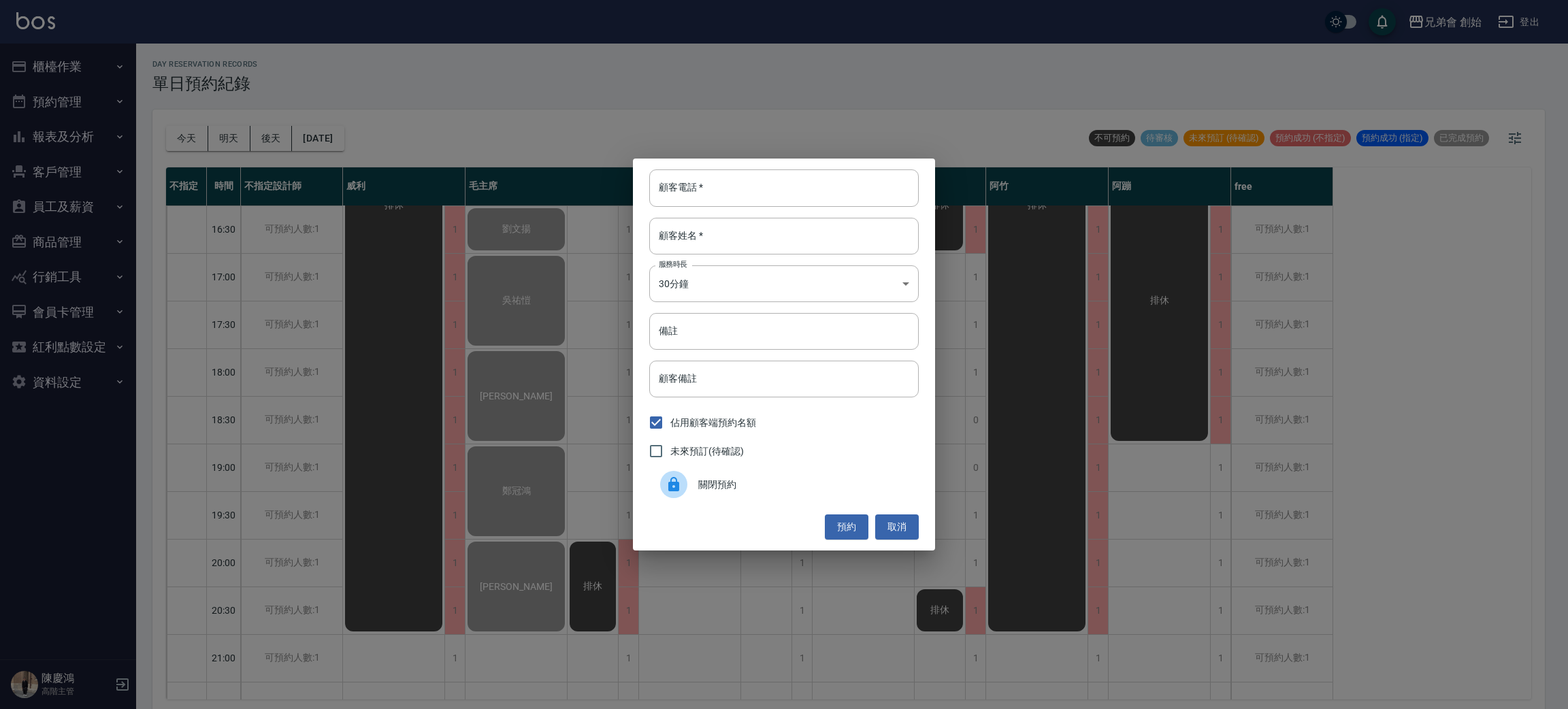
click at [725, 485] on span "關閉預約" at bounding box center [803, 485] width 210 height 14
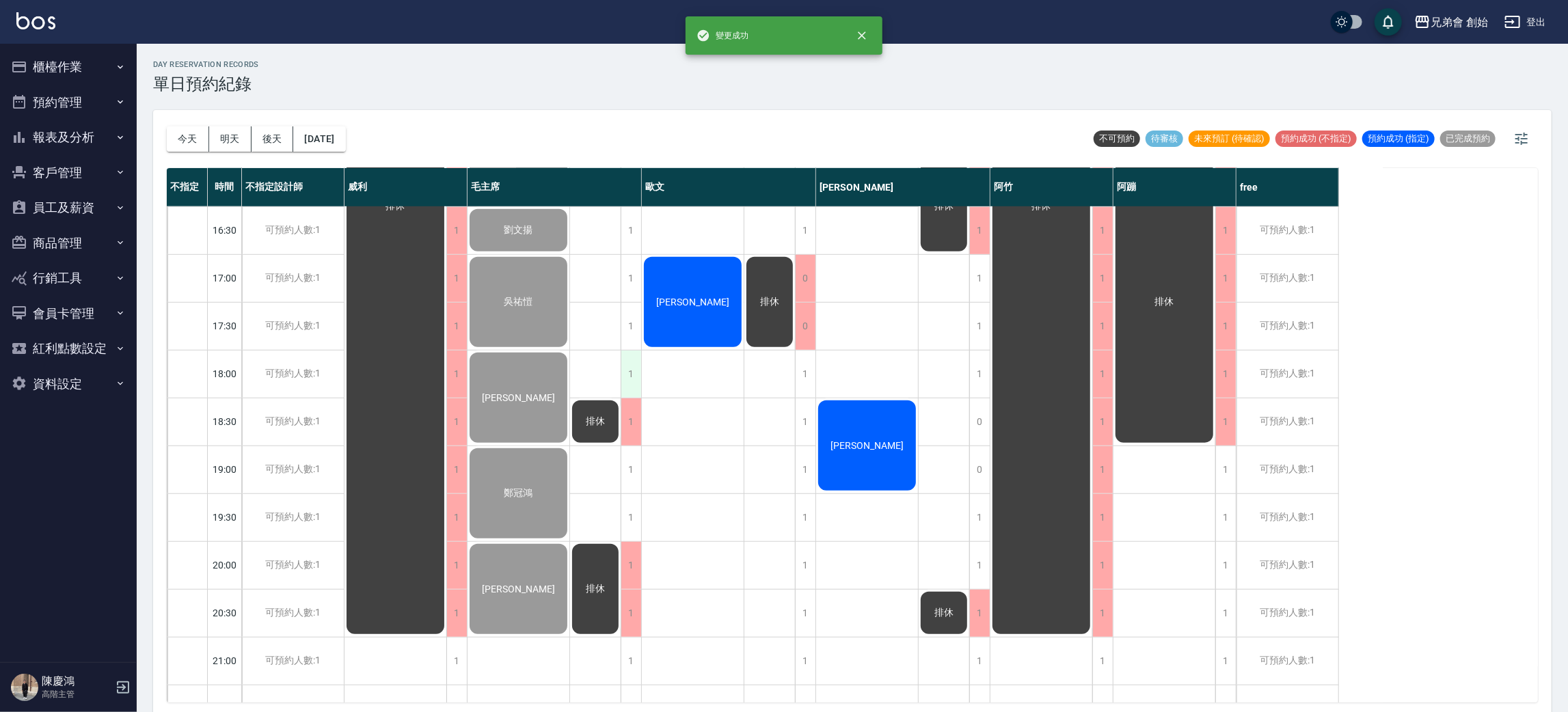
click at [633, 368] on div "1" at bounding box center [630, 374] width 21 height 47
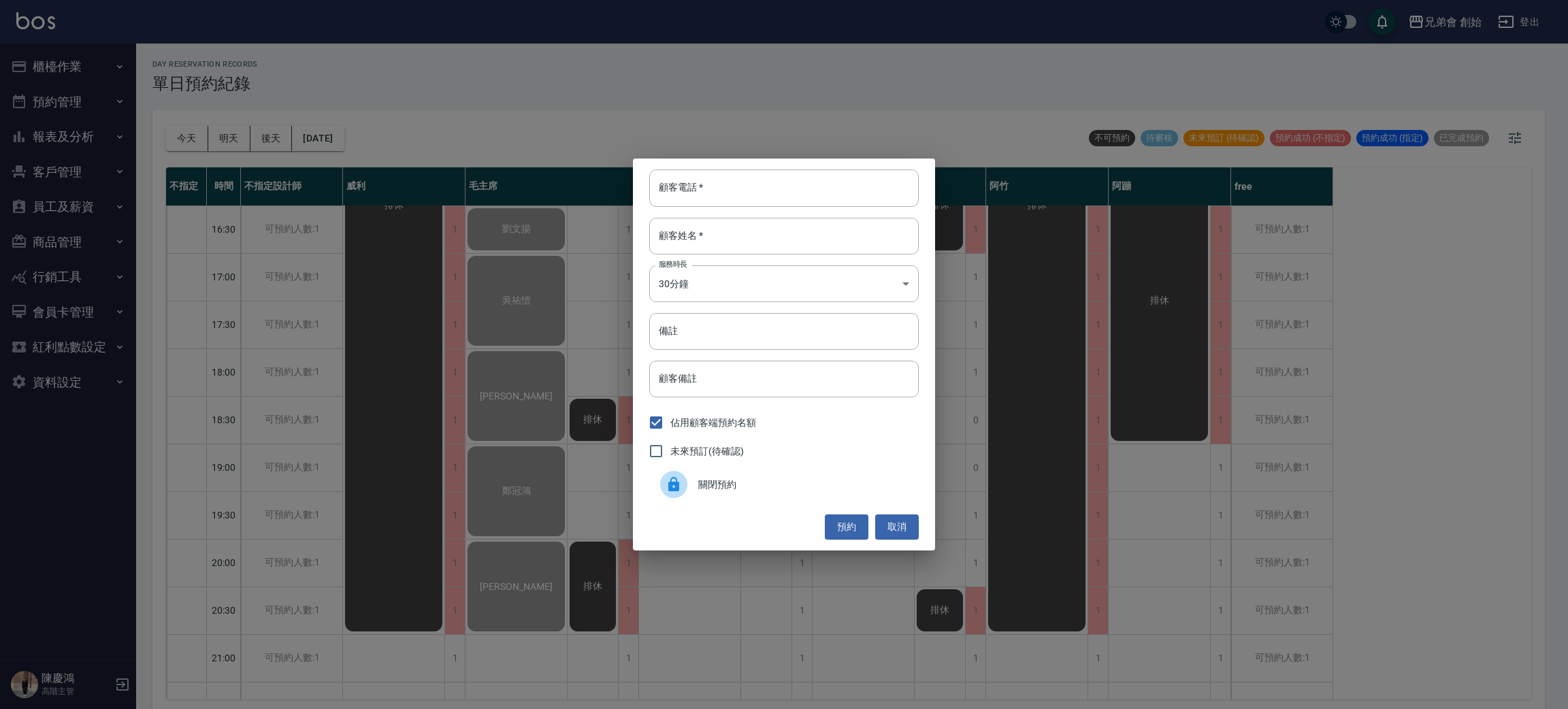
click at [691, 484] on div at bounding box center [679, 484] width 38 height 27
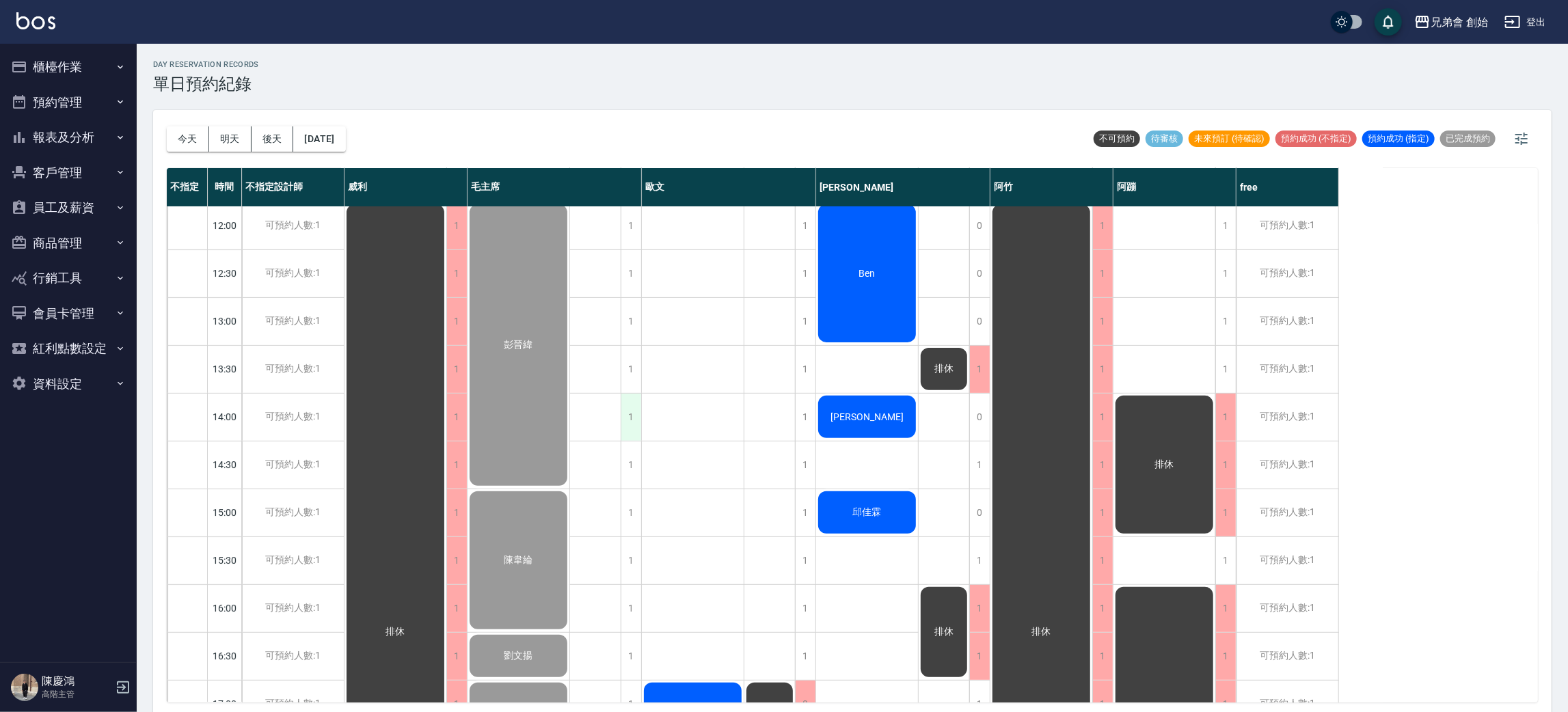
scroll to position [189, 0]
